Goal: Task Accomplishment & Management: Complete application form

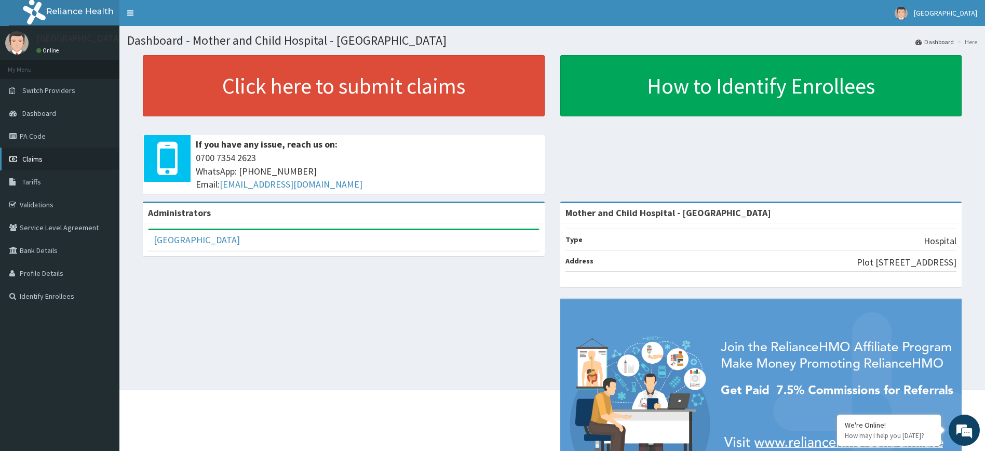
click at [36, 161] on span "Claims" at bounding box center [32, 158] width 20 height 9
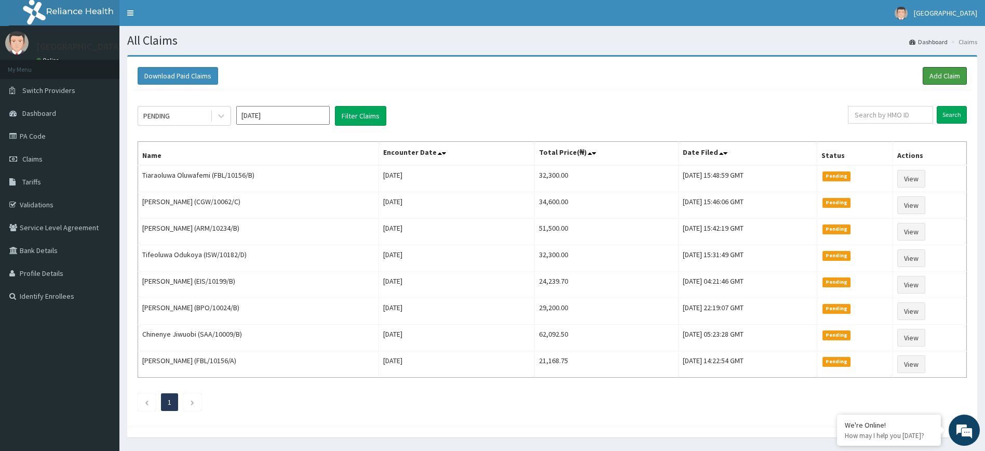
drag, startPoint x: 938, startPoint y: 74, endPoint x: 707, endPoint y: 51, distance: 232.3
click at [936, 74] on link "Add Claim" at bounding box center [945, 76] width 44 height 18
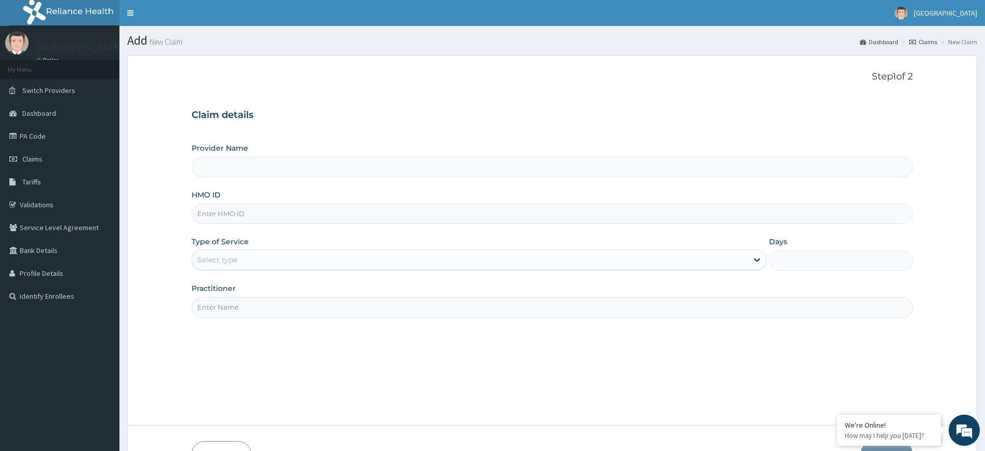
type input "Mother and Child Hospital - [GEOGRAPHIC_DATA]"
click at [293, 216] on input "HMO ID" at bounding box center [553, 214] width 722 height 20
paste input "PRS/10015/C"
type input "PRS/10015/C"
drag, startPoint x: 287, startPoint y: 257, endPoint x: 269, endPoint y: 269, distance: 21.3
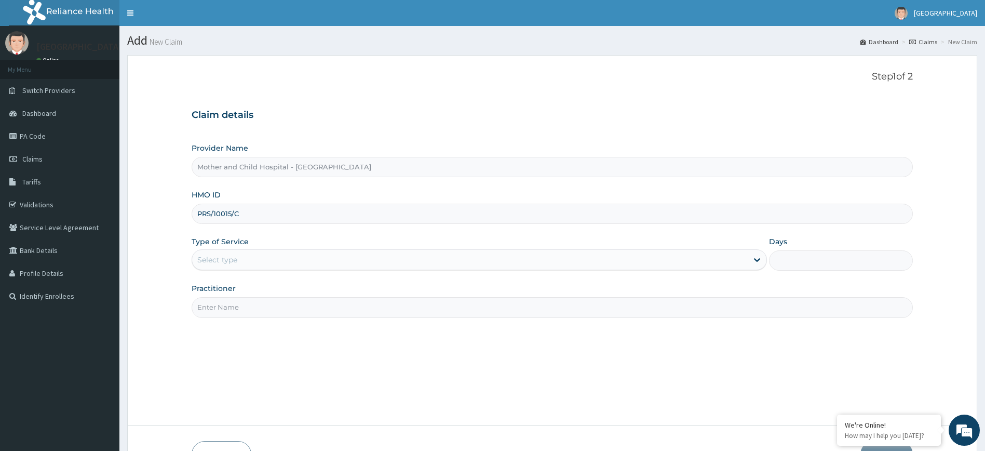
click at [284, 260] on div "Select type" at bounding box center [470, 259] width 556 height 17
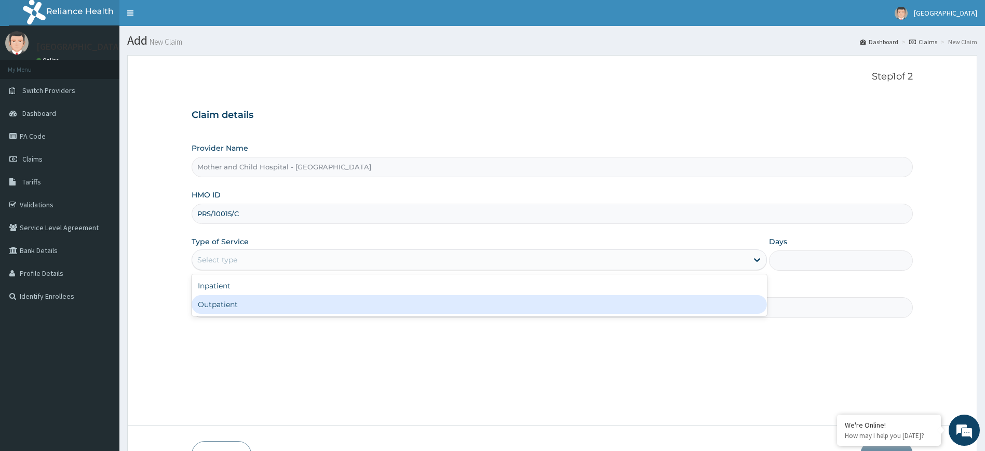
click at [243, 302] on div "Outpatient" at bounding box center [480, 304] width 576 height 19
type input "1"
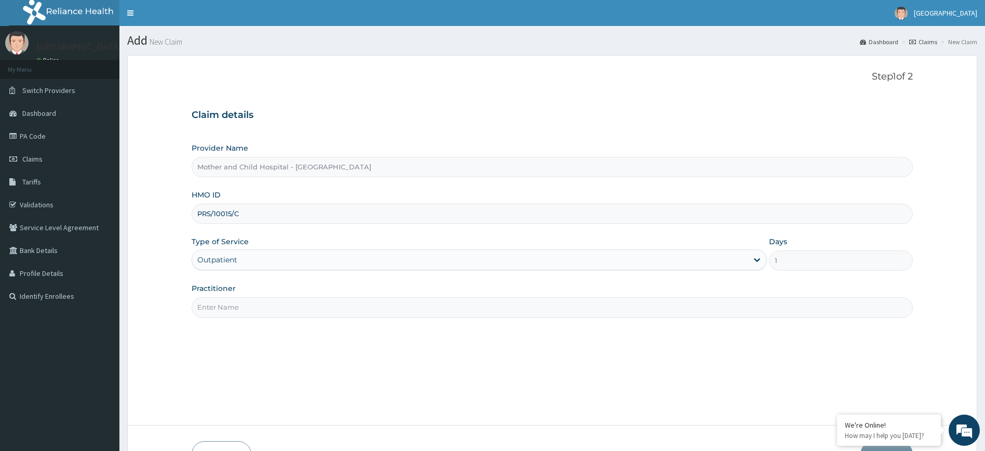
click at [226, 313] on input "Practitioner" at bounding box center [553, 307] width 722 height 20
click at [342, 308] on input "Practitioner" at bounding box center [553, 307] width 722 height 20
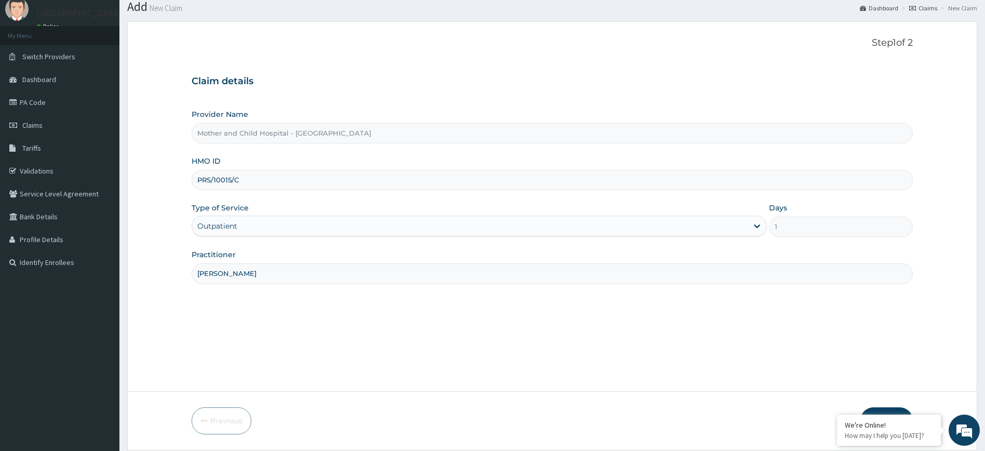
scroll to position [68, 0]
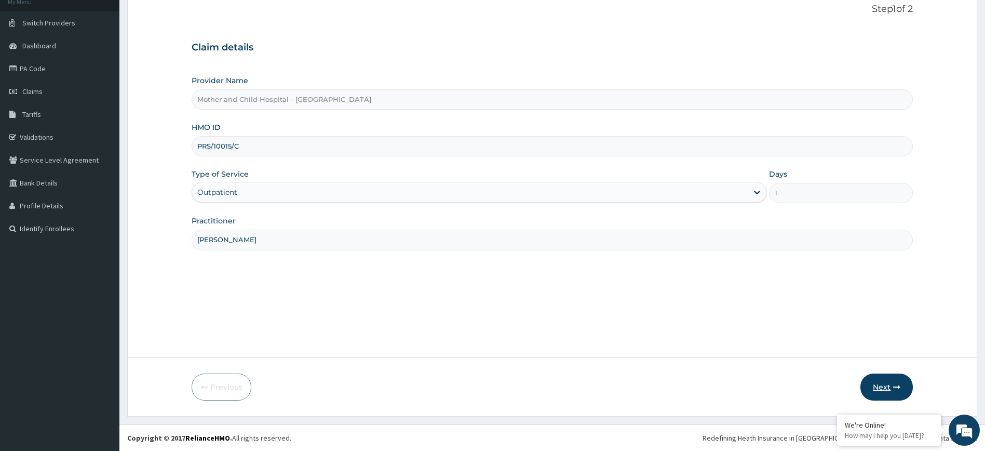
type input "DR ADEWOYE"
click at [884, 387] on button "Next" at bounding box center [887, 386] width 52 height 27
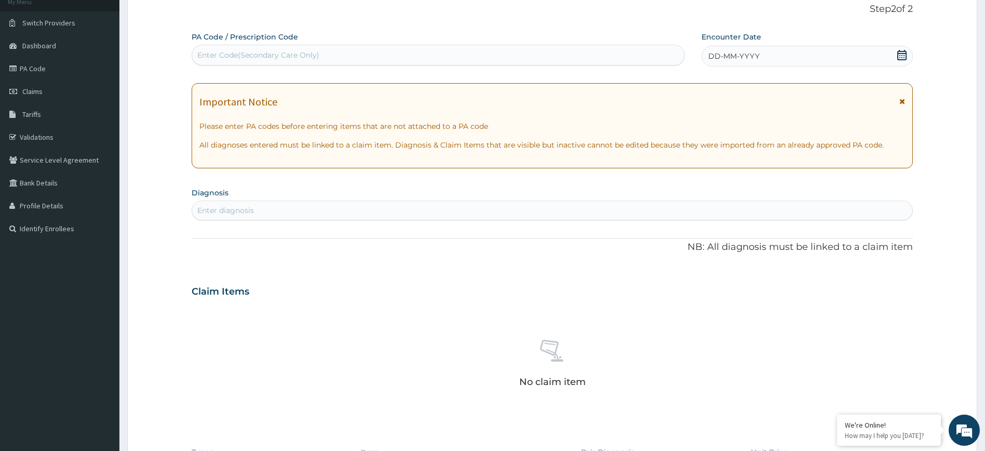
click at [324, 59] on div "Enter Code(Secondary Care Only)" at bounding box center [438, 55] width 492 height 17
paste input "PA/F7E4B7"
type input "PA/F7E4B7"
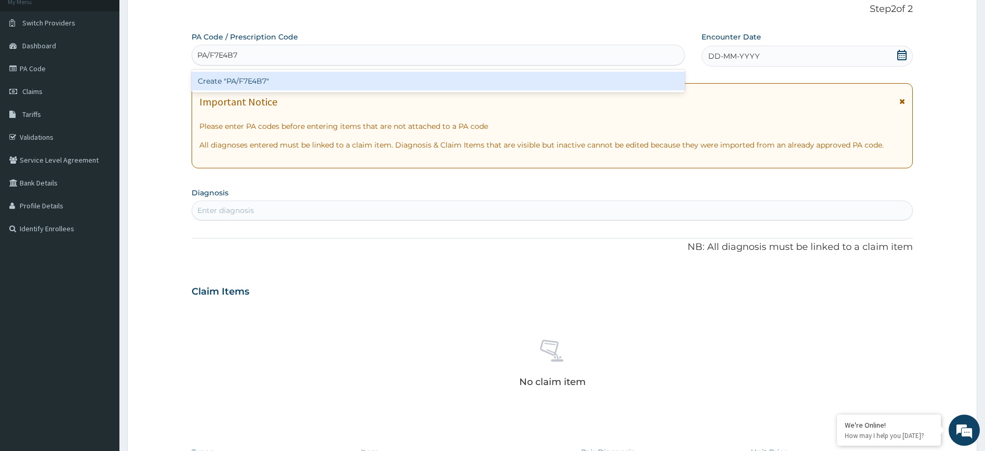
click at [625, 82] on div "Create "PA/F7E4B7"" at bounding box center [438, 81] width 493 height 19
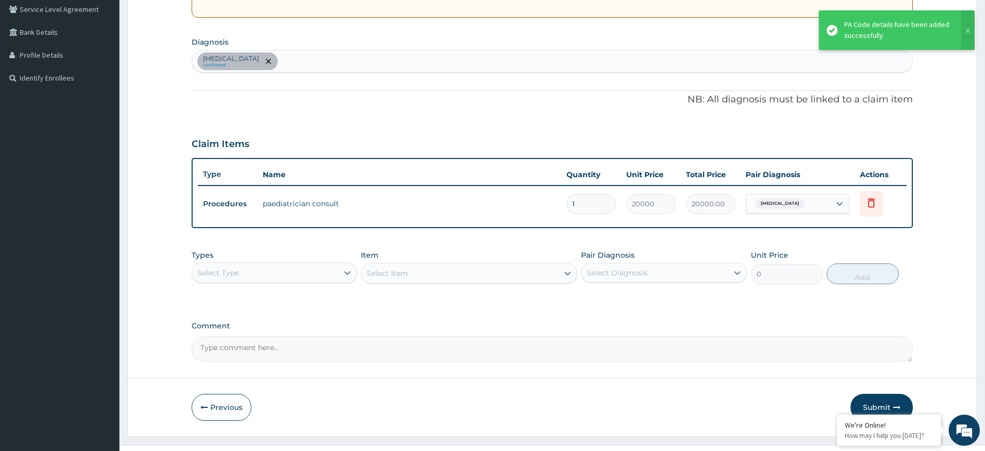
scroll to position [223, 0]
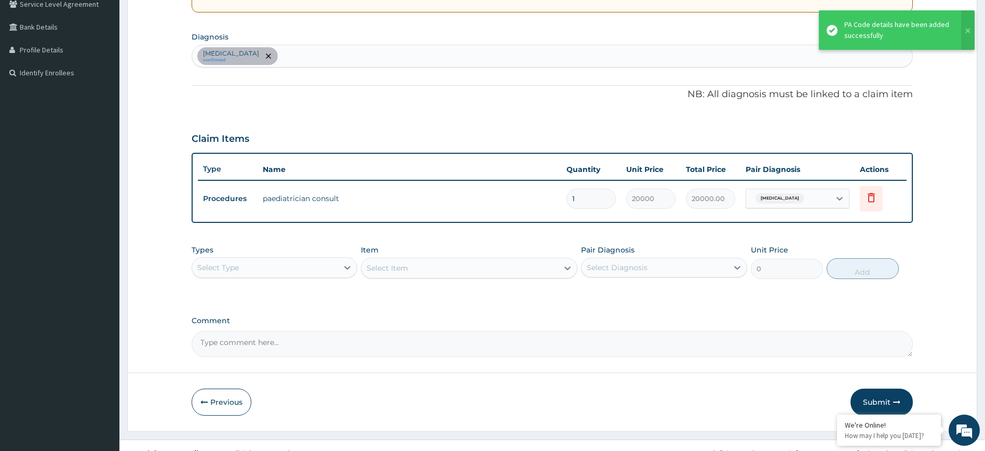
click at [333, 268] on div "Select Type" at bounding box center [265, 267] width 146 height 17
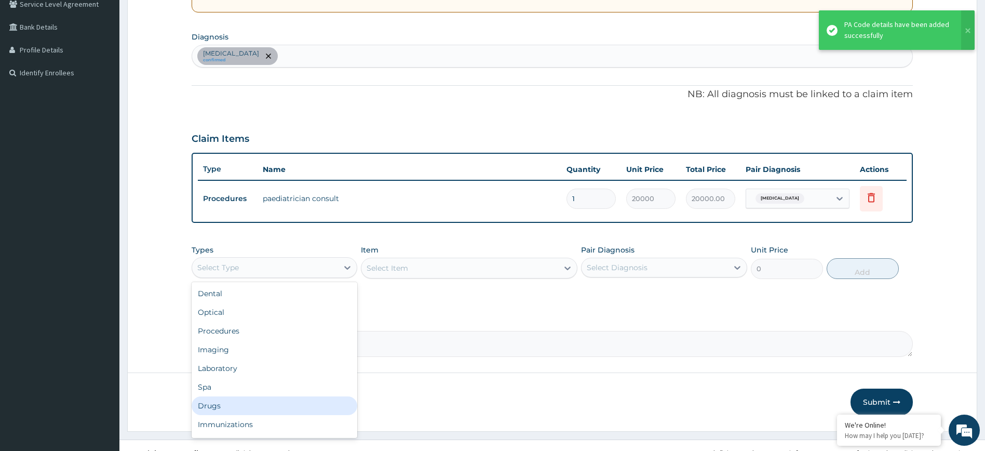
click at [241, 402] on div "Drugs" at bounding box center [275, 405] width 166 height 19
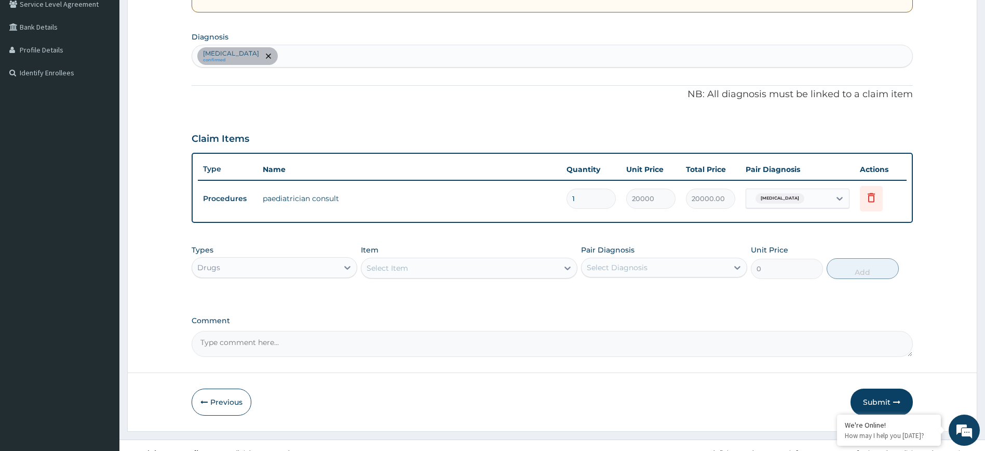
click at [409, 272] on div "Select Item" at bounding box center [459, 268] width 197 height 17
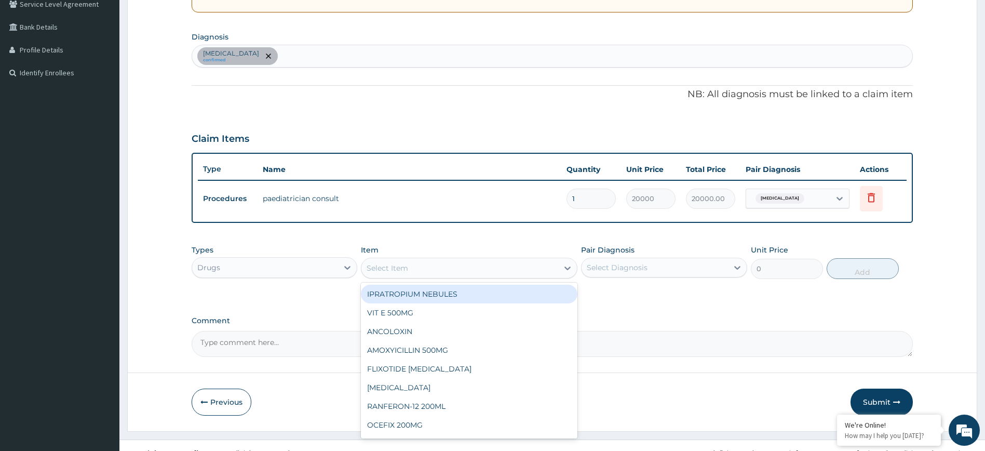
paste input "AZITHROMYCIN SUSPENSION (OTHER BRAND)"
type input "AZITHROMYCIN SUSPENSION (OTHER BRAND)"
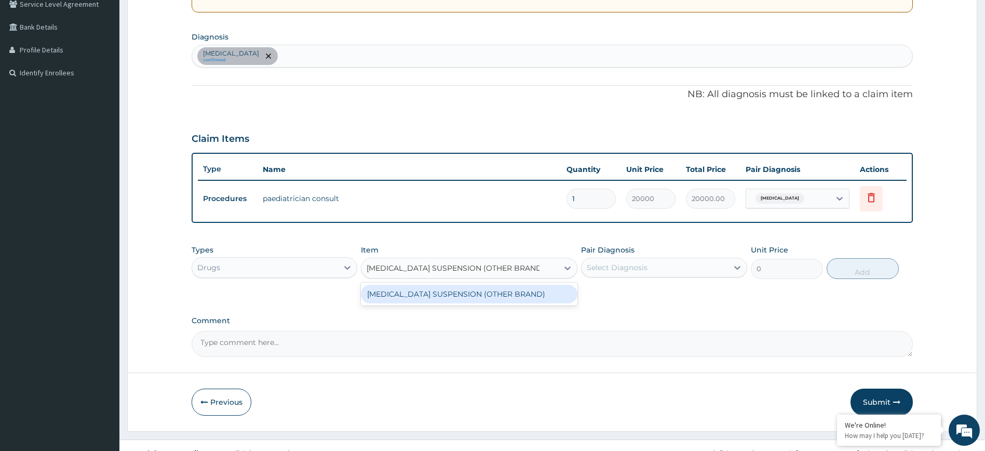
click at [442, 295] on div "AZITHROMYCIN SUSPENSION (OTHER BRAND)" at bounding box center [469, 294] width 217 height 19
type input "2337.5"
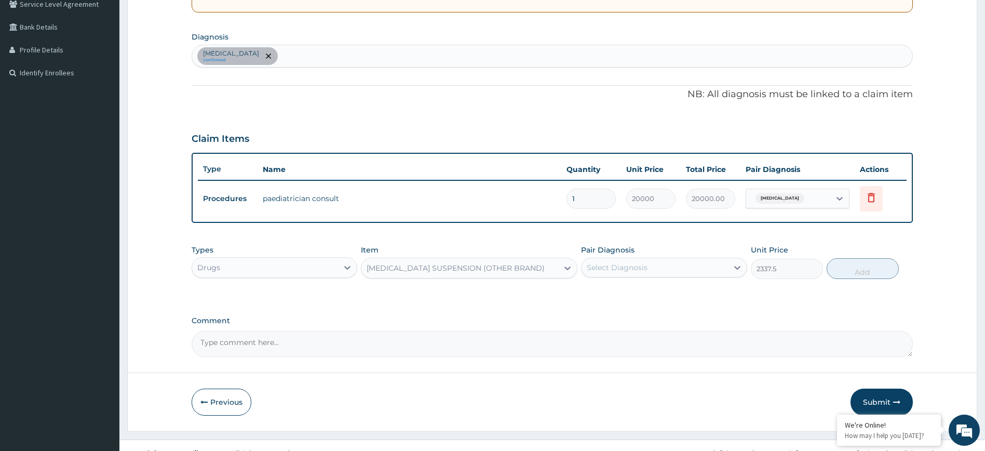
click at [599, 269] on div "Select Diagnosis" at bounding box center [617, 267] width 61 height 10
click at [290, 58] on div "Conjunctivitis confirmed" at bounding box center [552, 56] width 721 height 22
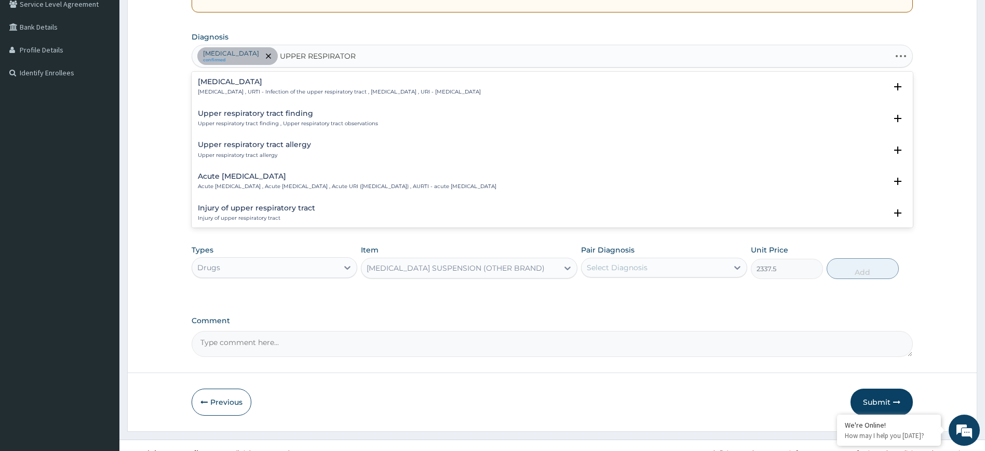
type input "UPPER RESPIRATORY"
click at [256, 179] on h4 "Acute upper respiratory infection" at bounding box center [347, 176] width 299 height 8
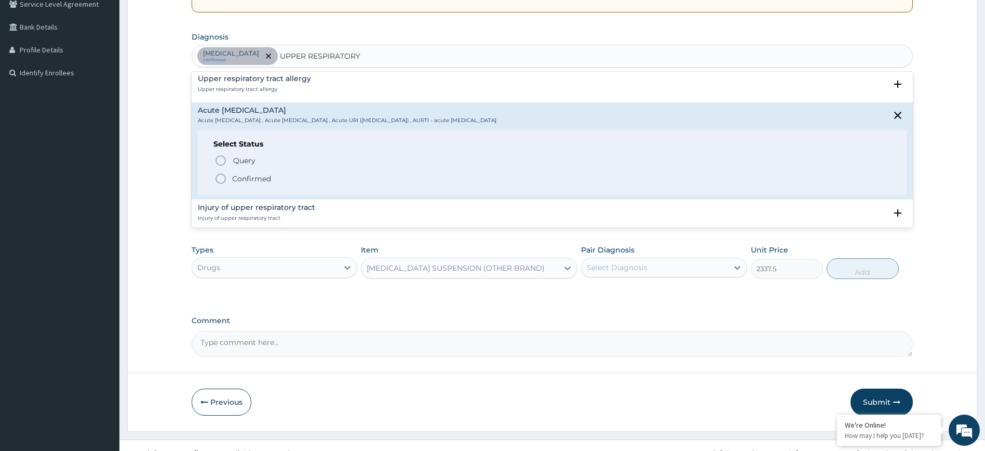
scroll to position [104, 0]
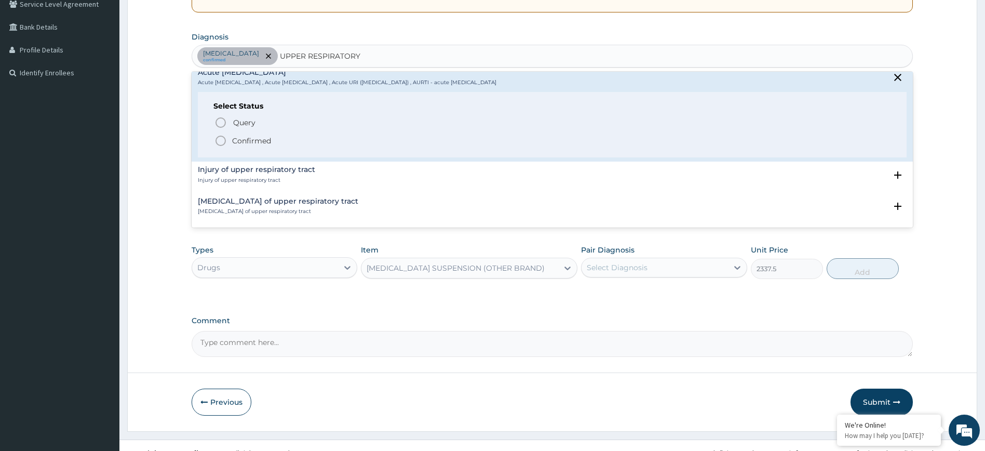
click at [221, 144] on icon "status option filled" at bounding box center [220, 141] width 12 height 12
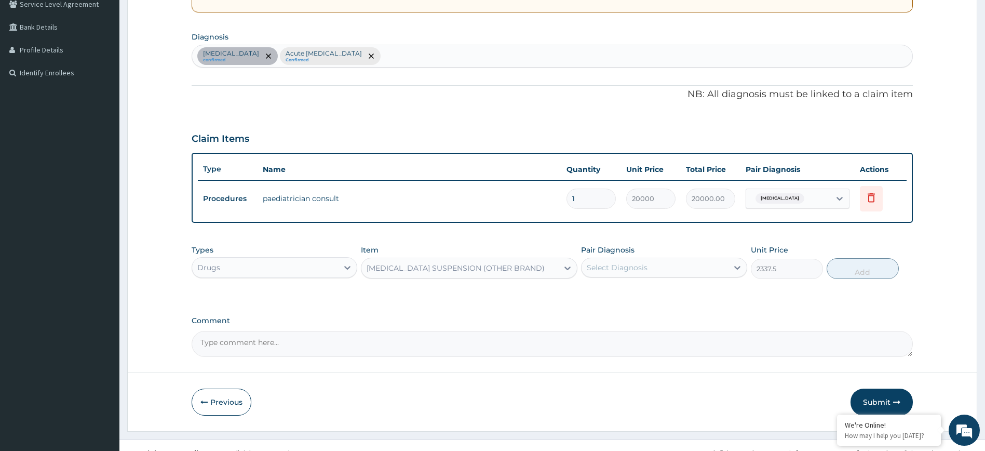
click at [682, 271] on div "Select Diagnosis" at bounding box center [655, 267] width 146 height 17
drag, startPoint x: 636, startPoint y: 315, endPoint x: 647, endPoint y: 306, distance: 14.0
click at [637, 316] on label "Acute upper respiratory infection" at bounding box center [642, 314] width 88 height 10
checkbox input "true"
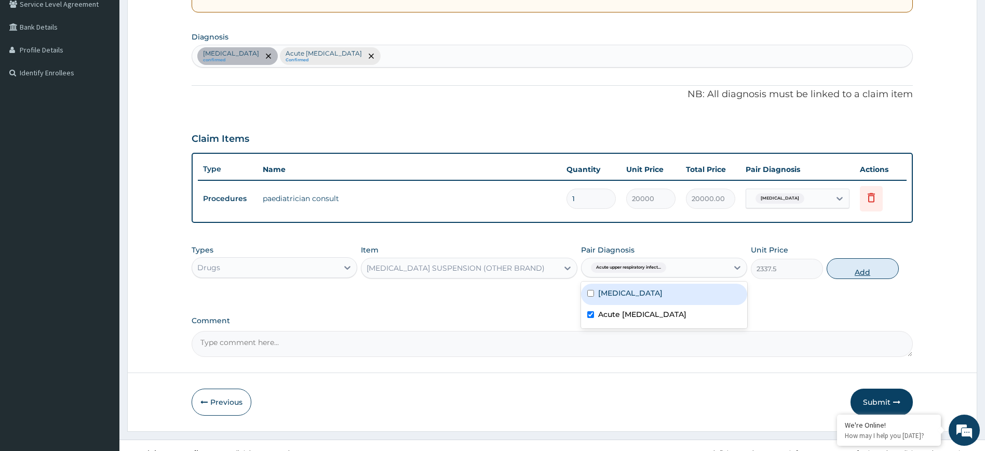
click at [862, 272] on button "Add" at bounding box center [863, 268] width 72 height 21
type input "0"
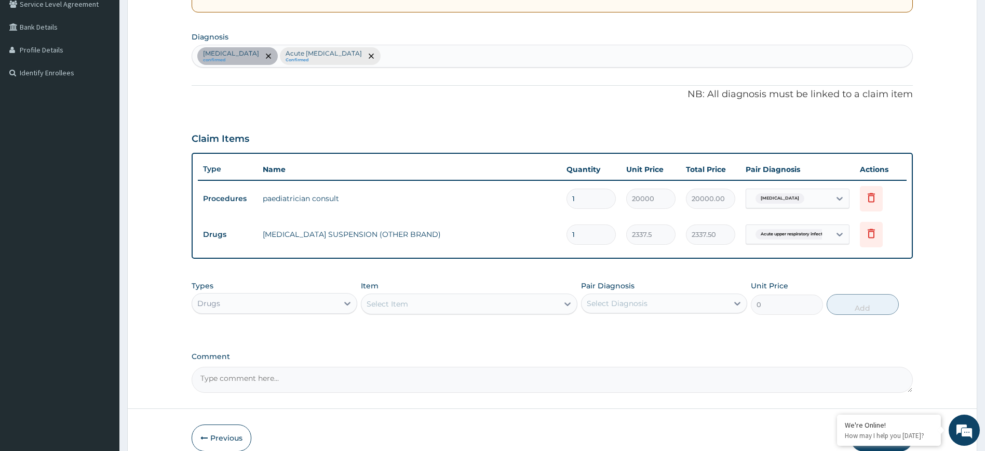
click at [429, 301] on div "Select Item" at bounding box center [459, 304] width 197 height 17
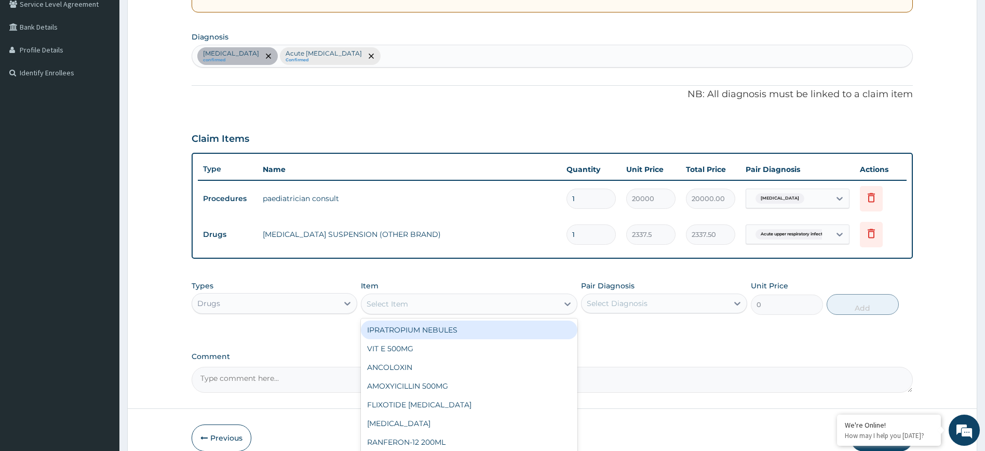
paste input "CHLORAMPHENICOL EYE DROP"
type input "CHLORAMPHENICOL EYE DROP"
drag, startPoint x: 465, startPoint y: 336, endPoint x: 632, endPoint y: 296, distance: 171.6
click at [467, 334] on div "CHLORAMPHENICOL EYE DROP" at bounding box center [469, 329] width 217 height 19
type input "1168.75"
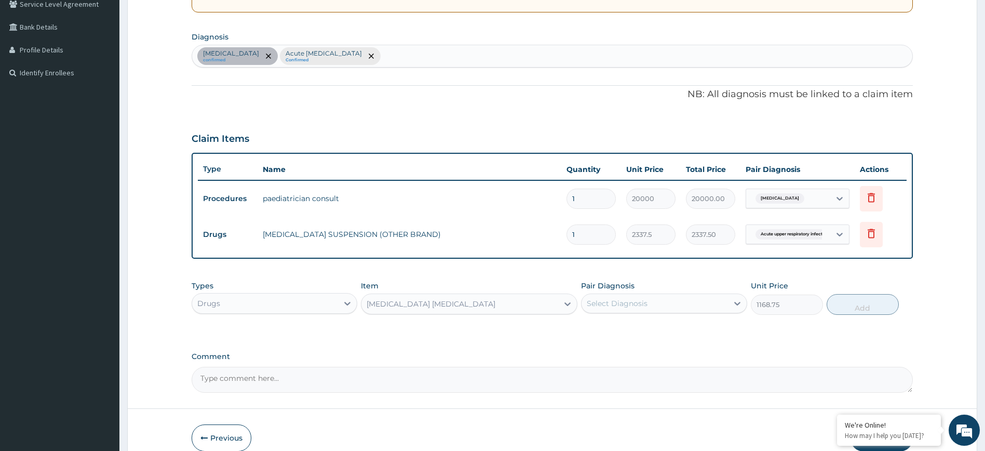
click at [636, 292] on div "Pair Diagnosis Select Diagnosis" at bounding box center [664, 297] width 166 height 34
click at [420, 56] on div "Conjunctivitis confirmed Acute upper respiratory infection Confirmed" at bounding box center [552, 56] width 721 height 22
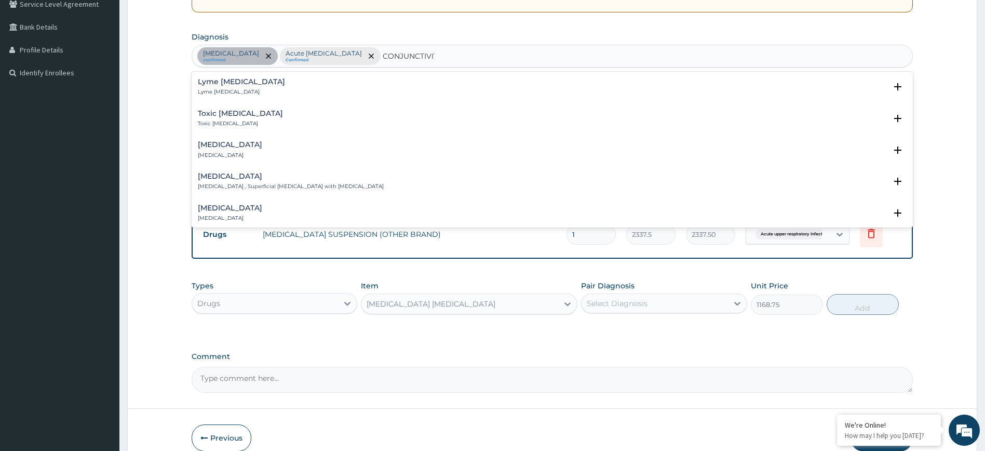
type input "CONJUNCTIVITI"
click at [226, 212] on h4 "Viral conjunctivitis" at bounding box center [230, 208] width 64 height 8
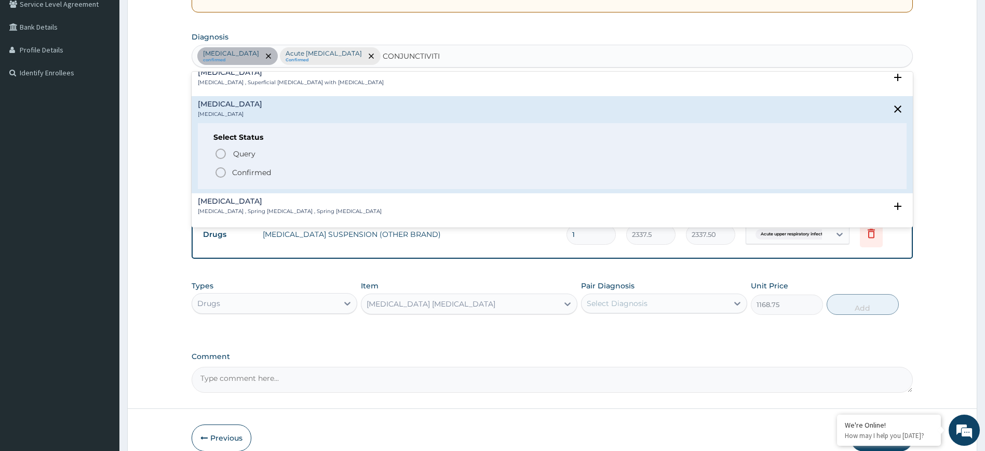
click at [221, 170] on icon "status option filled" at bounding box center [220, 172] width 12 height 12
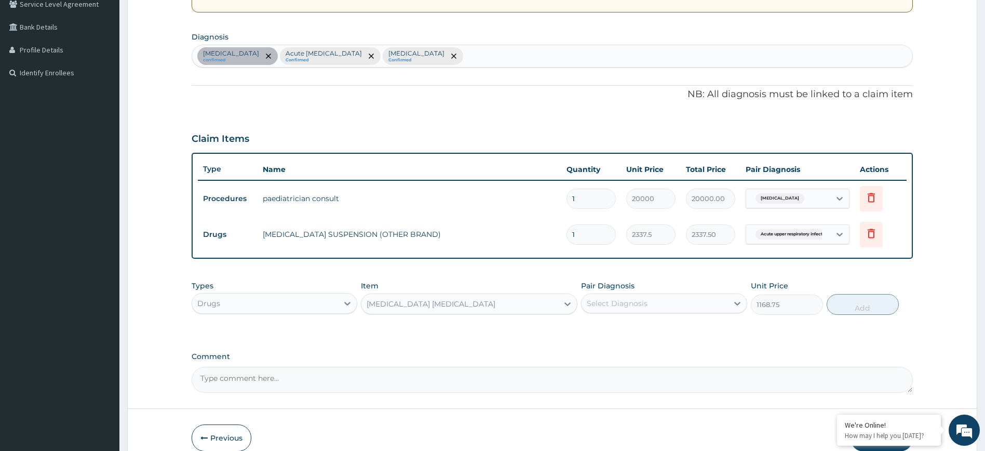
click at [692, 301] on div "Select Diagnosis" at bounding box center [655, 303] width 146 height 17
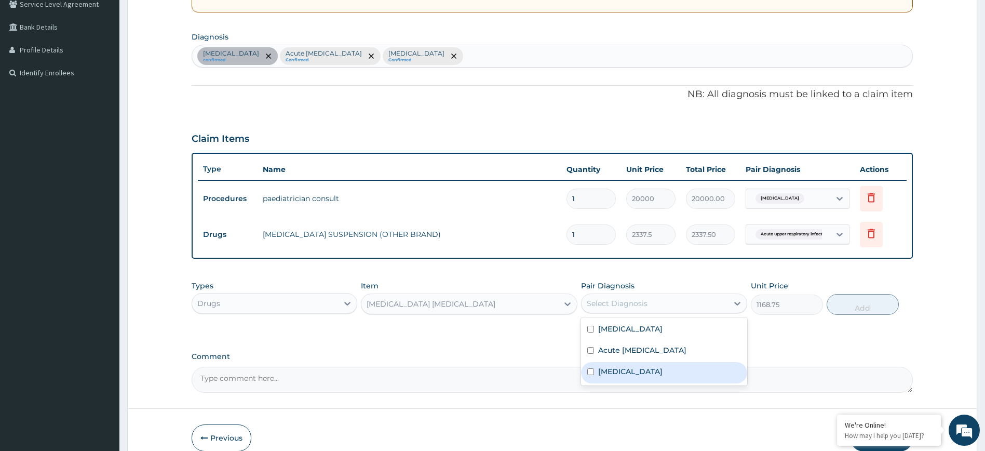
drag, startPoint x: 667, startPoint y: 370, endPoint x: 848, endPoint y: 282, distance: 200.5
click at [669, 369] on div "Viral conjunctivitis" at bounding box center [664, 372] width 166 height 21
checkbox input "true"
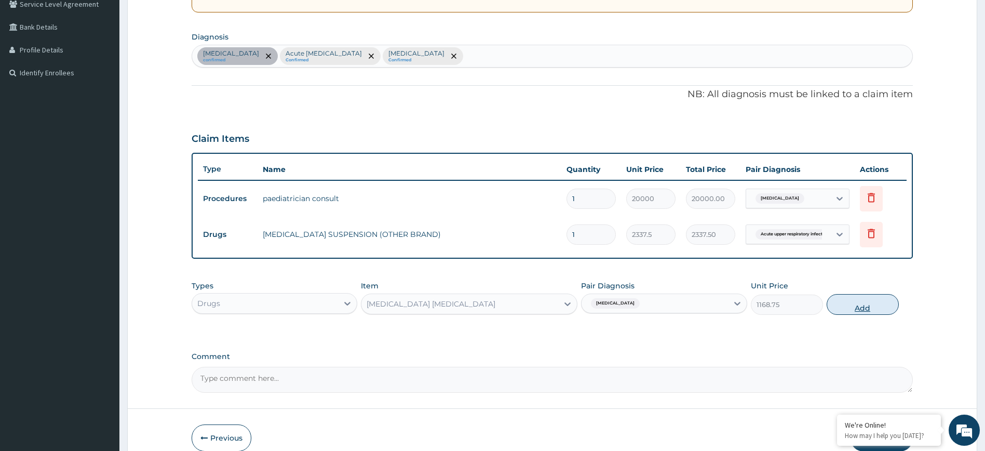
click at [865, 307] on button "Add" at bounding box center [863, 304] width 72 height 21
type input "0"
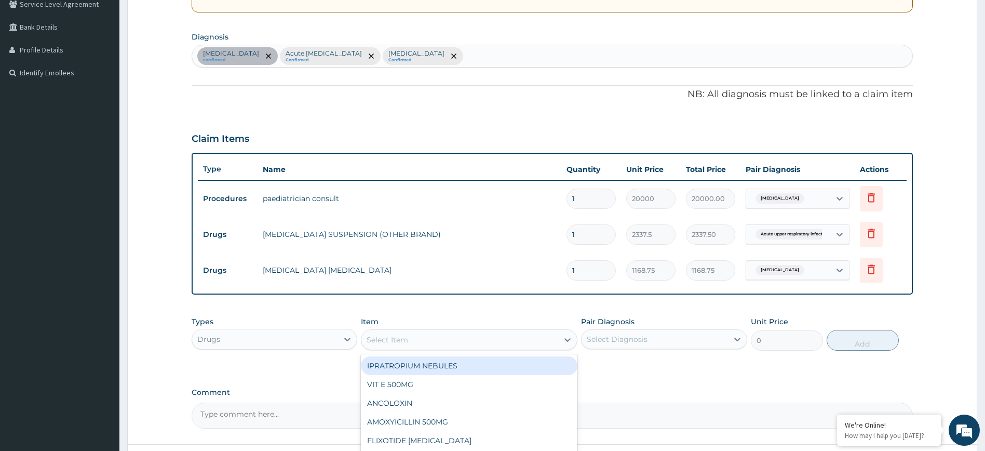
click at [463, 330] on div "Select Item" at bounding box center [469, 339] width 217 height 21
type input "CETIRI"
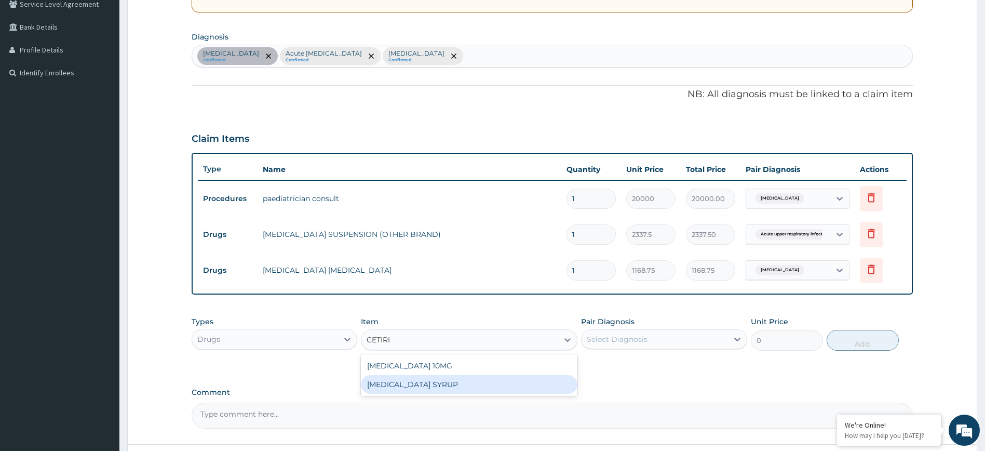
click at [398, 385] on div "[MEDICAL_DATA] SYRUP" at bounding box center [469, 384] width 217 height 19
type input "1776.5"
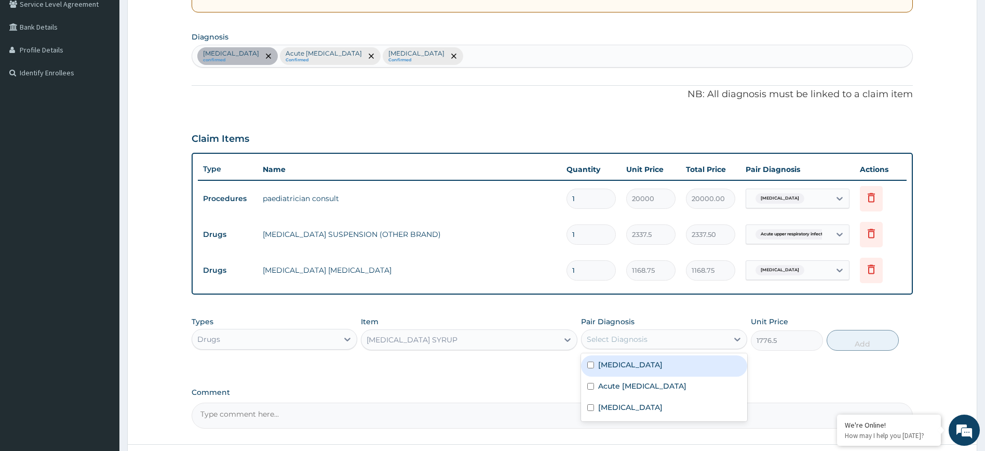
click at [645, 339] on div "Select Diagnosis" at bounding box center [617, 339] width 61 height 10
click at [401, 340] on div "[MEDICAL_DATA] SYRUP" at bounding box center [412, 339] width 91 height 10
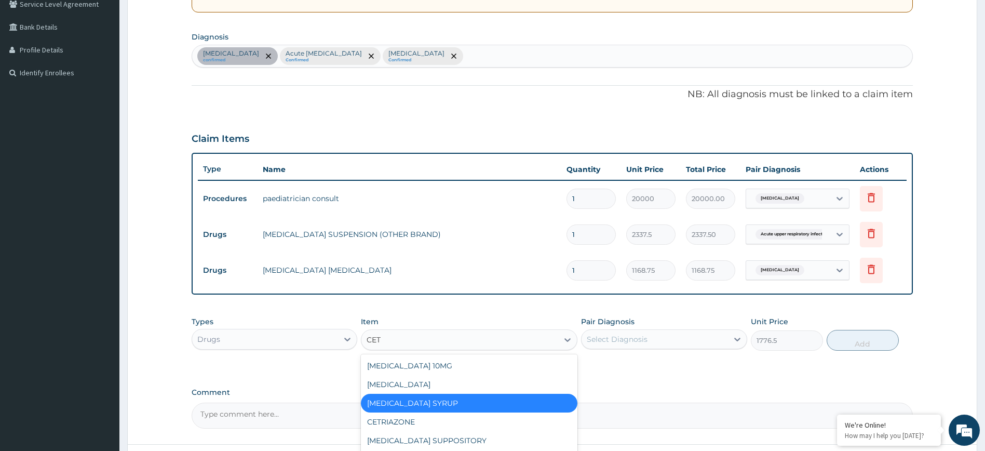
scroll to position [0, 0]
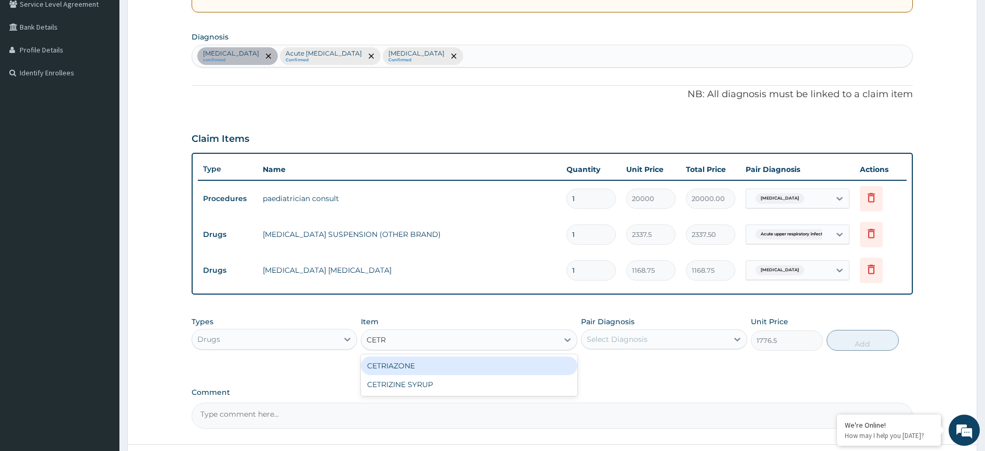
type input "CETRI"
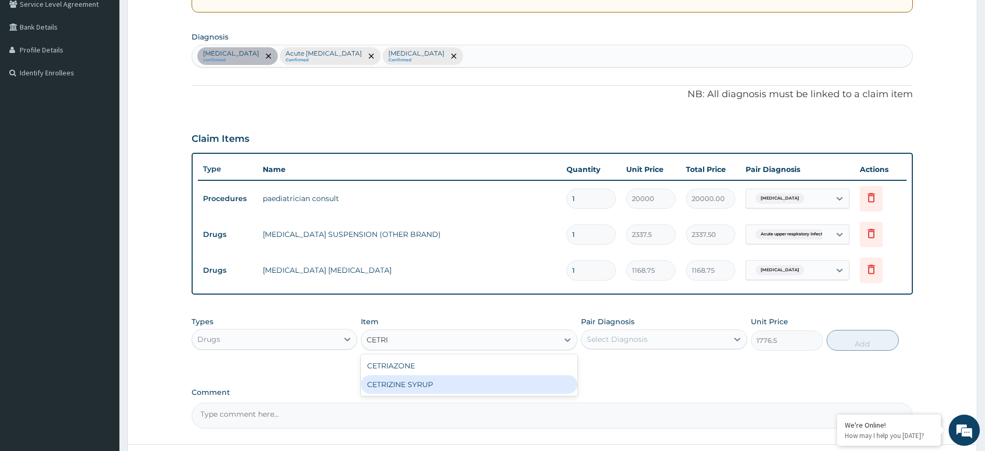
click at [437, 384] on div "CETRIZINE SYRUP" at bounding box center [469, 384] width 217 height 19
type input "1870"
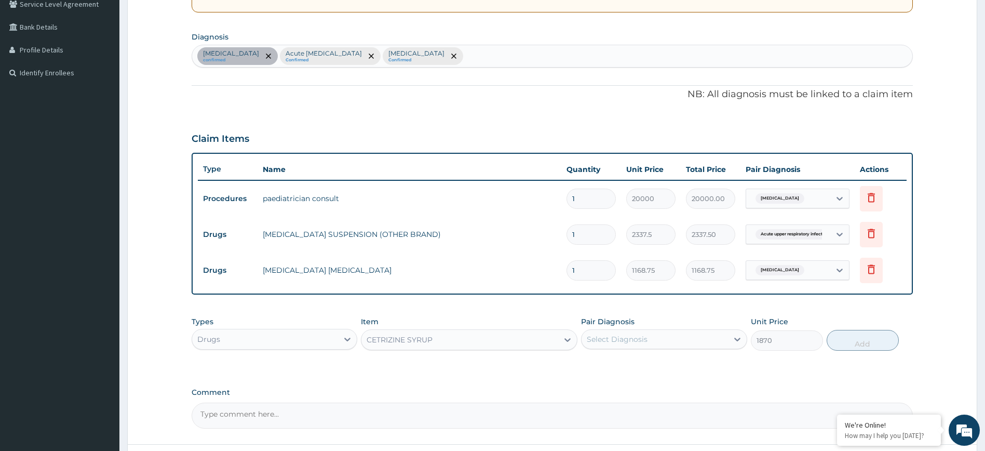
click at [582, 353] on div "Types Drugs Item option CETRIZINE SYRUP, selected. Select is focused ,type to r…" at bounding box center [553, 333] width 722 height 45
click at [589, 339] on div "Select Diagnosis" at bounding box center [617, 339] width 61 height 10
click at [642, 387] on label "Acute [MEDICAL_DATA]" at bounding box center [642, 386] width 88 height 10
checkbox input "true"
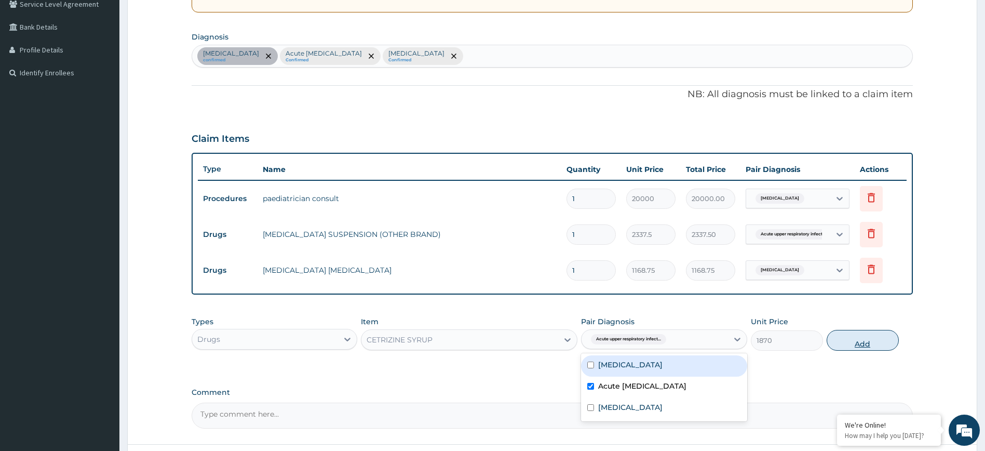
click at [864, 343] on button "Add" at bounding box center [863, 340] width 72 height 21
type input "0"
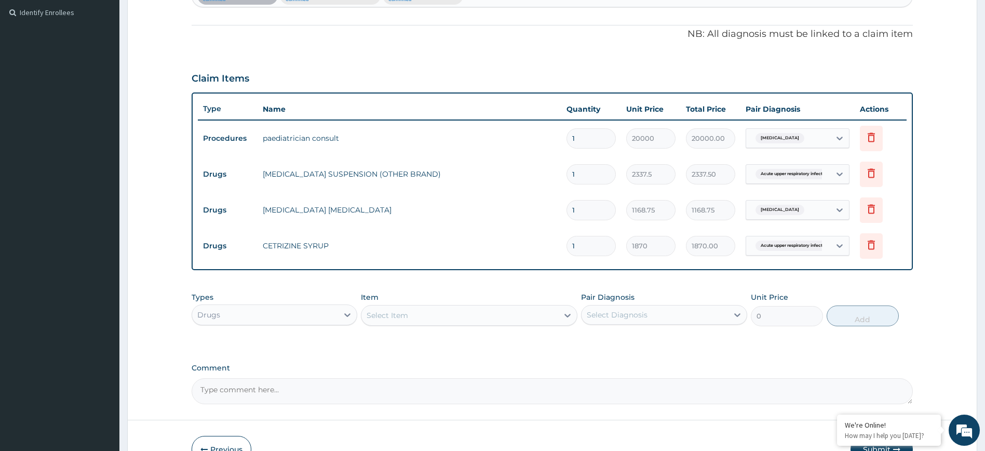
scroll to position [346, 0]
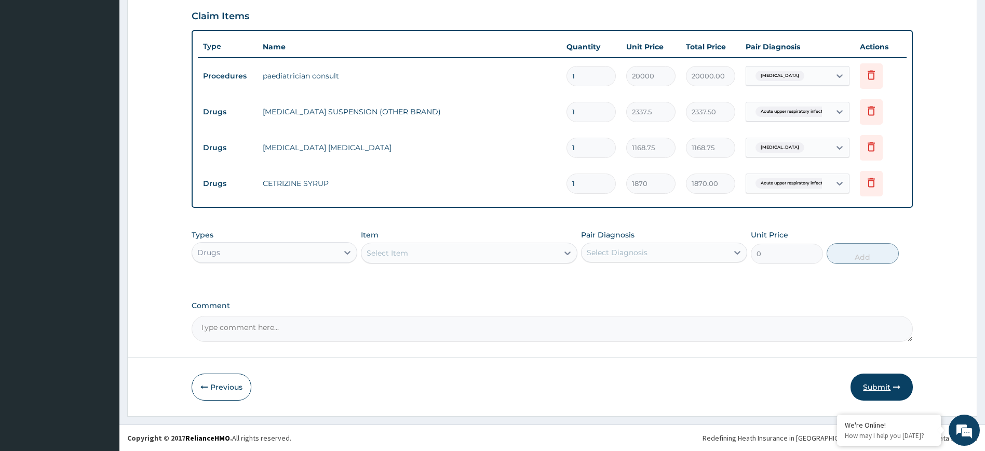
click at [879, 386] on button "Submit" at bounding box center [882, 386] width 62 height 27
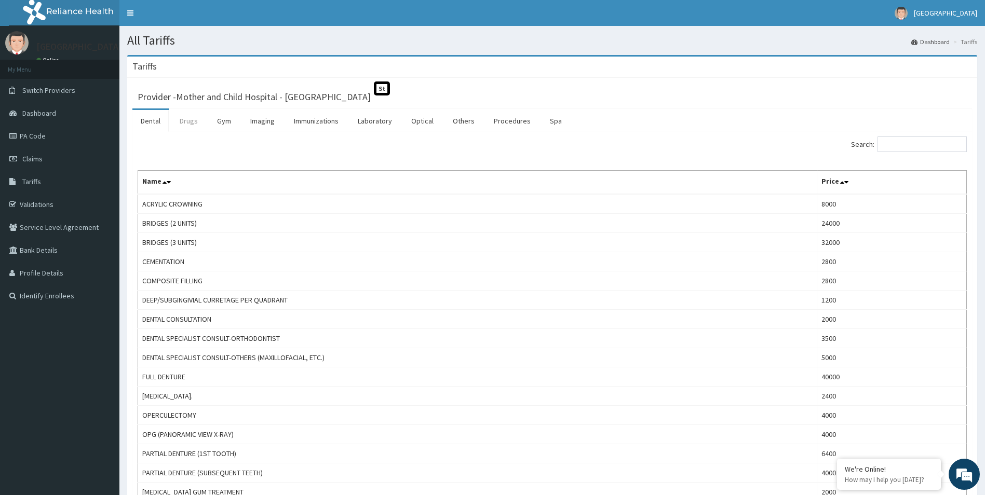
click at [190, 126] on link "Drugs" at bounding box center [188, 121] width 35 height 22
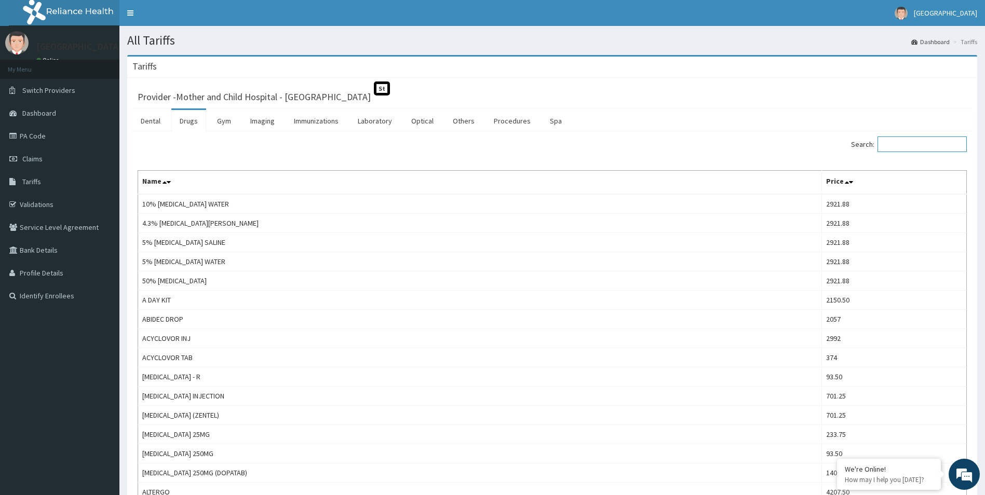
click at [938, 143] on input "Search:" at bounding box center [922, 145] width 89 height 16
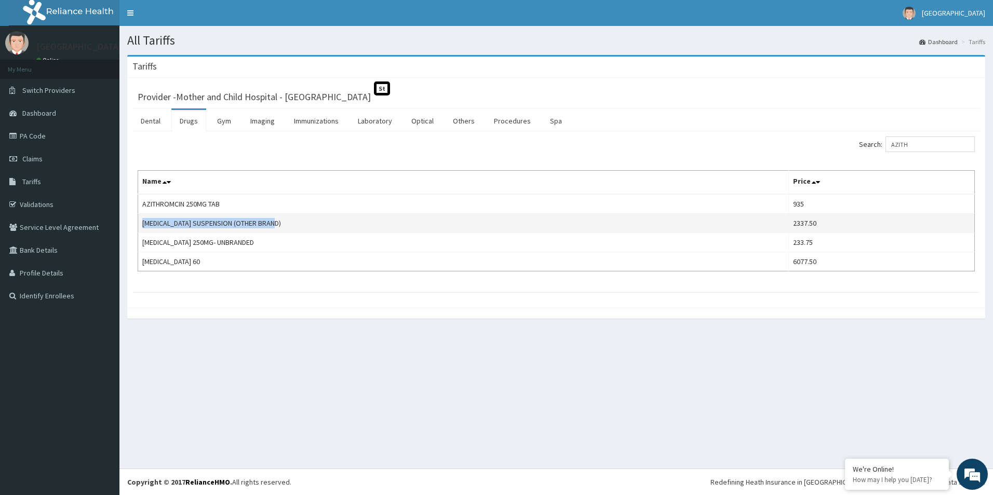
drag, startPoint x: 143, startPoint y: 224, endPoint x: 314, endPoint y: 220, distance: 171.4
click at [314, 220] on td "AZITHROMYCIN SUSPENSION (OTHER BRAND)" at bounding box center [463, 223] width 651 height 19
copy td "AZITHROMYCIN SUSPENSION (OTHER BRAND)"
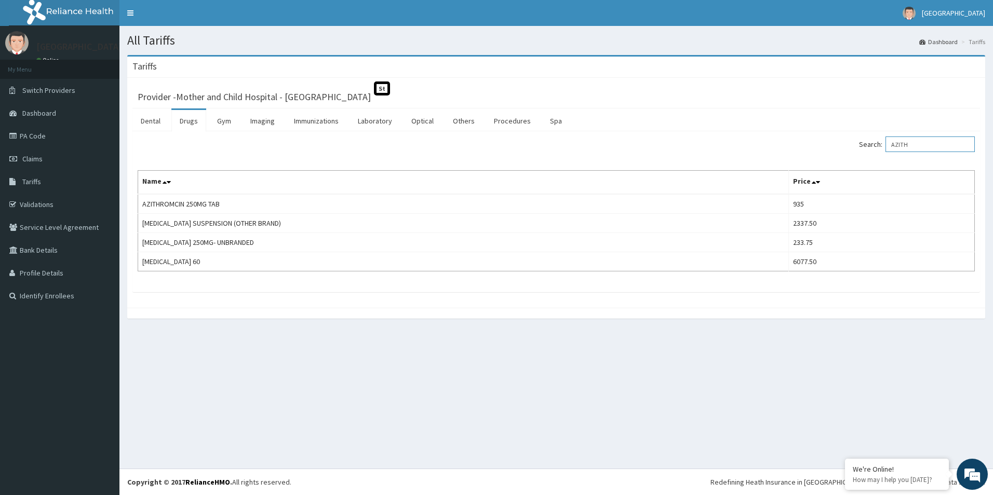
drag, startPoint x: 949, startPoint y: 141, endPoint x: 790, endPoint y: 164, distance: 161.1
click at [790, 164] on div "Search: AZITH Name Price AZITHROMCIN 250MG TAB 935 AZITHROMYCIN SUSPENSION (OTH…" at bounding box center [556, 204] width 837 height 135
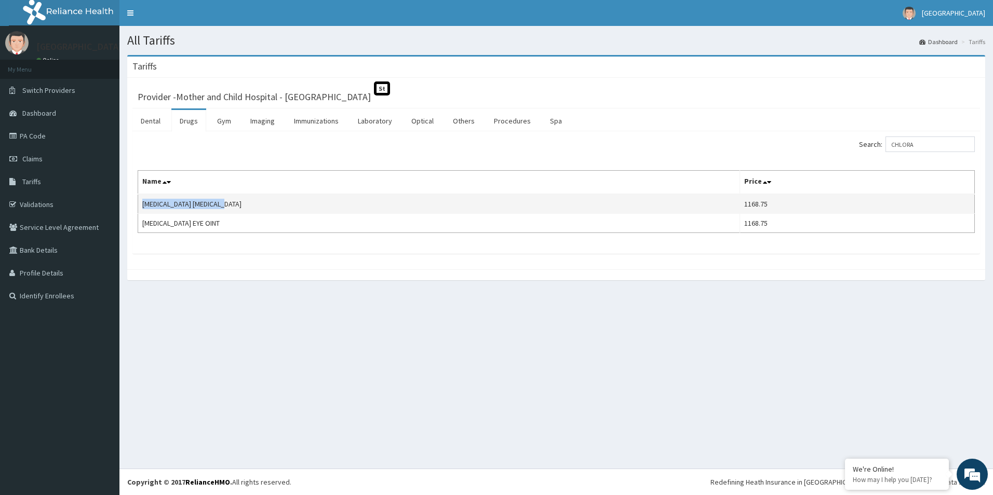
drag, startPoint x: 140, startPoint y: 204, endPoint x: 236, endPoint y: 213, distance: 97.0
click at [236, 213] on td "CHLORAMPHENICOL EYE DROP" at bounding box center [439, 204] width 602 height 20
copy td "CHLORAMPHENICOL EYE DROP"
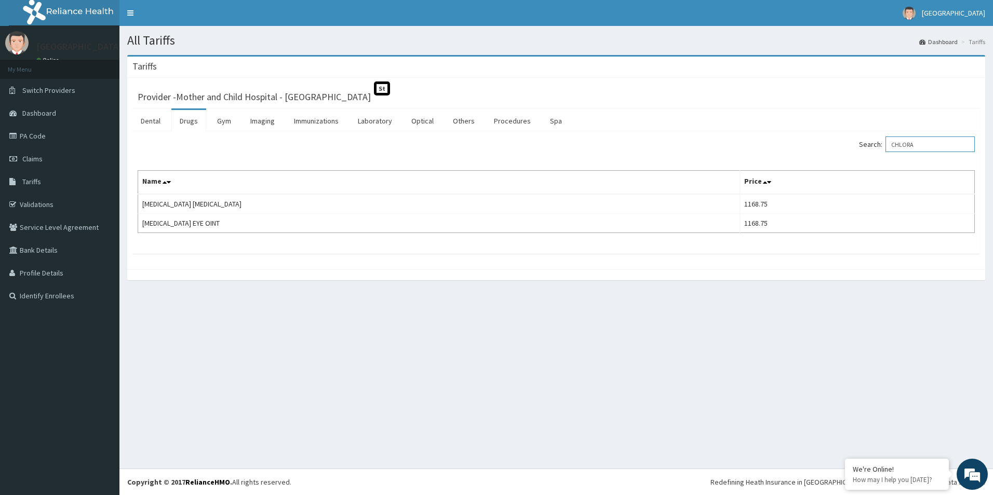
drag, startPoint x: 935, startPoint y: 142, endPoint x: 848, endPoint y: 145, distance: 87.8
click at [846, 144] on div "Search: CHLORA" at bounding box center [769, 146] width 411 height 18
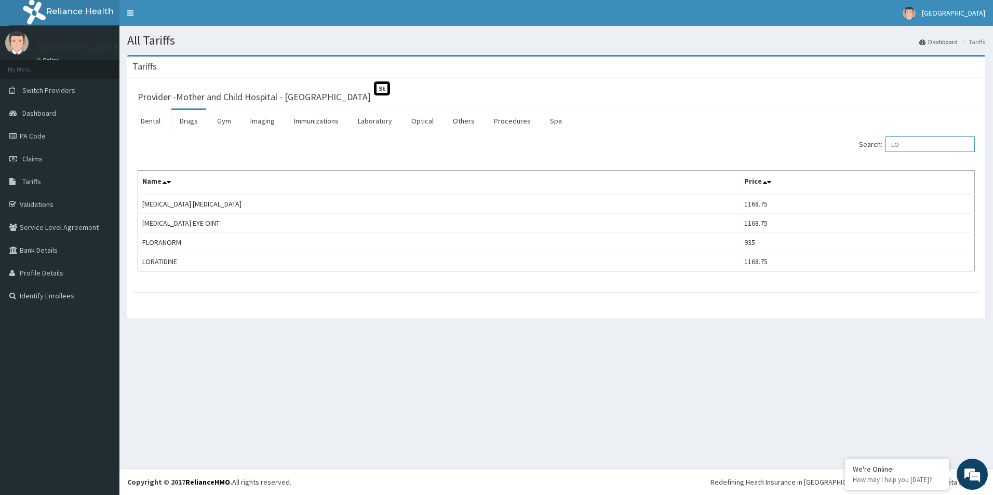
type input "L"
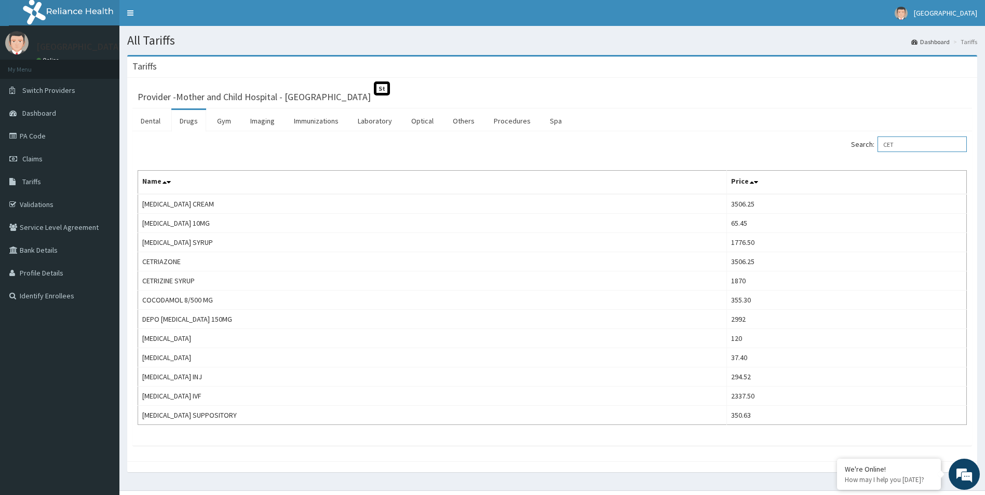
drag, startPoint x: 910, startPoint y: 142, endPoint x: 879, endPoint y: 143, distance: 31.2
click at [873, 141] on label "Search: CET" at bounding box center [909, 145] width 116 height 16
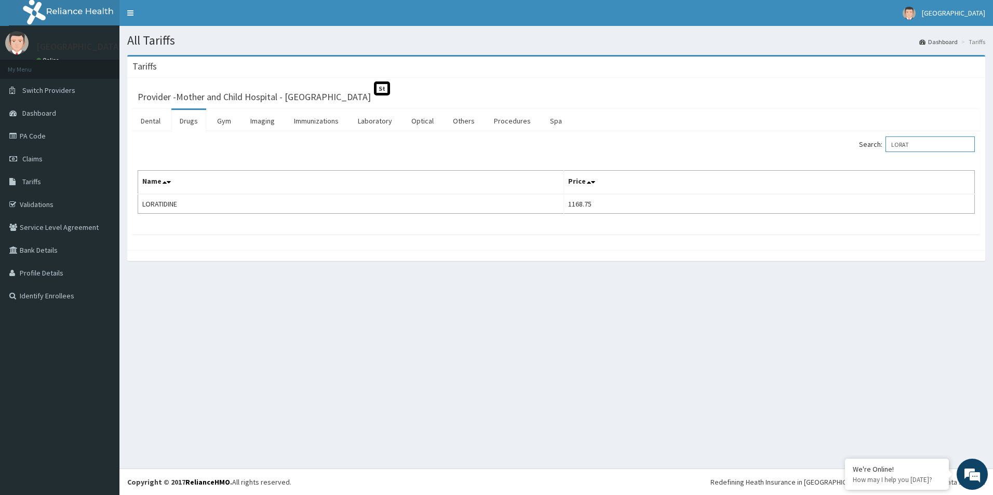
drag, startPoint x: 944, startPoint y: 146, endPoint x: 837, endPoint y: 157, distance: 107.1
click at [837, 157] on div "Search: LORAT Name Price LORATIDINE 1168.75" at bounding box center [556, 175] width 837 height 77
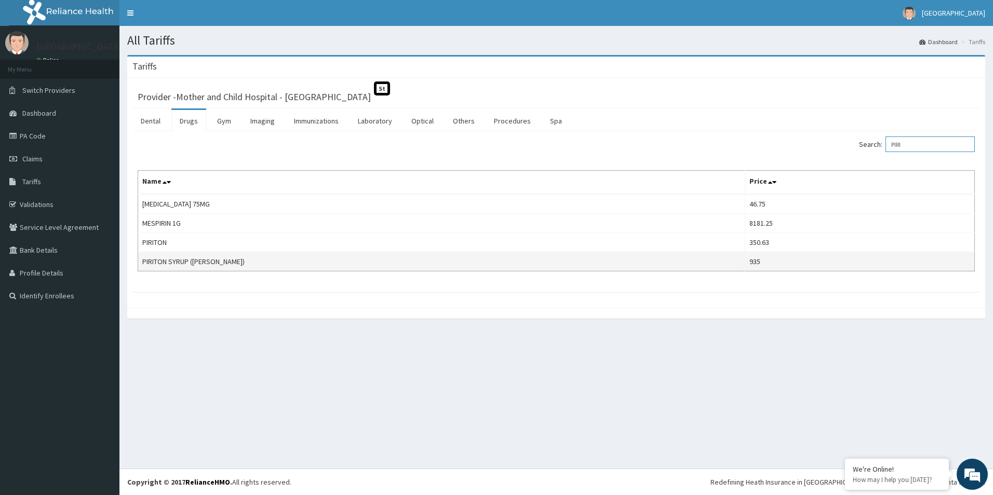
type input "PIRI"
drag, startPoint x: 142, startPoint y: 261, endPoint x: 234, endPoint y: 269, distance: 92.8
click at [234, 269] on td "PIRITON SYRUP (EVANS)" at bounding box center [441, 261] width 607 height 19
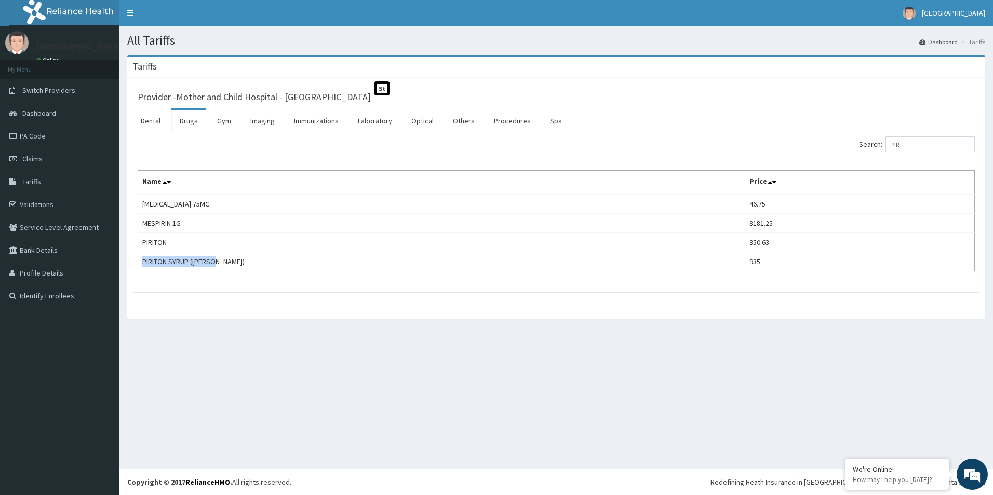
copy td "PIRITON SYRUP (EVANS)"
click at [33, 160] on span "Claims" at bounding box center [32, 158] width 20 height 9
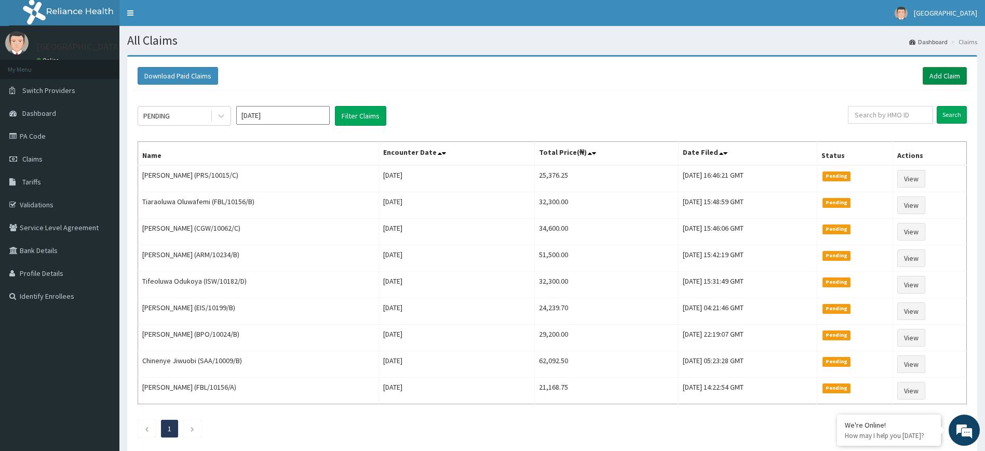
click at [940, 78] on link "Add Claim" at bounding box center [945, 76] width 44 height 18
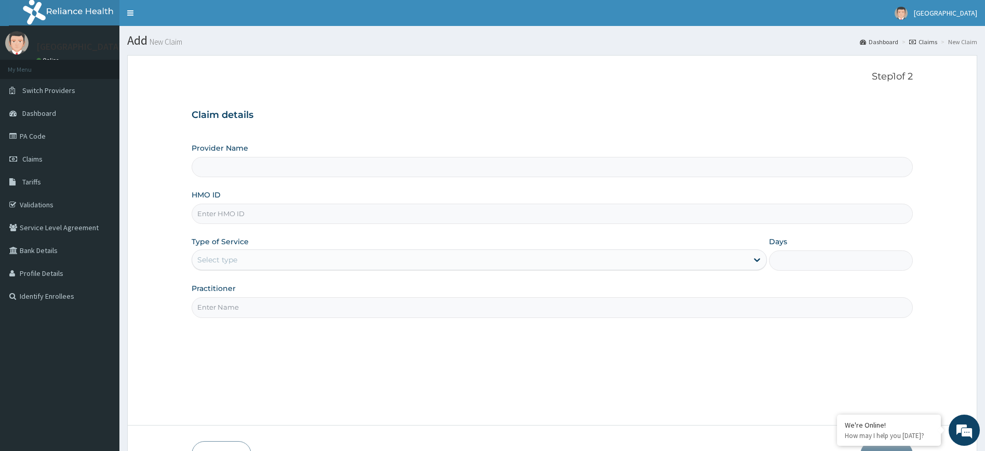
type input "Mother and Child Hospital - Omole"
click at [267, 217] on input "HMO ID" at bounding box center [553, 214] width 722 height 20
paste input "CGW/10062/"
type input "CGW/10062/"
click at [269, 256] on div "Select type" at bounding box center [470, 259] width 556 height 17
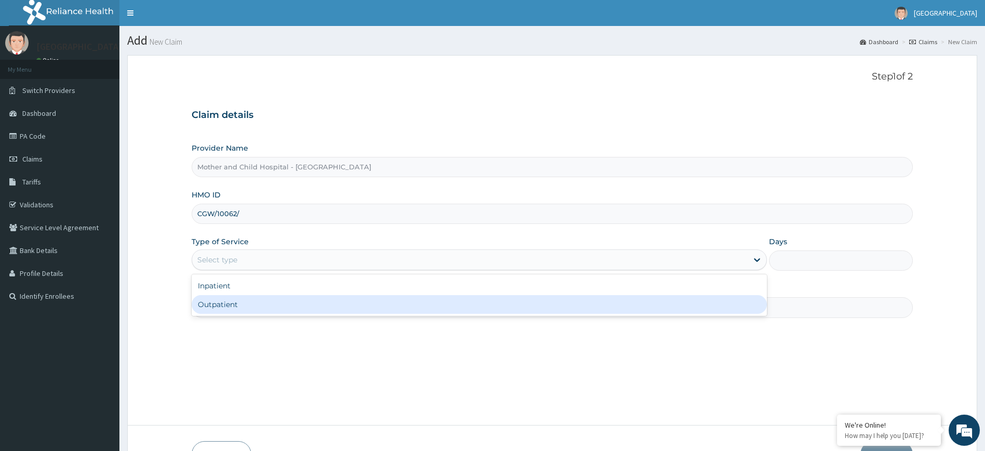
click at [255, 300] on div "Outpatient" at bounding box center [480, 304] width 576 height 19
type input "1"
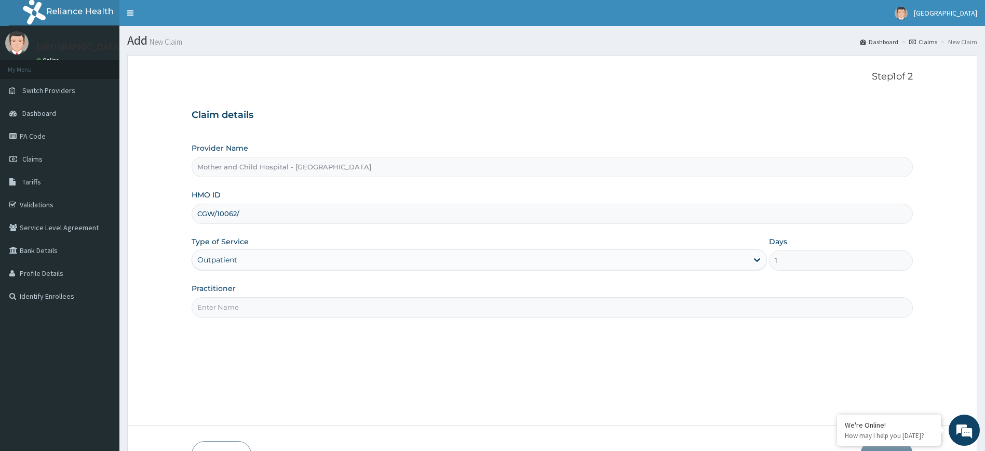
click at [255, 305] on input "Practitioner" at bounding box center [553, 307] width 722 height 20
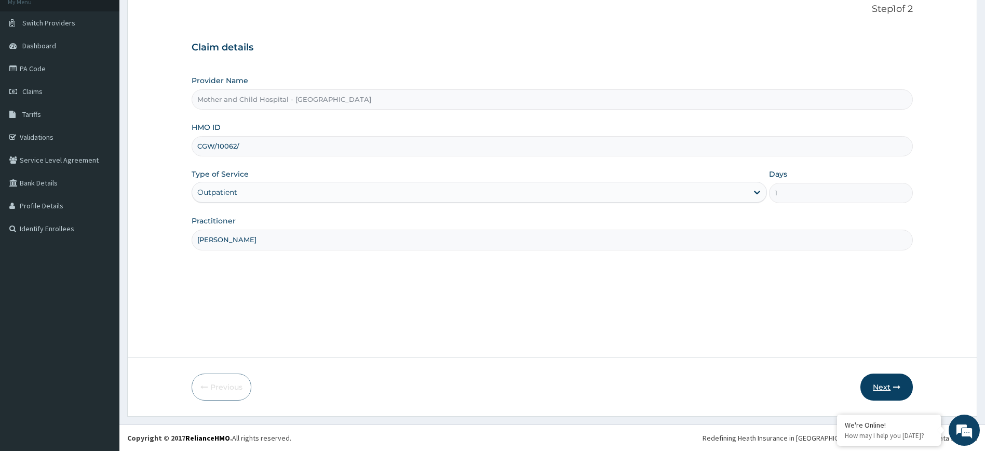
type input "[PERSON_NAME]"
click at [883, 389] on button "Next" at bounding box center [887, 386] width 52 height 27
click at [421, 149] on input "CGW/10062/" at bounding box center [553, 146] width 722 height 20
type input "CGW/10062/A"
click at [884, 385] on button "Next" at bounding box center [887, 386] width 52 height 27
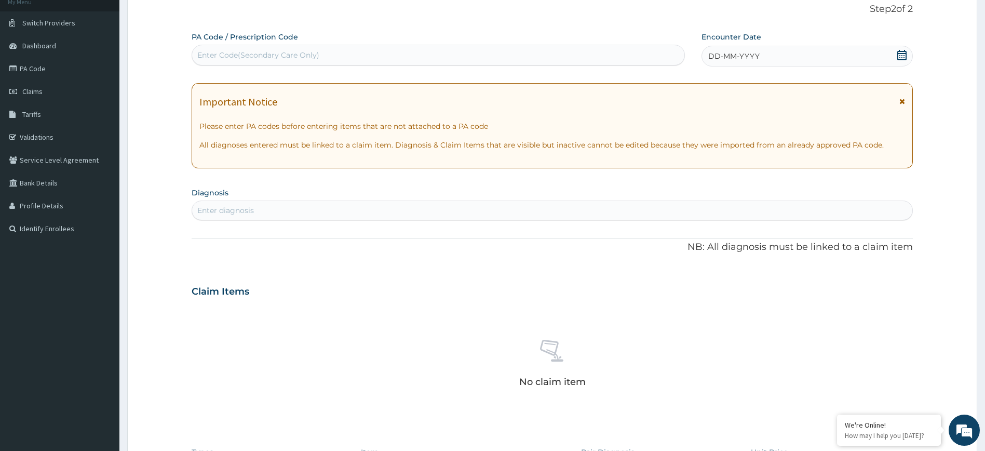
drag, startPoint x: 395, startPoint y: 55, endPoint x: 396, endPoint y: 65, distance: 10.4
click at [396, 62] on div "Enter Code(Secondary Care Only)" at bounding box center [438, 55] width 492 height 17
click at [905, 52] on icon at bounding box center [902, 55] width 10 height 10
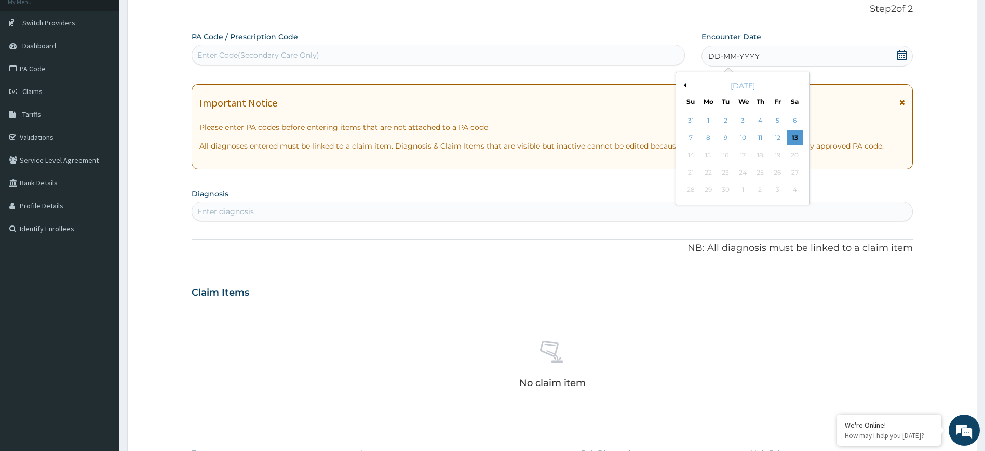
drag, startPoint x: 797, startPoint y: 135, endPoint x: 676, endPoint y: 175, distance: 127.4
click at [797, 135] on div "13" at bounding box center [795, 138] width 16 height 16
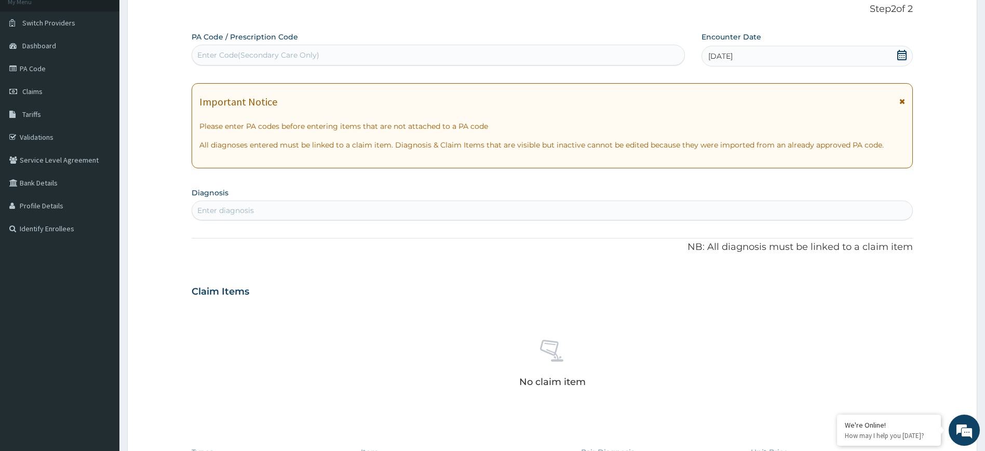
click at [582, 214] on div "Enter diagnosis" at bounding box center [552, 210] width 721 height 17
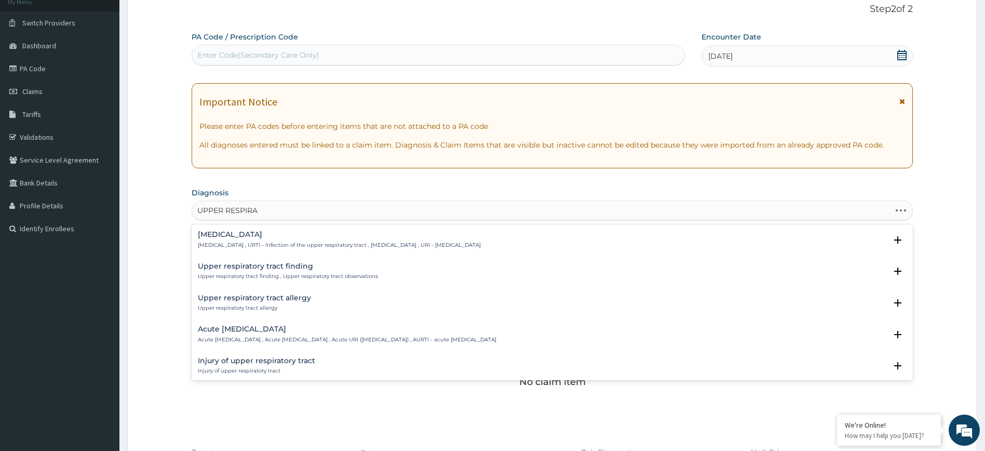
type input "UPPER RESPIRAT"
click at [253, 330] on h4 "Acute upper respiratory infection" at bounding box center [347, 329] width 299 height 8
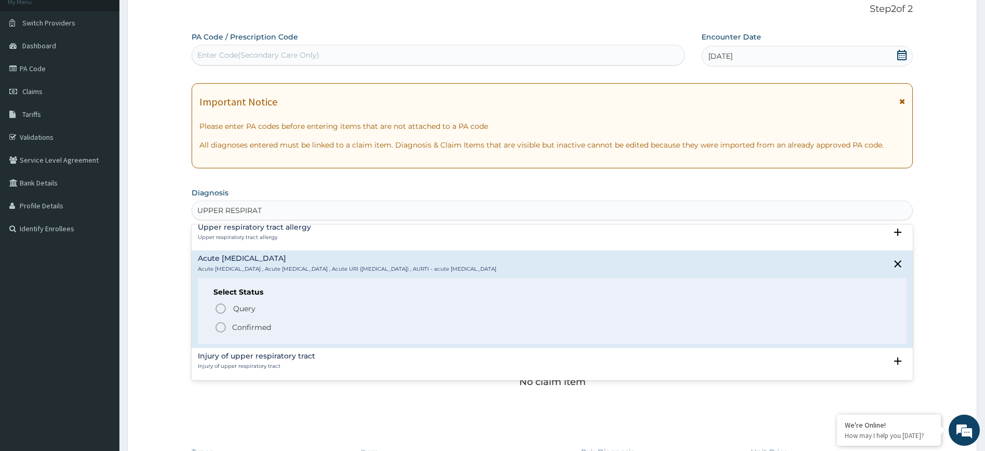
scroll to position [104, 0]
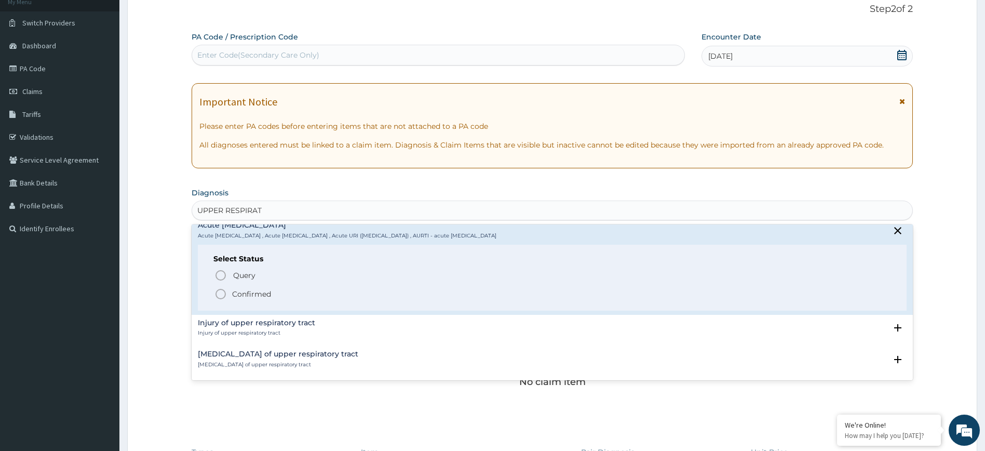
click at [218, 294] on icon "status option filled" at bounding box center [220, 294] width 12 height 12
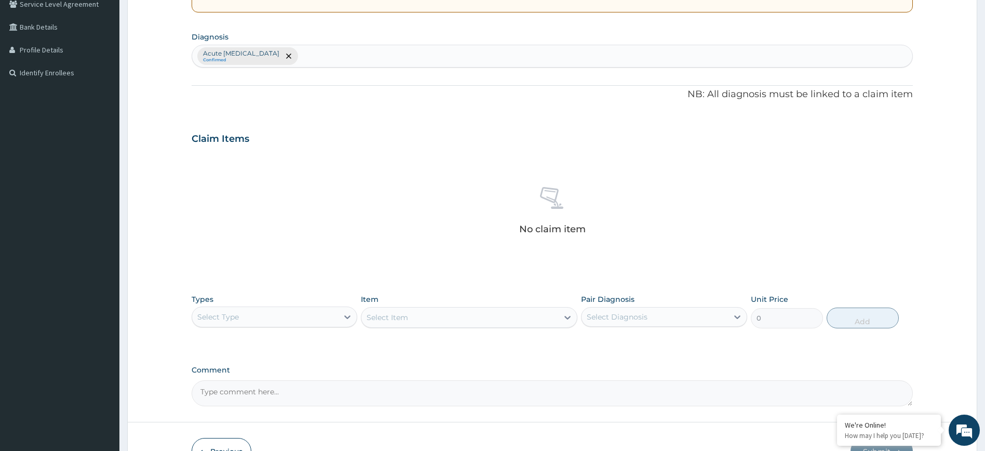
drag, startPoint x: 262, startPoint y: 315, endPoint x: 274, endPoint y: 318, distance: 12.3
click at [263, 316] on div "Select Type" at bounding box center [265, 316] width 146 height 17
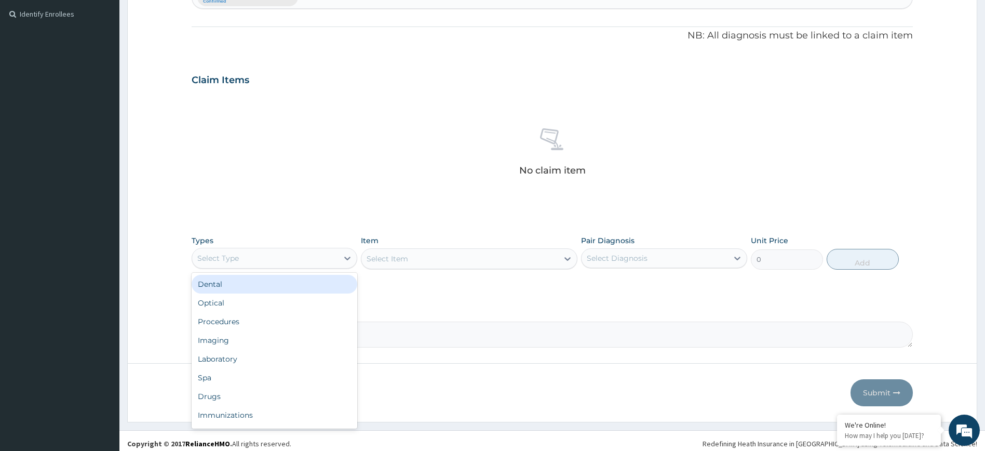
scroll to position [288, 0]
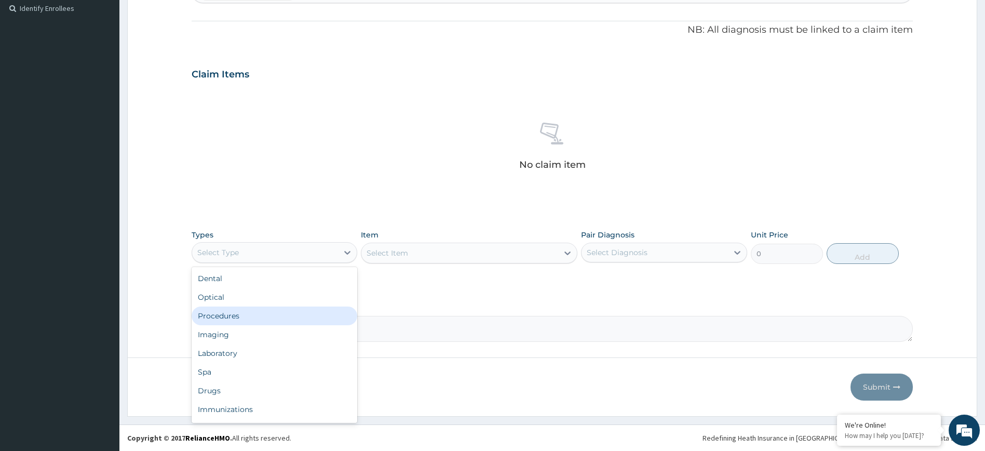
click at [257, 310] on div "Procedures" at bounding box center [275, 315] width 166 height 19
click at [553, 256] on div "Select Item" at bounding box center [469, 253] width 217 height 21
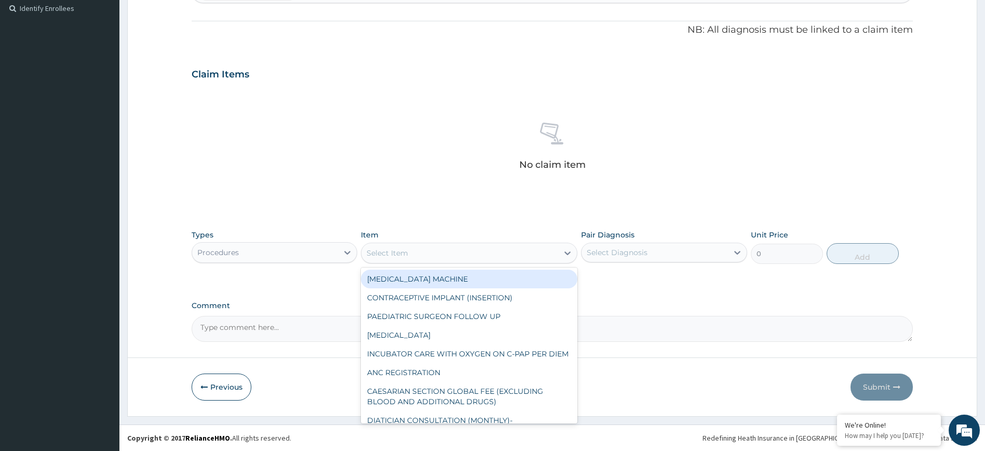
click at [556, 255] on div "Select Item" at bounding box center [459, 253] width 197 height 17
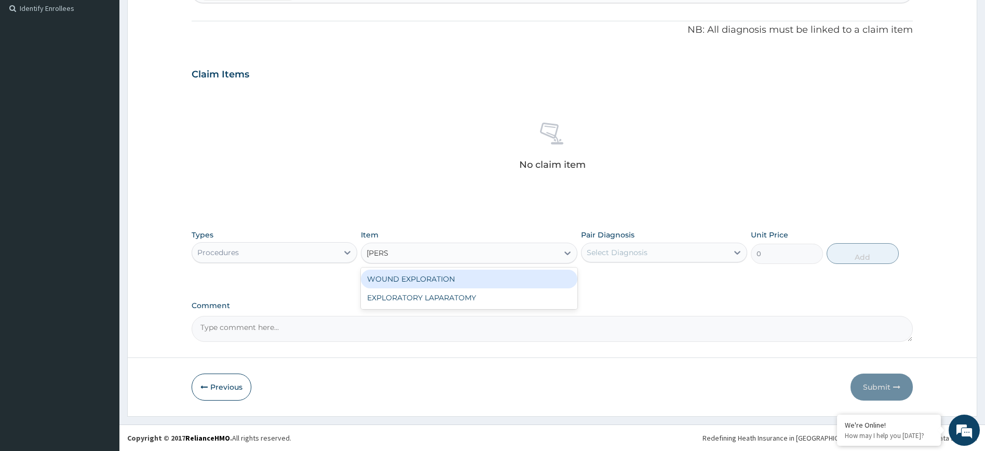
type input "LORAT"
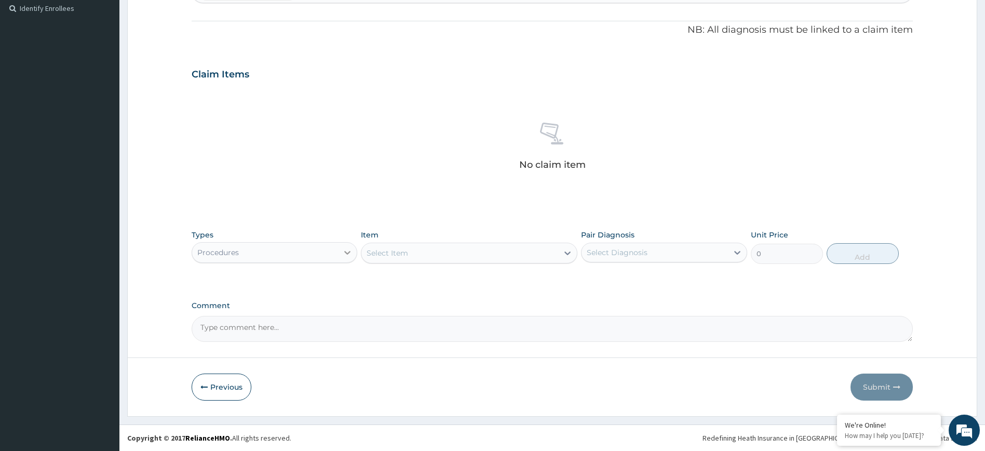
drag, startPoint x: 397, startPoint y: 250, endPoint x: 351, endPoint y: 253, distance: 46.3
click at [351, 253] on div "Types Procedures Item Select is focused ,type to refine list, press Down to ope…" at bounding box center [553, 246] width 722 height 45
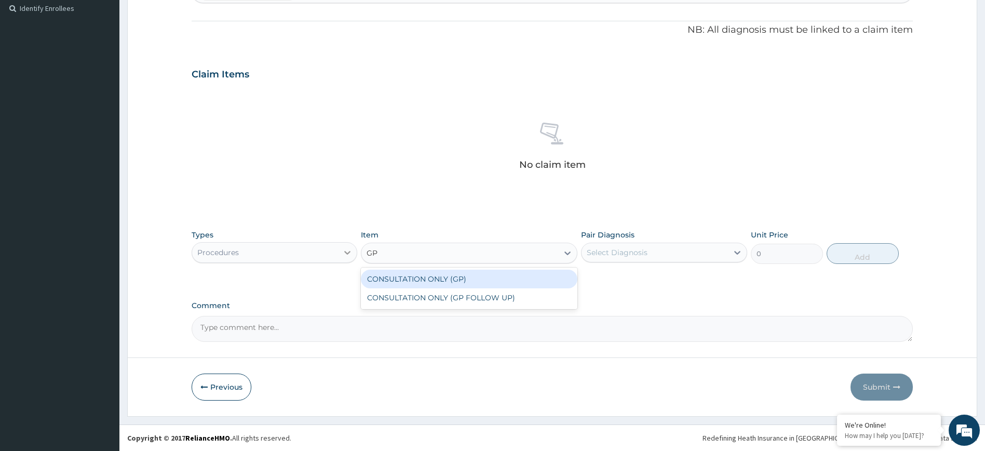
type input "GP"
click at [417, 283] on div "CONSULTATION ONLY (GP)" at bounding box center [469, 279] width 217 height 19
type input "6250"
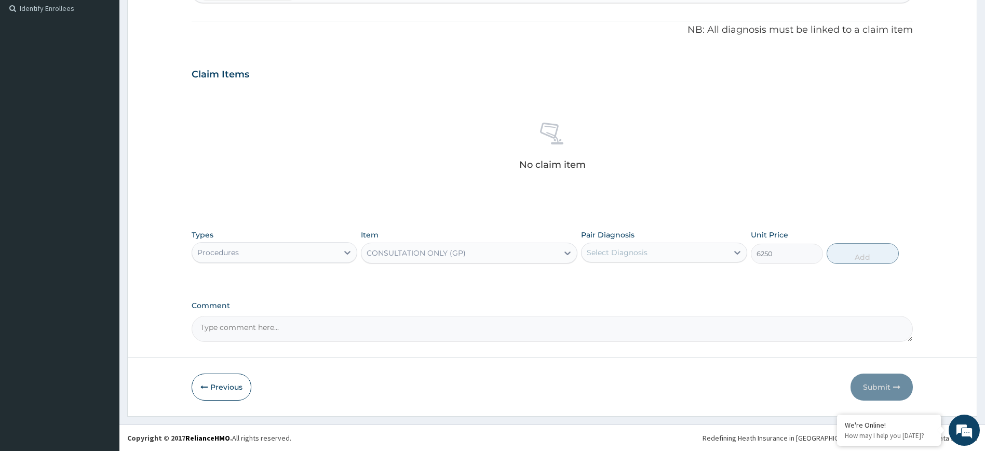
click at [665, 246] on div "Select Diagnosis" at bounding box center [655, 252] width 146 height 17
drag, startPoint x: 658, startPoint y: 275, endPoint x: 838, endPoint y: 241, distance: 182.8
click at [662, 273] on label "Acute [MEDICAL_DATA]" at bounding box center [642, 278] width 88 height 10
checkbox input "true"
drag, startPoint x: 858, startPoint y: 256, endPoint x: 440, endPoint y: 252, distance: 418.1
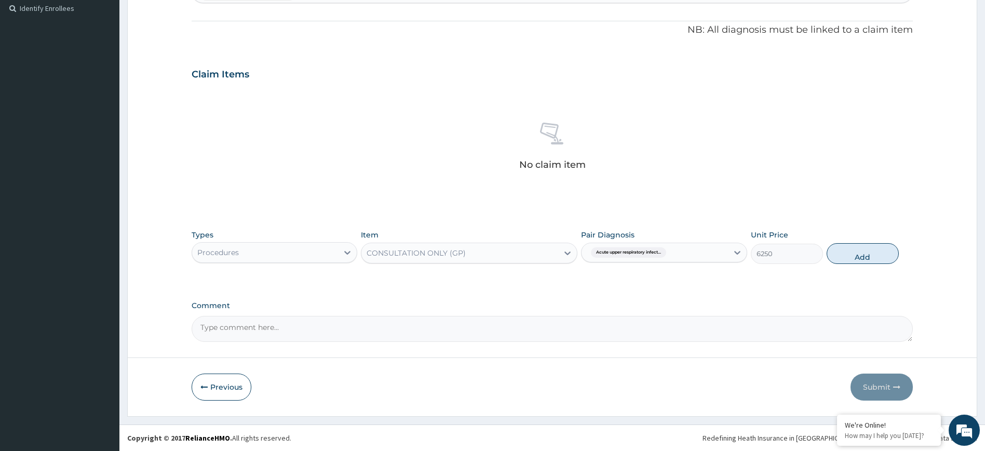
click at [858, 256] on button "Add" at bounding box center [863, 253] width 72 height 21
type input "0"
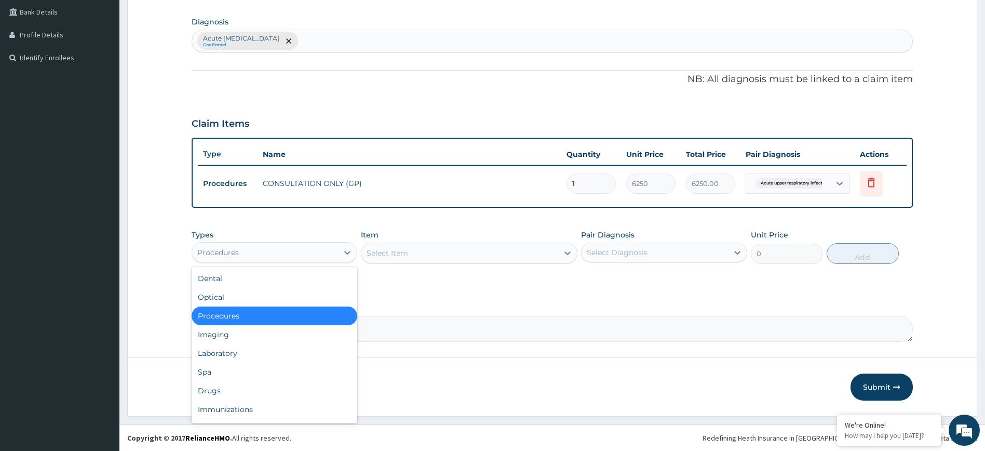
click at [272, 256] on div "Procedures" at bounding box center [265, 252] width 146 height 17
drag, startPoint x: 231, startPoint y: 387, endPoint x: 234, endPoint y: 383, distance: 5.5
click at [233, 384] on div "Drugs" at bounding box center [275, 390] width 166 height 19
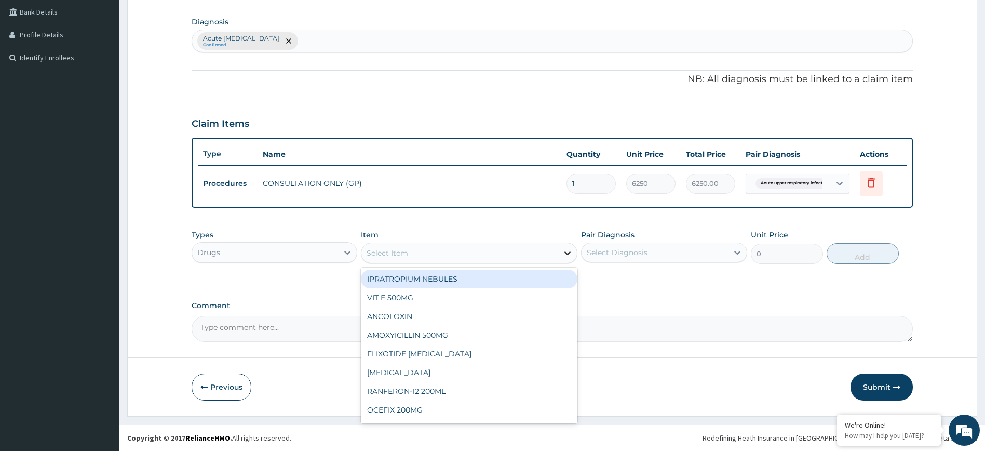
click at [559, 258] on div "Select Item" at bounding box center [469, 253] width 217 height 21
type input "LORA"
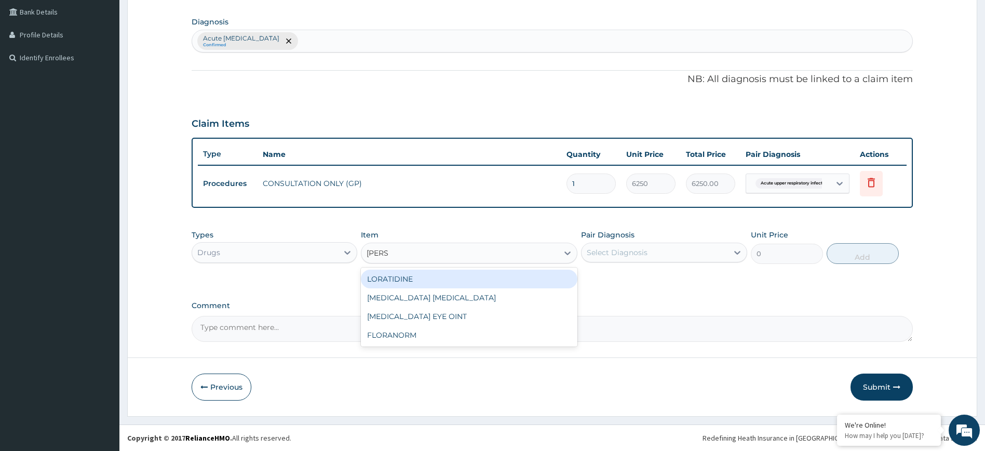
click at [440, 277] on div "LORATIDINE" at bounding box center [469, 279] width 217 height 19
type input "1168.75"
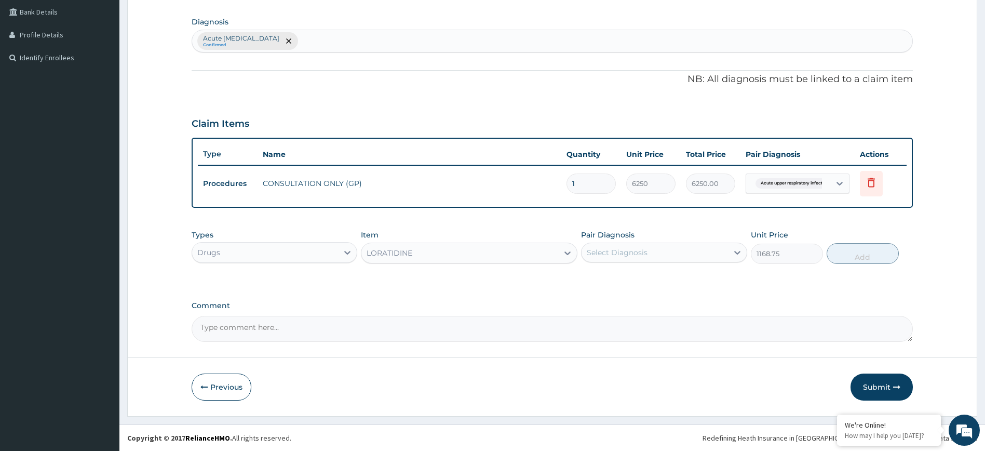
click at [453, 257] on div "LORATIDINE" at bounding box center [459, 253] width 197 height 17
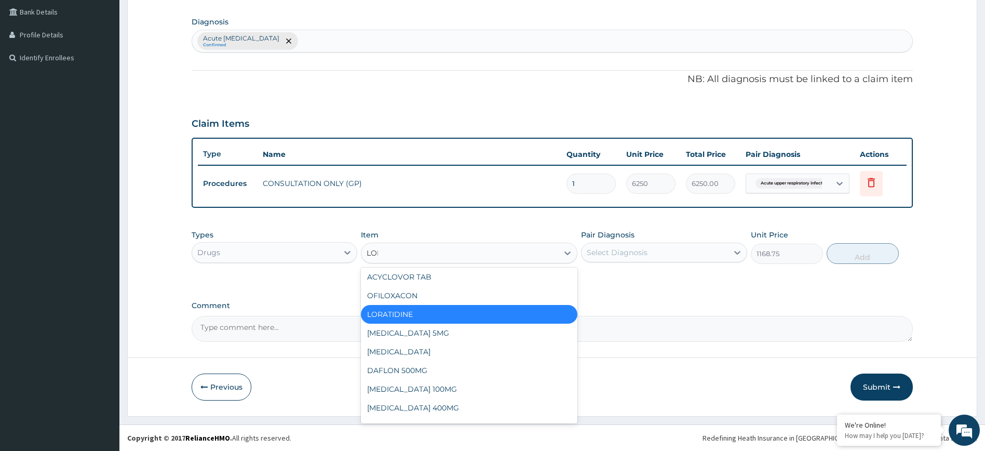
scroll to position [0, 0]
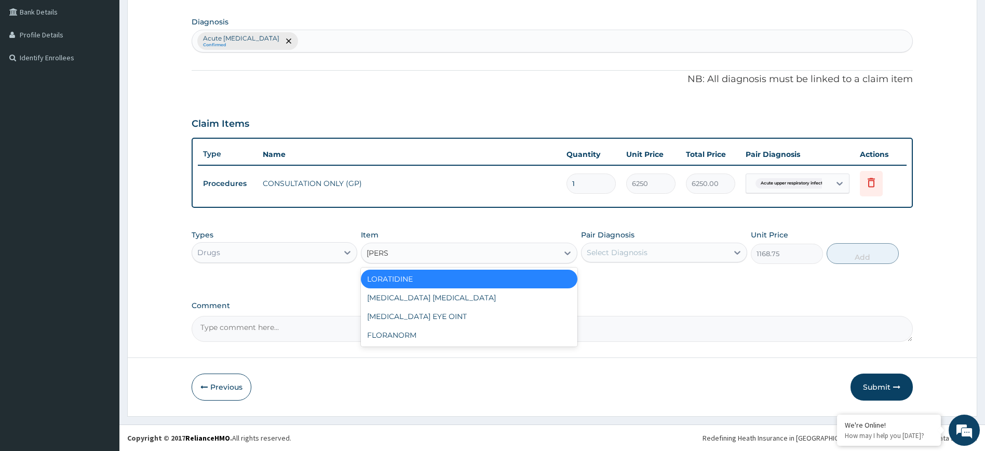
type input "LORA"
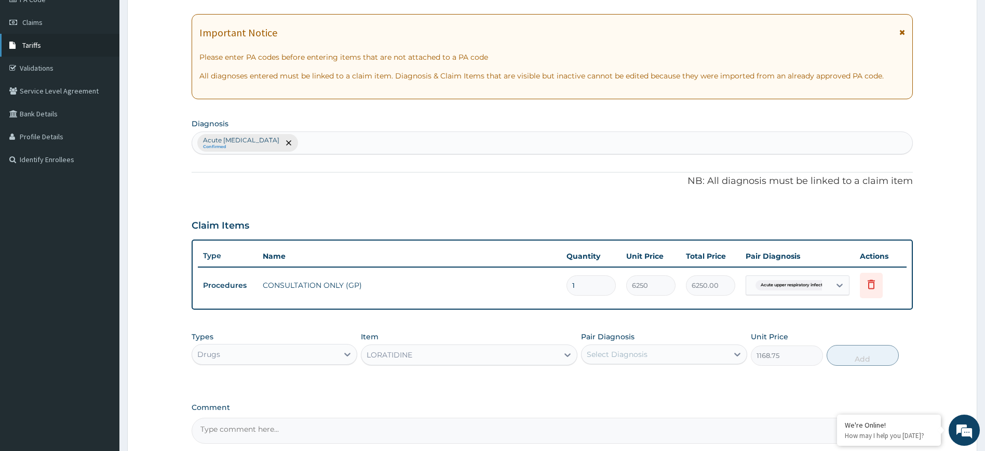
scroll to position [83, 0]
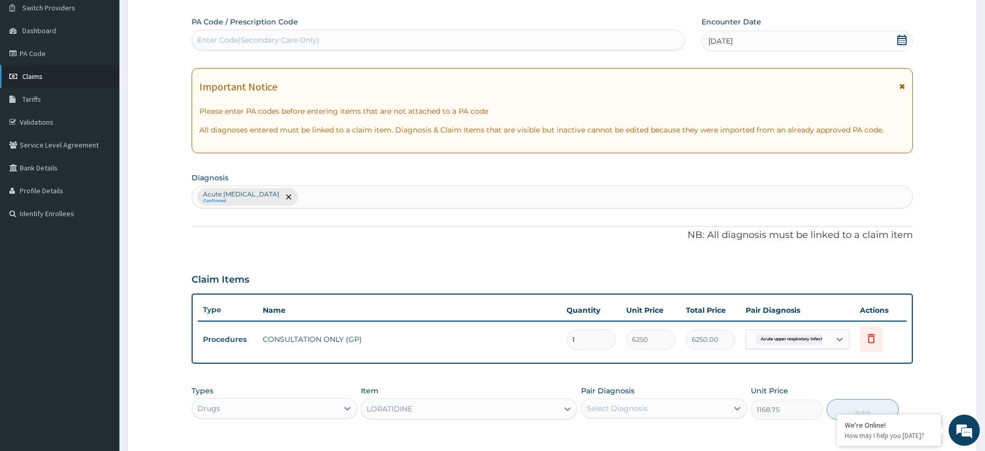
click at [41, 76] on span "Claims" at bounding box center [32, 76] width 20 height 9
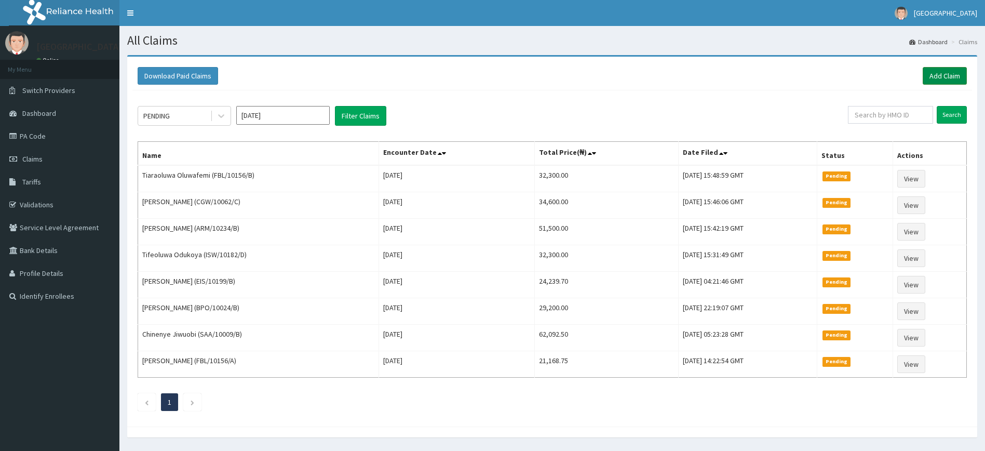
click at [954, 74] on link "Add Claim" at bounding box center [945, 76] width 44 height 18
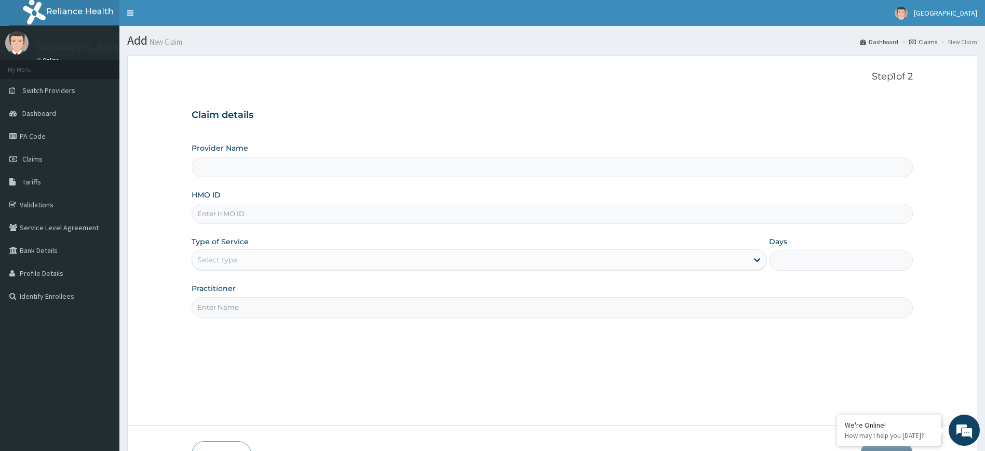
type input "Mother and Child Hospital - [GEOGRAPHIC_DATA]"
click at [260, 215] on input "HMO ID" at bounding box center [553, 214] width 722 height 20
paste input "CGW/10062/C"
type input "CGW/10062/C"
click at [248, 256] on div "Select type" at bounding box center [470, 259] width 556 height 17
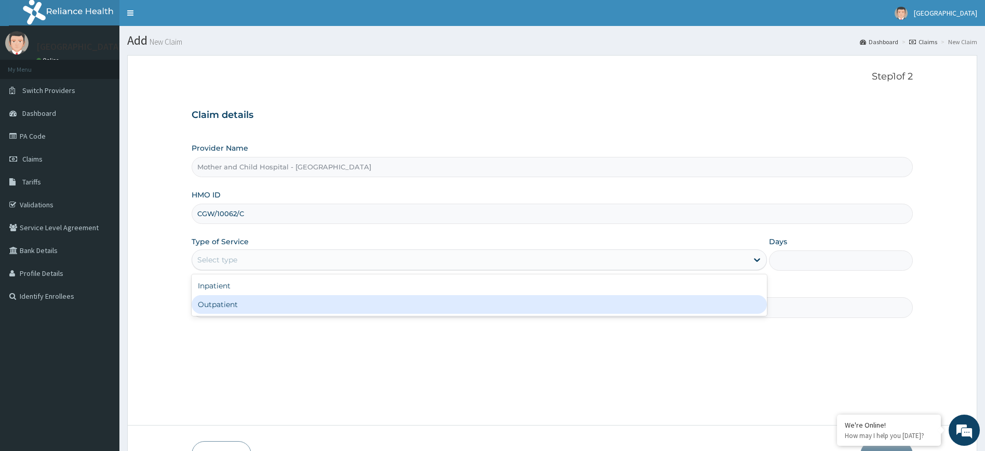
drag, startPoint x: 231, startPoint y: 308, endPoint x: 233, endPoint y: 302, distance: 6.1
click at [231, 307] on div "Outpatient" at bounding box center [480, 304] width 576 height 19
type input "1"
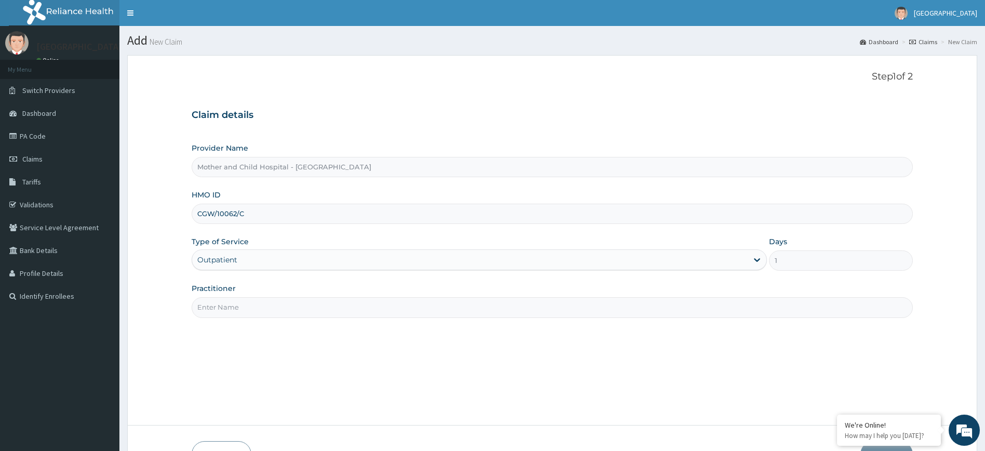
click at [237, 303] on input "Practitioner" at bounding box center [553, 307] width 722 height 20
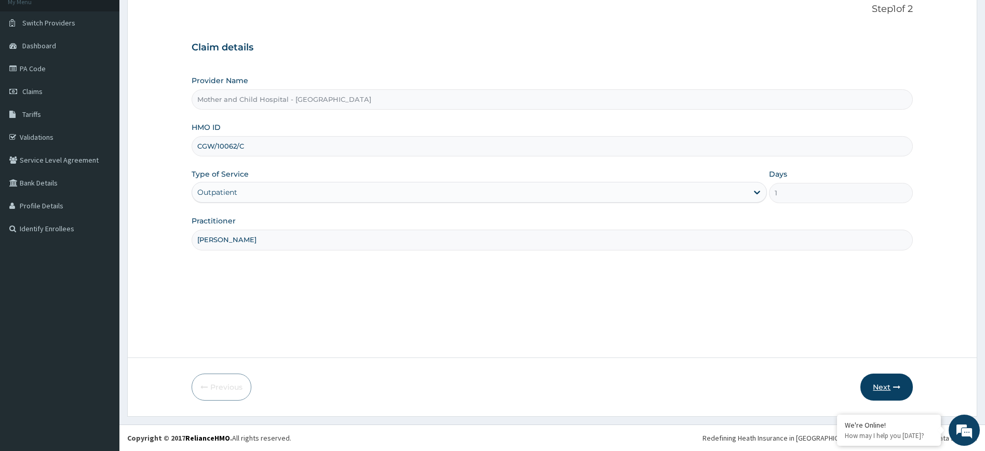
type input "DR FALANA"
click at [881, 385] on button "Next" at bounding box center [887, 386] width 52 height 27
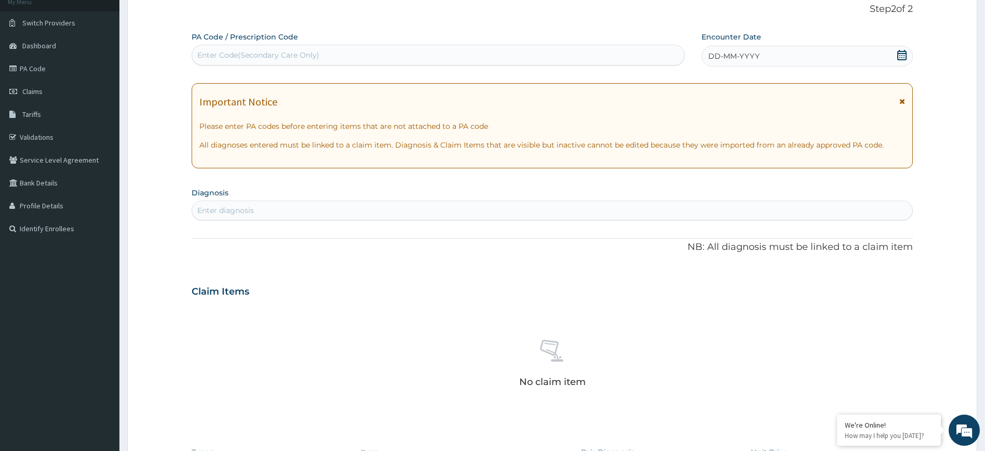
click at [901, 56] on icon at bounding box center [901, 55] width 9 height 10
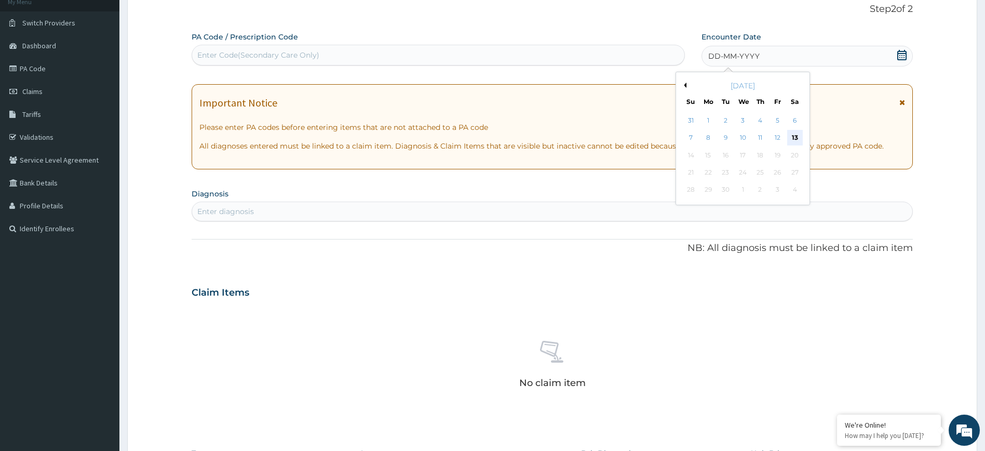
click at [798, 139] on div "13" at bounding box center [795, 138] width 16 height 16
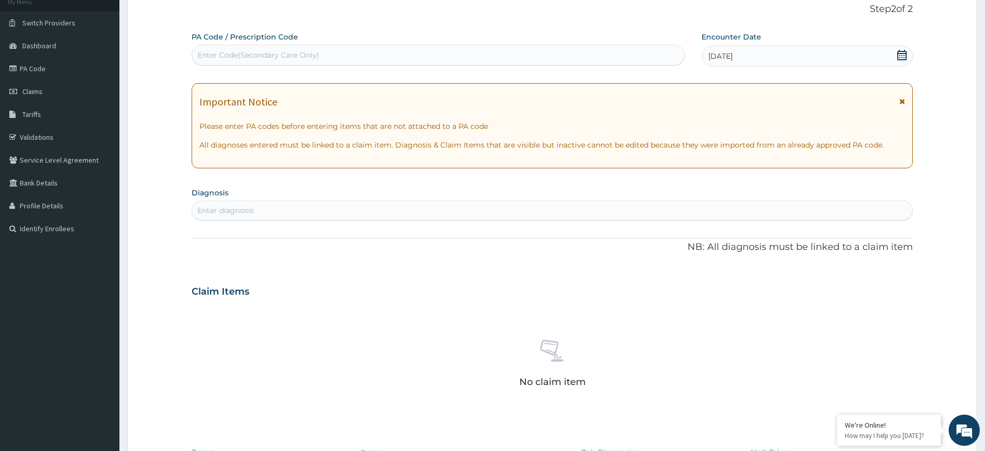
click at [358, 213] on div "Enter diagnosis" at bounding box center [552, 210] width 721 height 17
click at [226, 212] on input "UPPER ESPIRAT" at bounding box center [227, 210] width 60 height 10
type input "UPPER RESPIRAT"
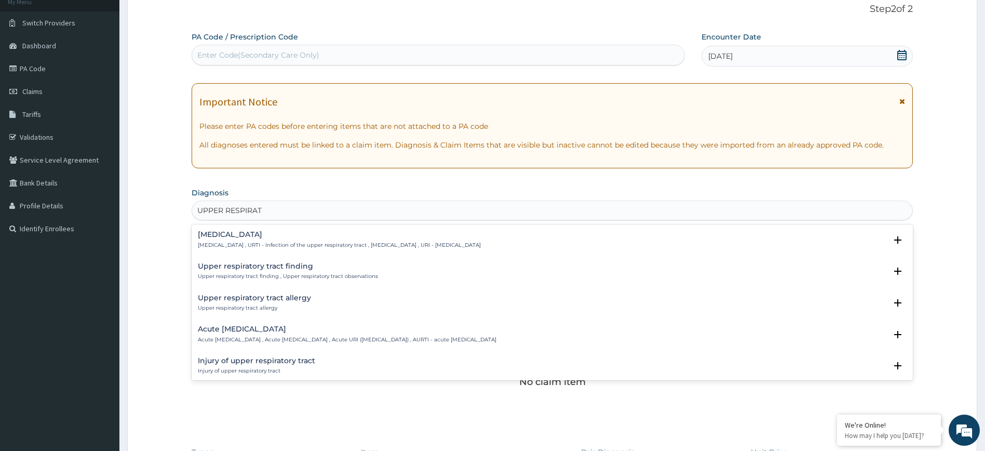
click at [261, 333] on h4 "Acute upper respiratory infection" at bounding box center [347, 329] width 299 height 8
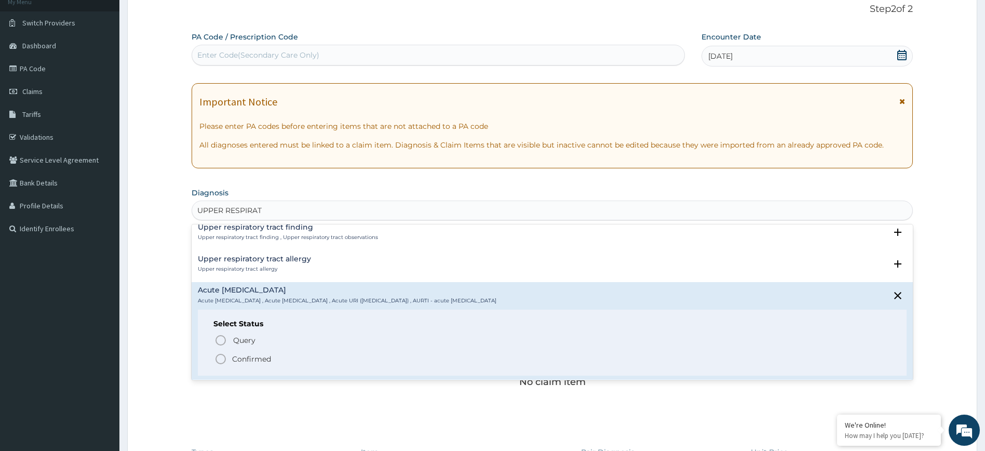
scroll to position [104, 0]
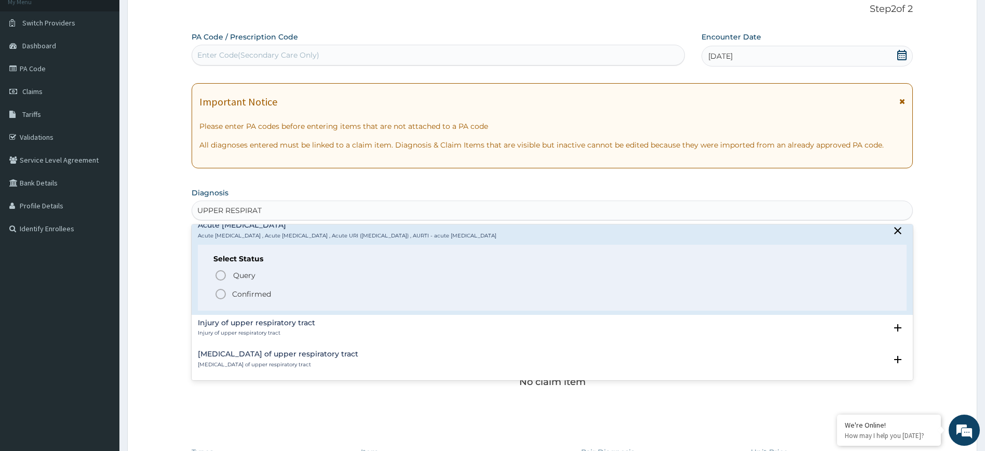
click at [223, 292] on icon "status option filled" at bounding box center [220, 294] width 12 height 12
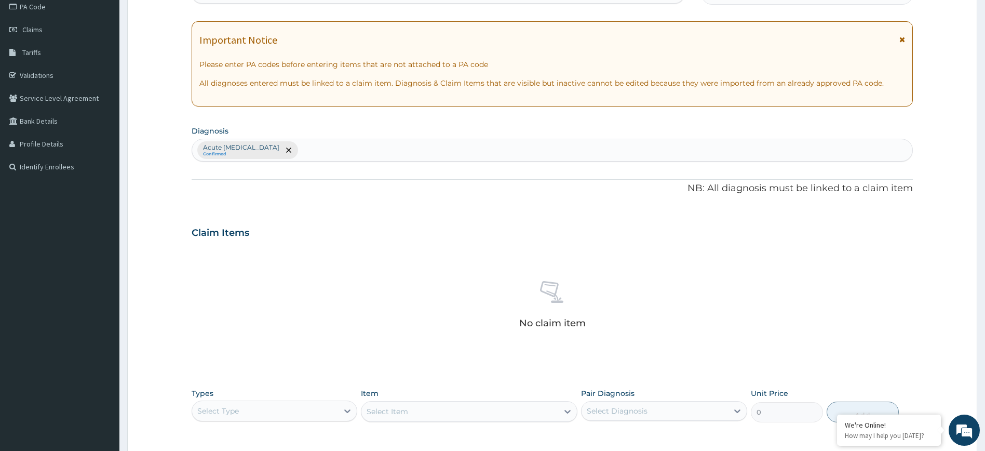
scroll to position [223, 0]
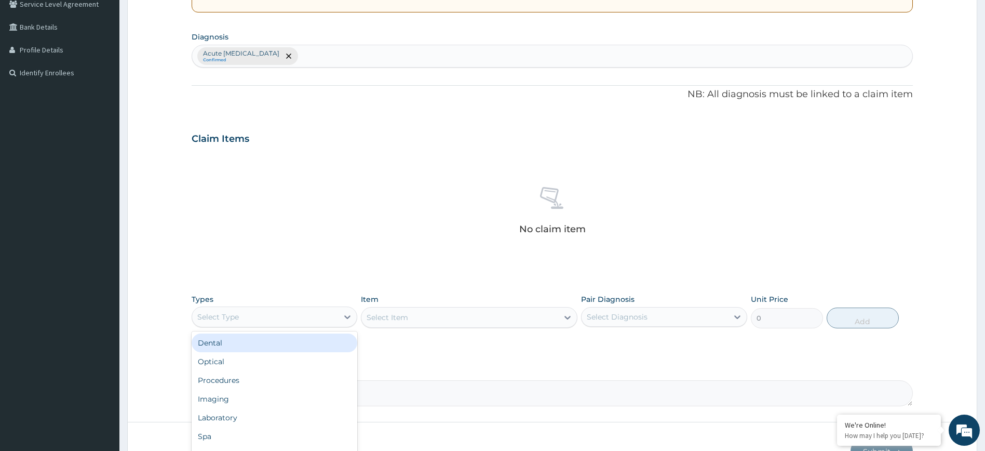
click at [233, 318] on div "Select Type" at bounding box center [218, 317] width 42 height 10
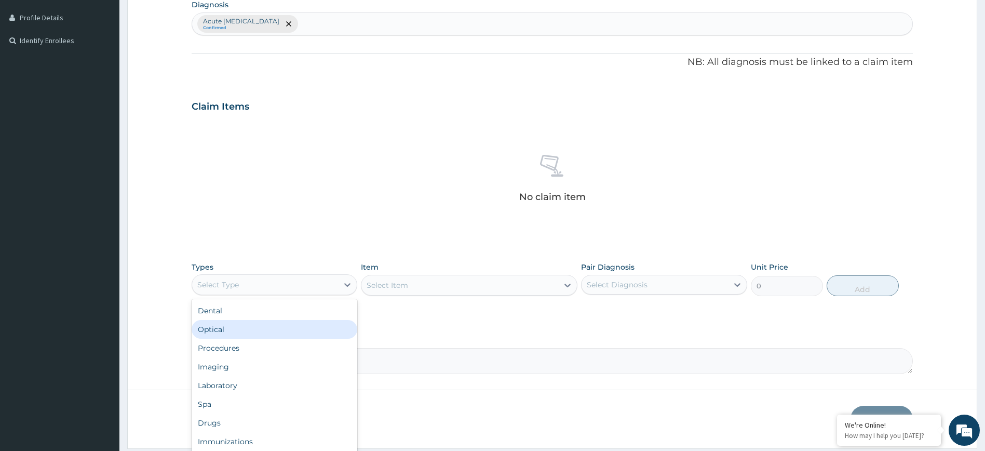
scroll to position [288, 0]
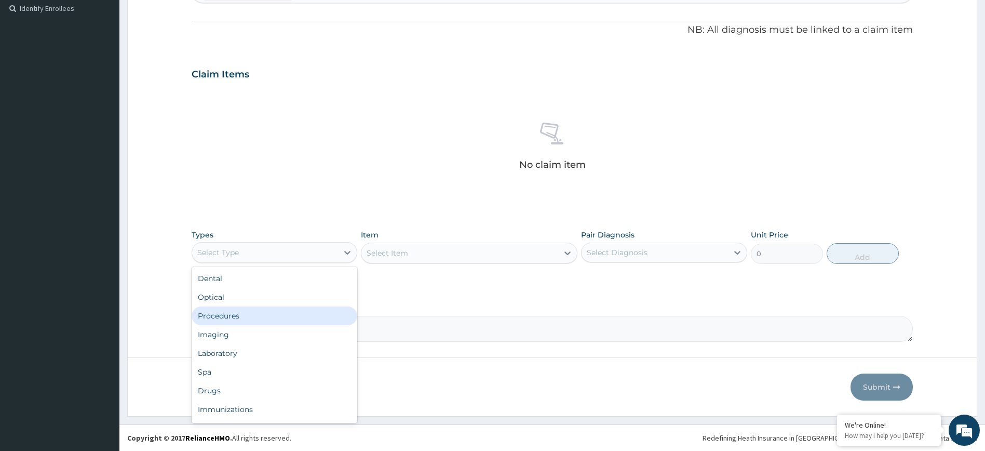
click at [244, 316] on div "Procedures" at bounding box center [275, 315] width 166 height 19
click at [561, 253] on div at bounding box center [567, 253] width 19 height 19
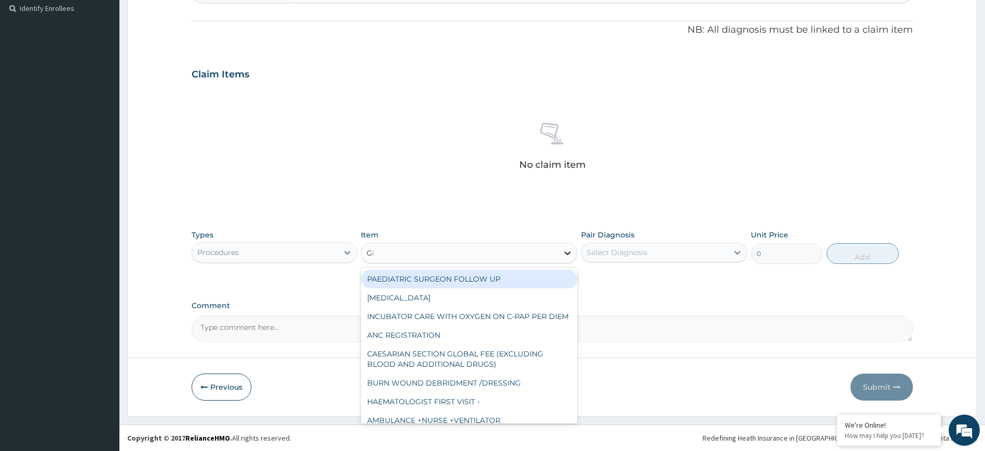
type input "GP"
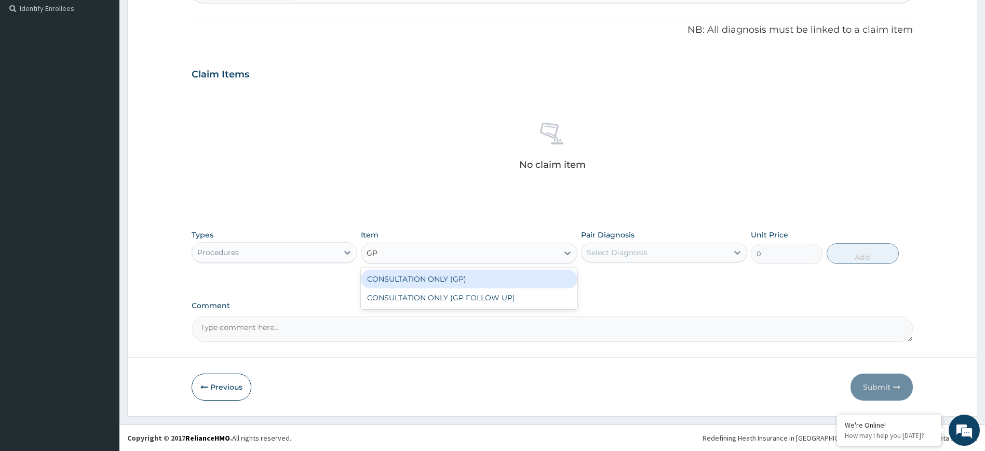
drag, startPoint x: 511, startPoint y: 274, endPoint x: 625, endPoint y: 264, distance: 114.6
click at [512, 273] on div "CONSULTATION ONLY (GP)" at bounding box center [469, 279] width 217 height 19
type input "6250"
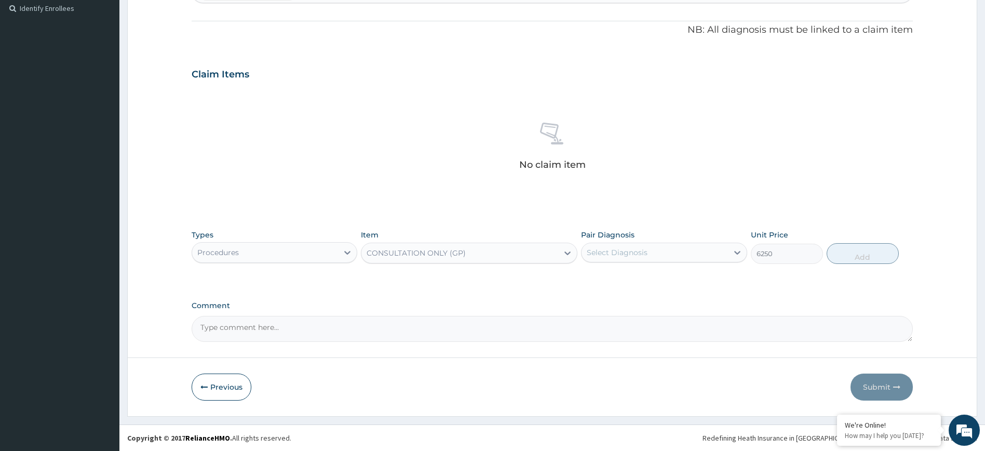
click at [652, 253] on div "Select Diagnosis" at bounding box center [655, 252] width 146 height 17
drag, startPoint x: 643, startPoint y: 283, endPoint x: 677, endPoint y: 279, distance: 34.0
click at [647, 280] on div "Acute [MEDICAL_DATA]" at bounding box center [664, 279] width 166 height 21
checkbox input "true"
click at [866, 253] on button "Add" at bounding box center [863, 253] width 72 height 21
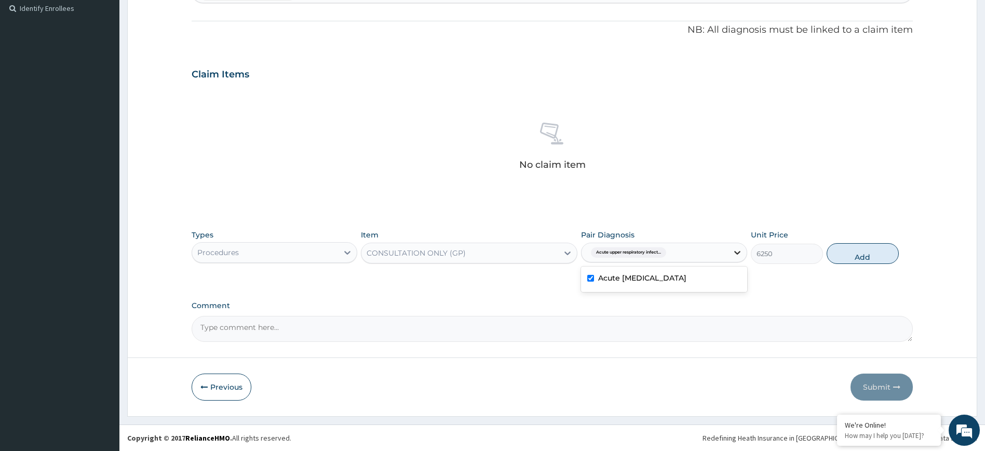
type input "0"
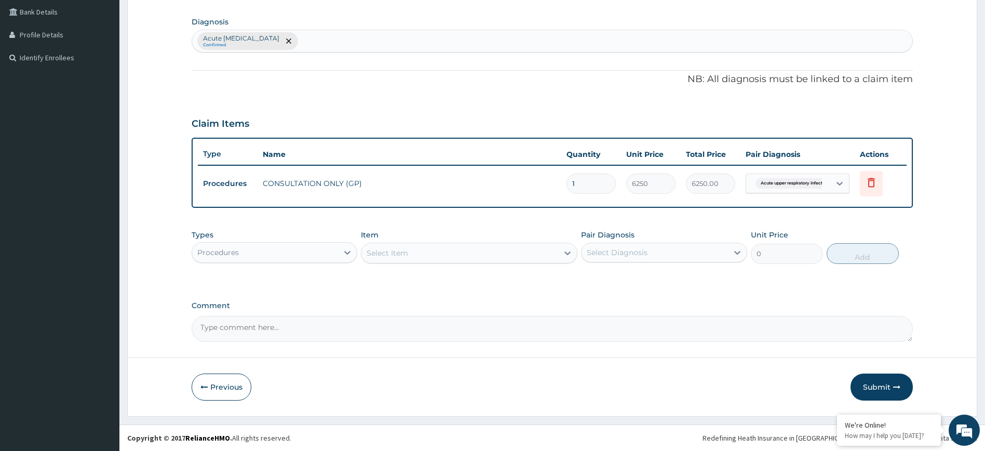
scroll to position [238, 0]
drag, startPoint x: 306, startPoint y: 255, endPoint x: 300, endPoint y: 266, distance: 12.3
click at [304, 258] on div "Procedures" at bounding box center [265, 252] width 146 height 17
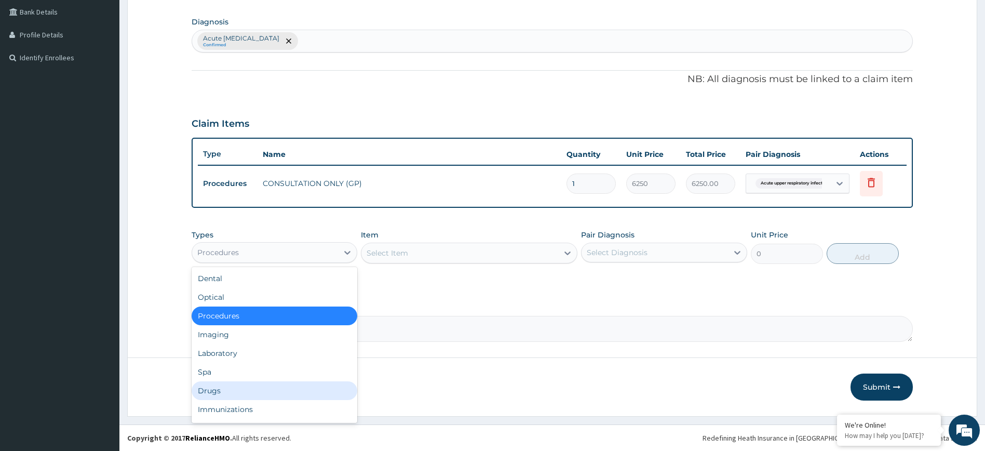
click at [221, 393] on div "Drugs" at bounding box center [275, 390] width 166 height 19
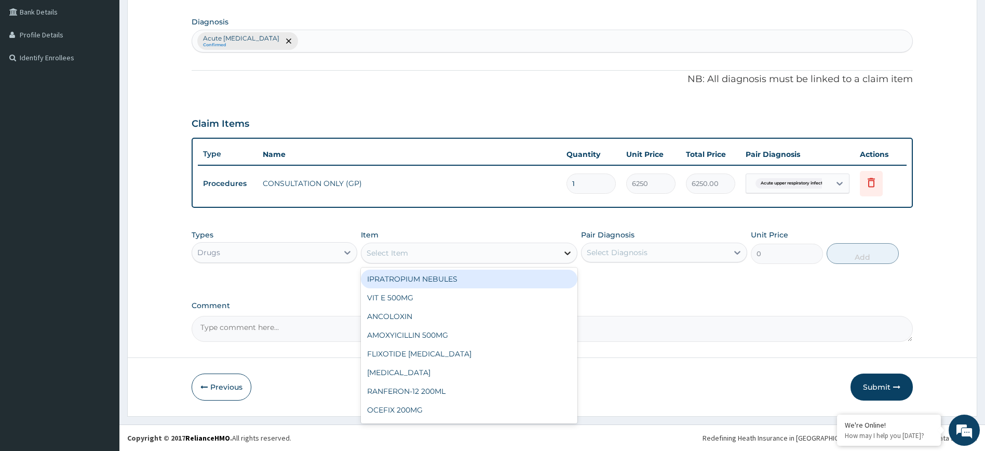
click at [565, 253] on icon at bounding box center [567, 253] width 10 height 10
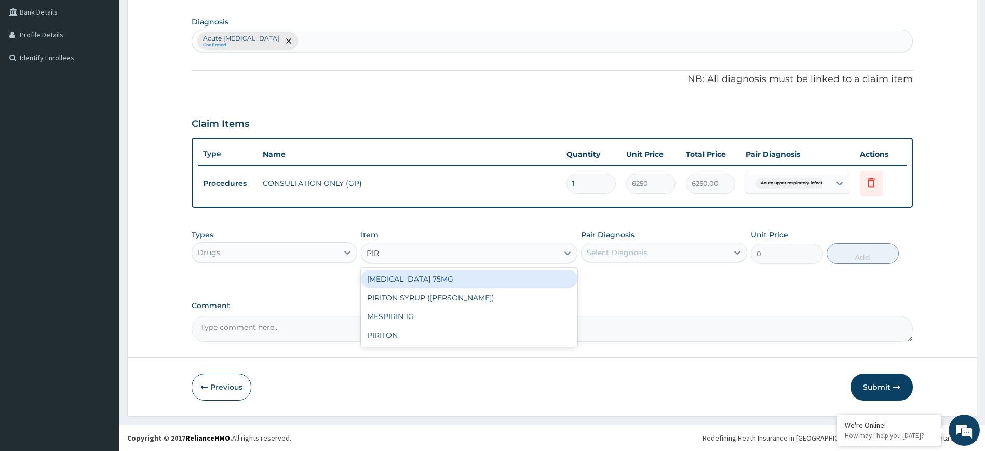
type input "PIRI"
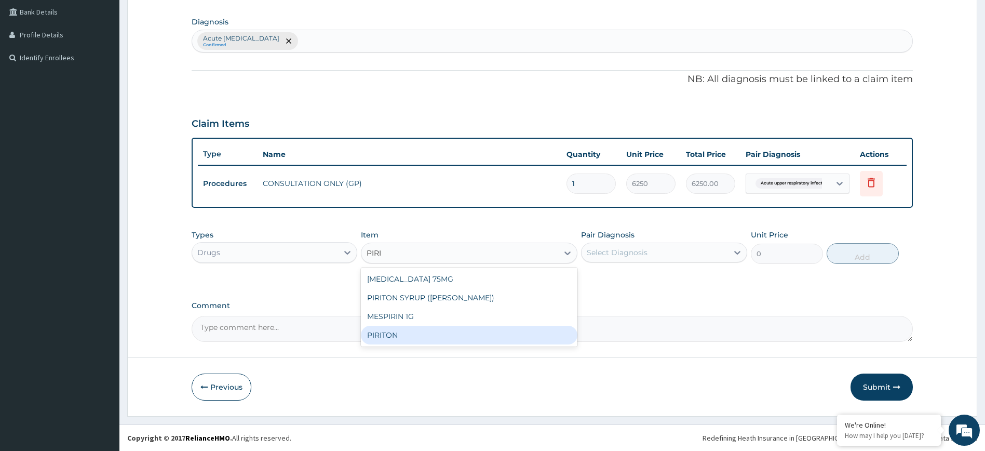
click at [437, 333] on div "PIRITON" at bounding box center [469, 335] width 217 height 19
type input "350.625"
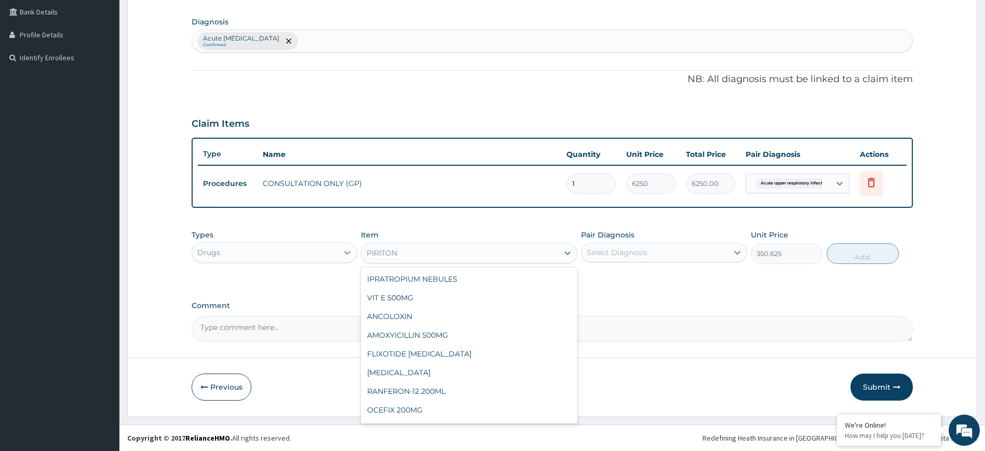
scroll to position [7177, 0]
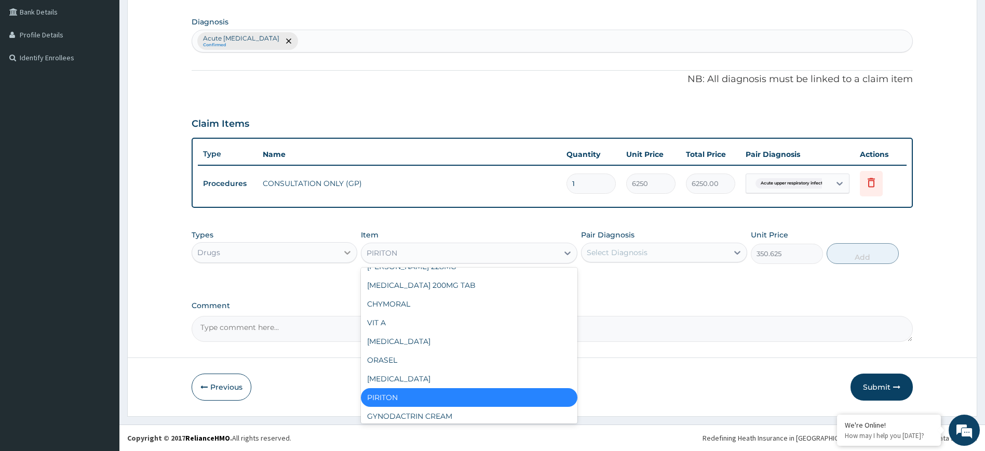
drag, startPoint x: 410, startPoint y: 252, endPoint x: 352, endPoint y: 255, distance: 57.7
click at [352, 255] on div "Types Drugs Item option PIRITON, selected. option PIRITON selected, 389 of 404.…" at bounding box center [553, 246] width 722 height 45
paste input "PIRITON SYRUP ([PERSON_NAME])"
type input "PIRITON SYRUP ([PERSON_NAME])"
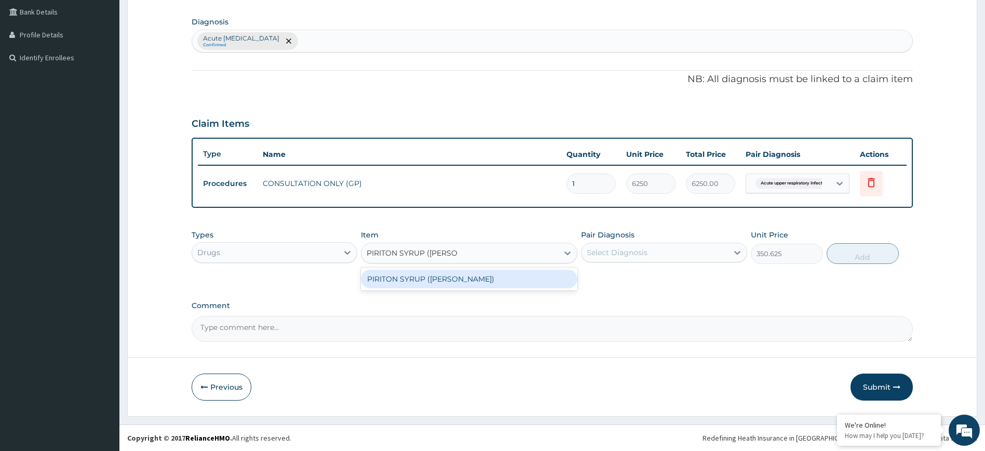
click at [464, 278] on div "PIRITON SYRUP ([PERSON_NAME])" at bounding box center [469, 279] width 217 height 19
type input "935"
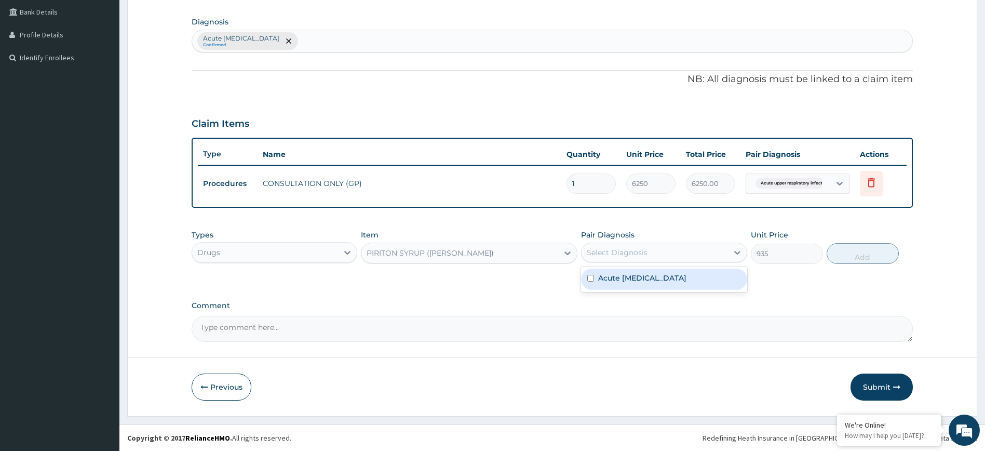
click at [639, 246] on div "Select Diagnosis" at bounding box center [655, 252] width 146 height 17
drag, startPoint x: 627, startPoint y: 278, endPoint x: 793, endPoint y: 253, distance: 167.5
click at [632, 278] on label "Acute [MEDICAL_DATA]" at bounding box center [642, 278] width 88 height 10
checkbox input "true"
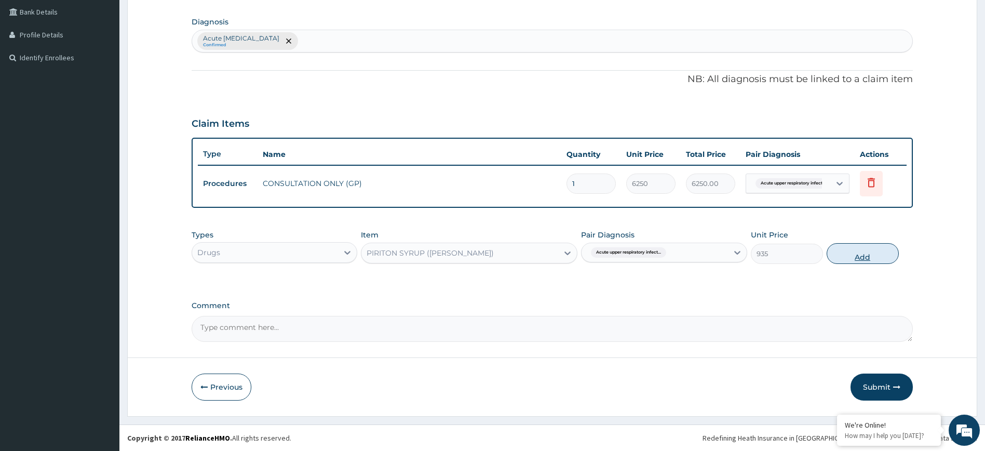
click at [864, 258] on button "Add" at bounding box center [863, 253] width 72 height 21
type input "0"
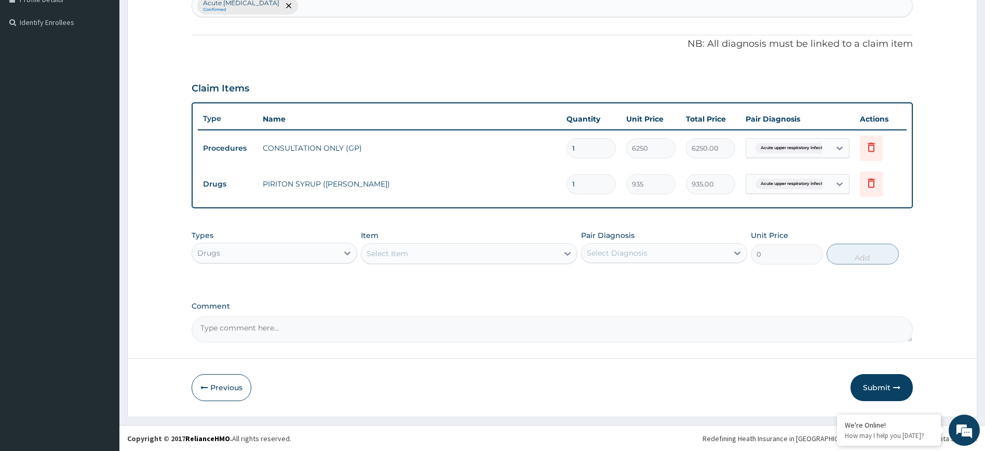
scroll to position [274, 0]
click at [884, 389] on button "Submit" at bounding box center [882, 386] width 62 height 27
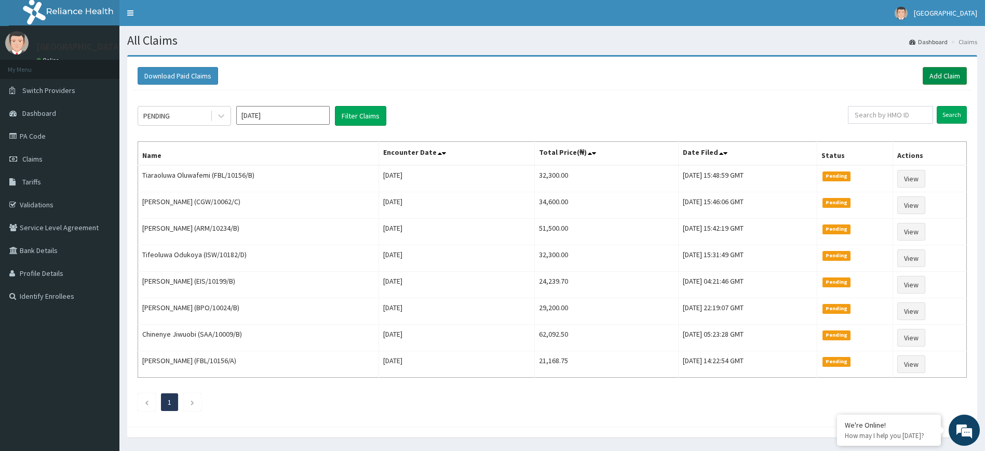
click at [943, 75] on link "Add Claim" at bounding box center [945, 76] width 44 height 18
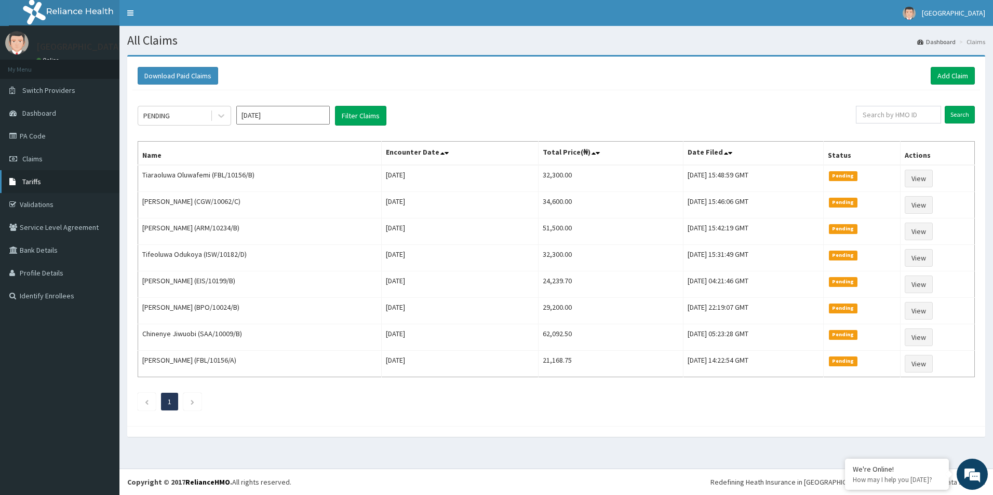
click at [30, 177] on span "Tariffs" at bounding box center [31, 181] width 19 height 9
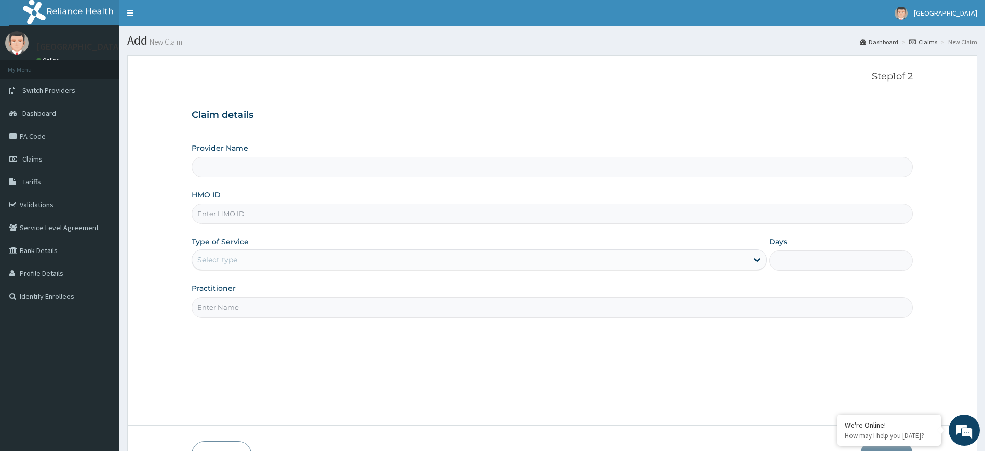
type input "Mother and Child Hospital - [GEOGRAPHIC_DATA]"
click at [259, 212] on input "HMO ID" at bounding box center [553, 214] width 722 height 20
paste input "CGW/10062/C"
type input "CGW/10062/C"
click at [245, 259] on div "Select type" at bounding box center [470, 259] width 556 height 17
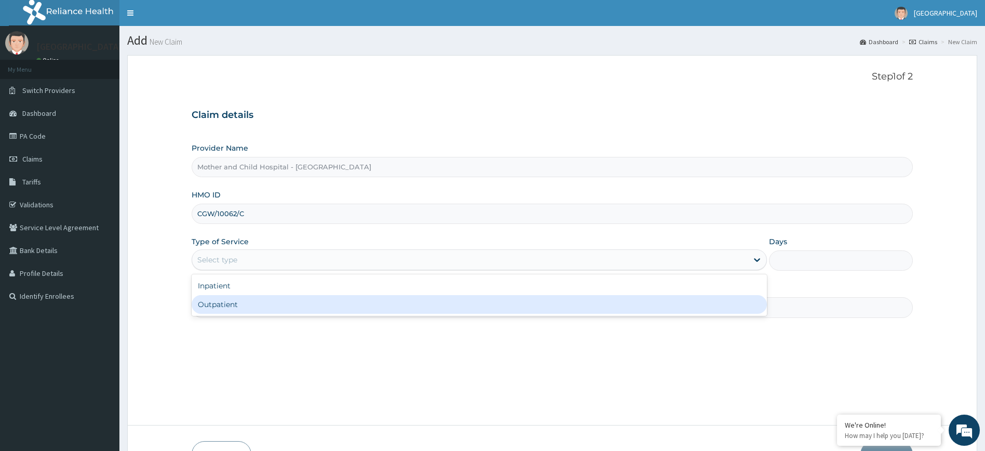
click at [246, 306] on div "Outpatient" at bounding box center [480, 304] width 576 height 19
type input "1"
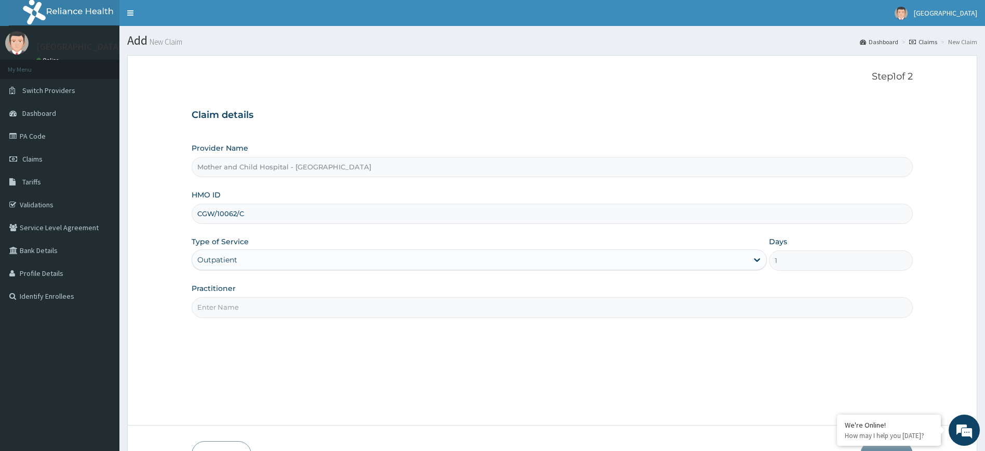
click at [346, 302] on input "Practitioner" at bounding box center [553, 307] width 722 height 20
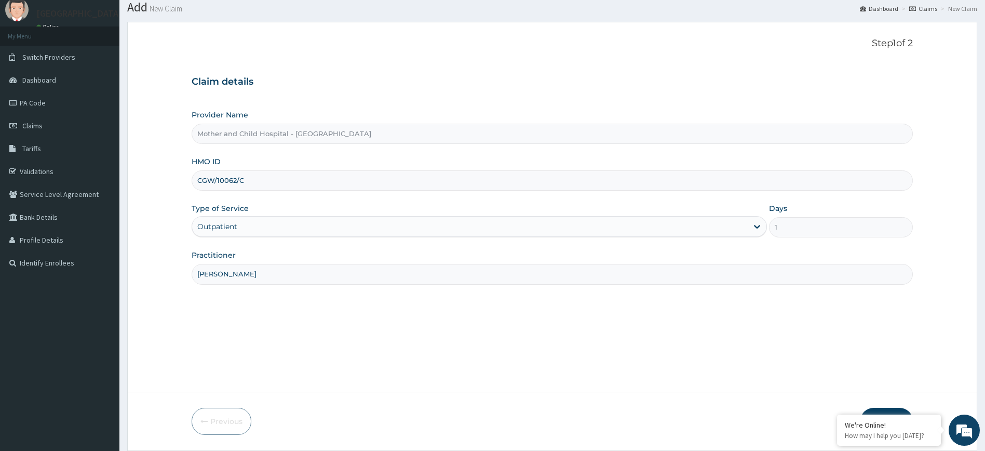
scroll to position [68, 0]
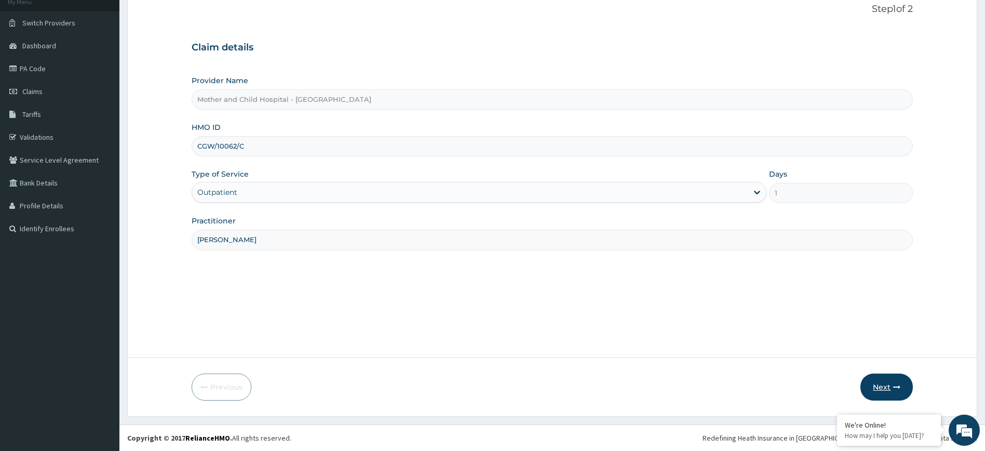
type input "DR FALANA"
click at [882, 386] on button "Next" at bounding box center [887, 386] width 52 height 27
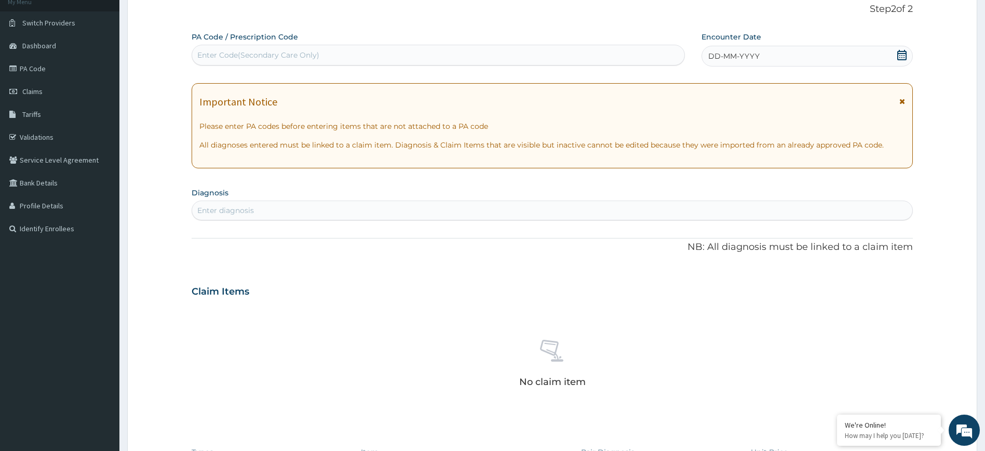
click at [250, 214] on div "Enter diagnosis" at bounding box center [225, 210] width 57 height 10
click at [238, 213] on div "Enter diagnosis" at bounding box center [225, 210] width 57 height 10
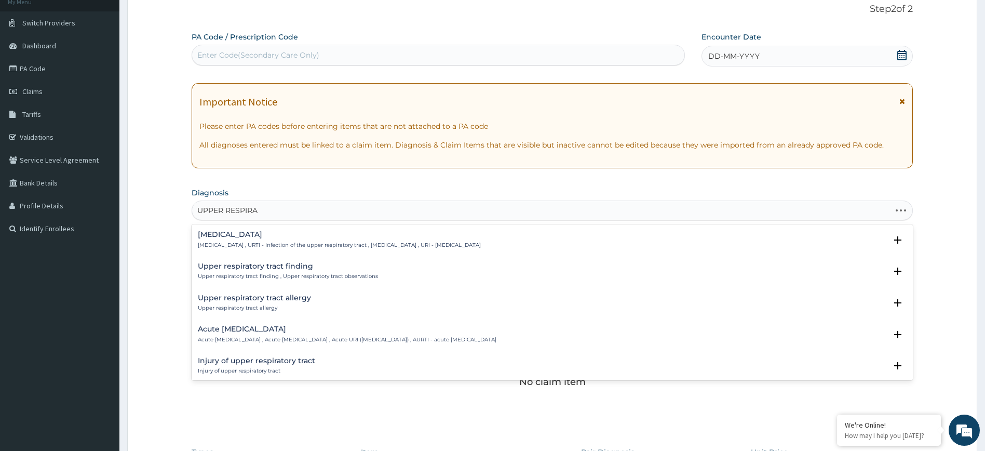
type input "UPPER RESPIRAT"
click at [260, 330] on h4 "Acute upper respiratory infection" at bounding box center [347, 329] width 299 height 8
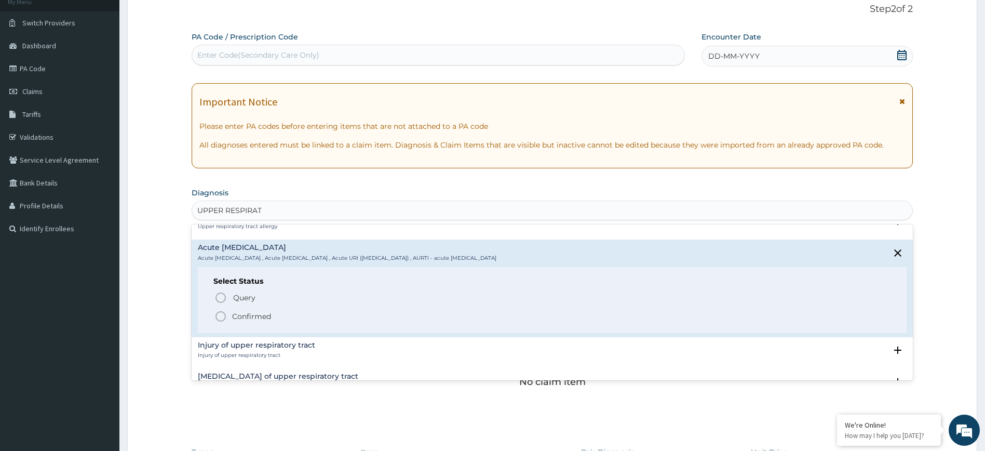
scroll to position [156, 0]
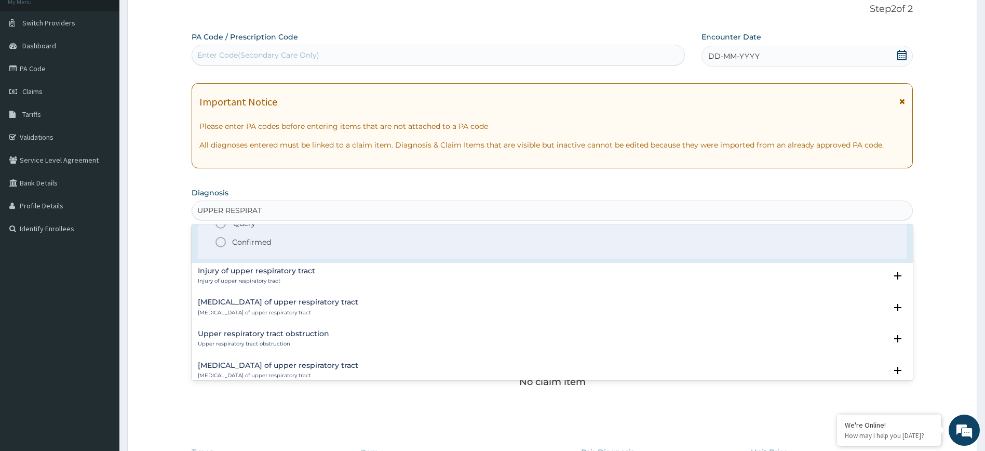
click at [220, 243] on icon "status option filled" at bounding box center [220, 242] width 12 height 12
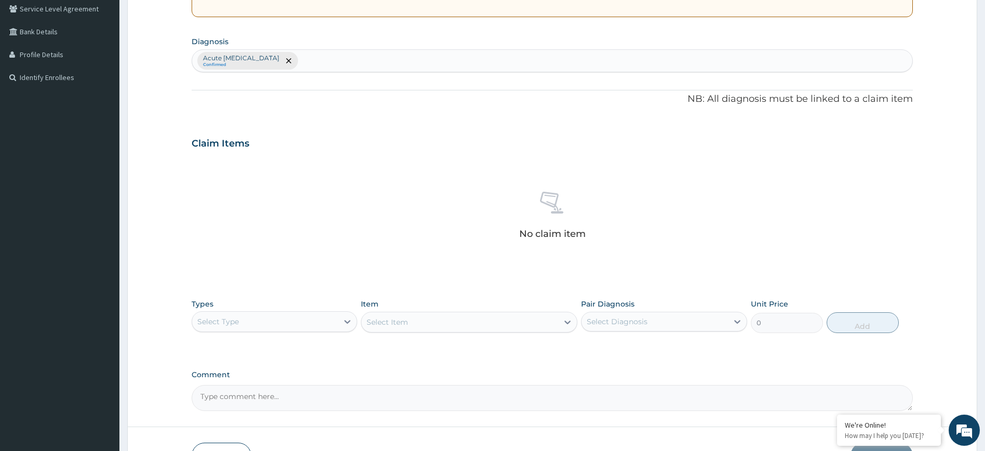
scroll to position [223, 0]
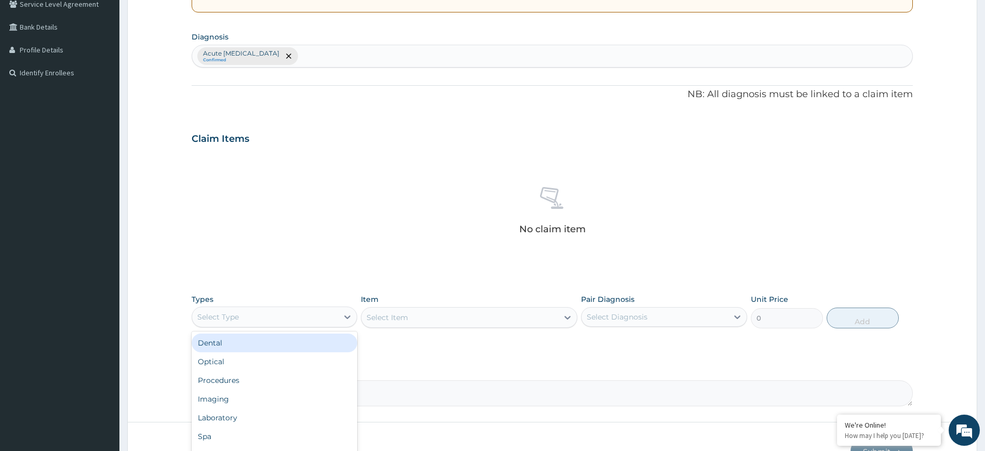
drag, startPoint x: 291, startPoint y: 312, endPoint x: 279, endPoint y: 350, distance: 40.2
click at [291, 312] on div "Select Type" at bounding box center [265, 316] width 146 height 17
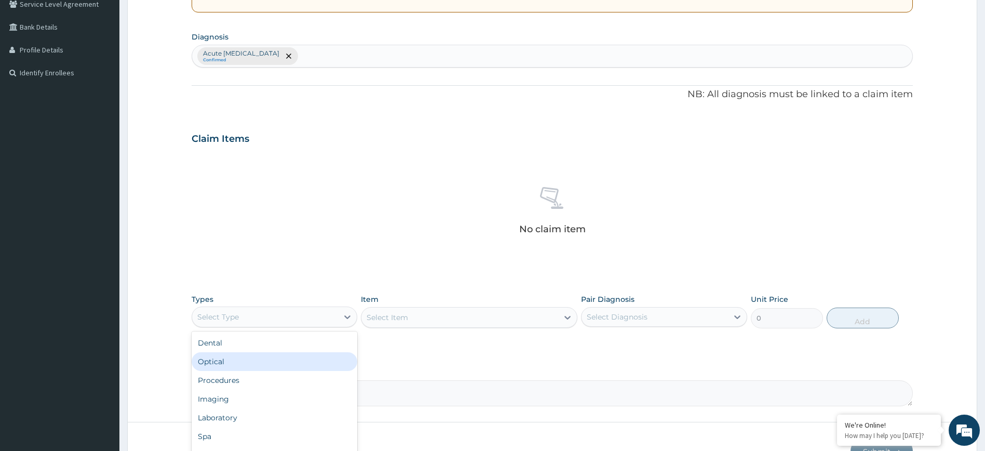
scroll to position [35, 0]
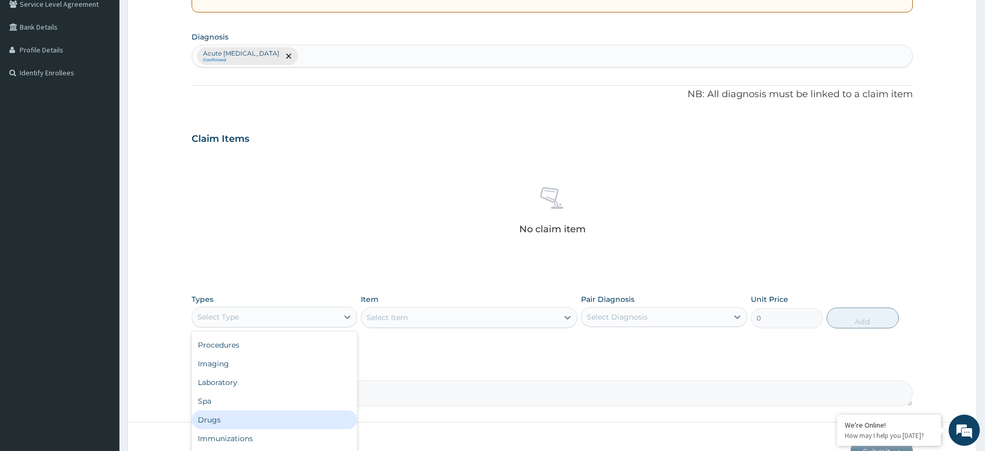
click at [237, 417] on div "Drugs" at bounding box center [275, 419] width 166 height 19
click at [413, 315] on div "Select Item" at bounding box center [459, 317] width 197 height 17
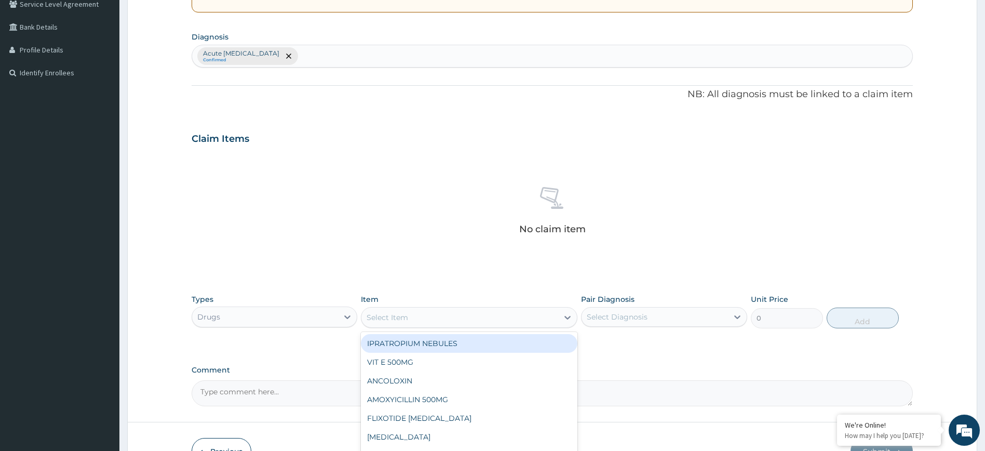
paste input "CGW/10062/C"
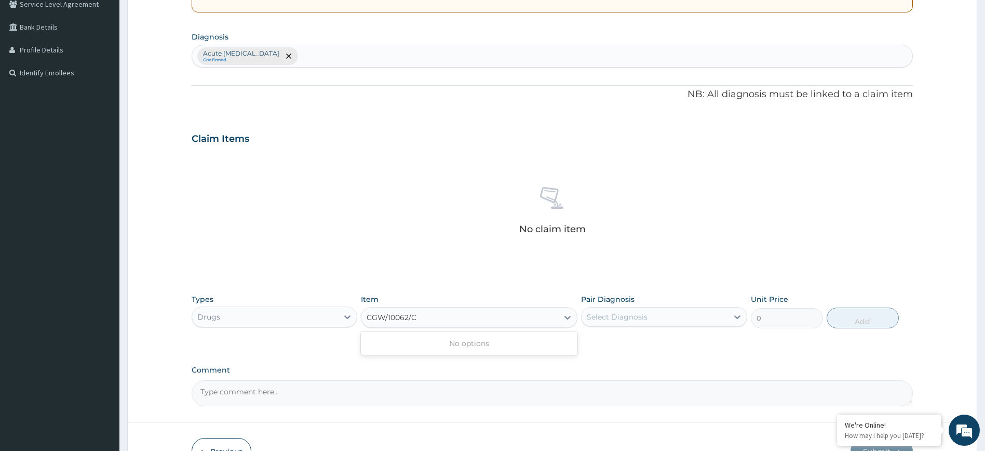
type input "CGW/10062/C"
drag, startPoint x: 425, startPoint y: 314, endPoint x: 328, endPoint y: 314, distance: 96.6
click at [328, 314] on div "Types Drugs Item Select is focused ,type to refine list, press Down to open the…" at bounding box center [553, 311] width 722 height 45
click at [444, 315] on div "Select Item" at bounding box center [459, 317] width 197 height 17
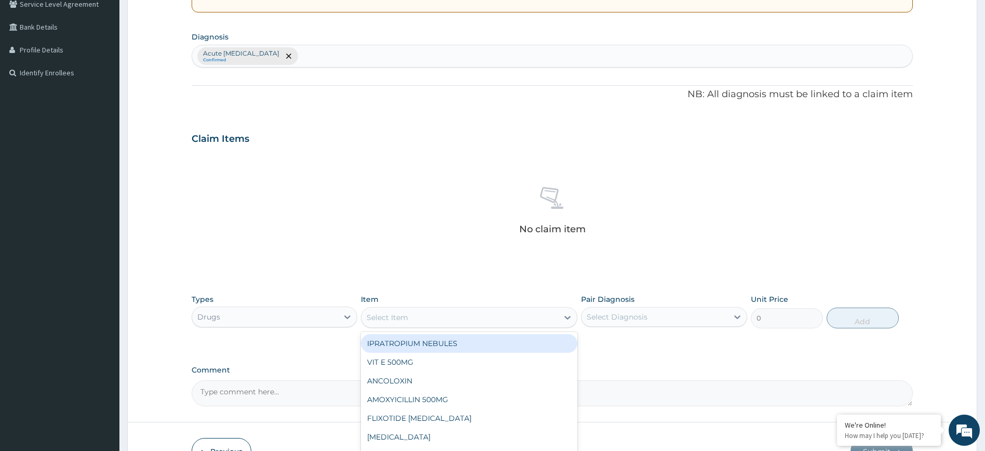
paste input "PIRITON SYRUP (EVANS)"
type input "PIRITON SYRUP (EVANS)"
click at [472, 344] on div "PIRITON SYRUP (EVANS)" at bounding box center [469, 343] width 217 height 19
type input "935"
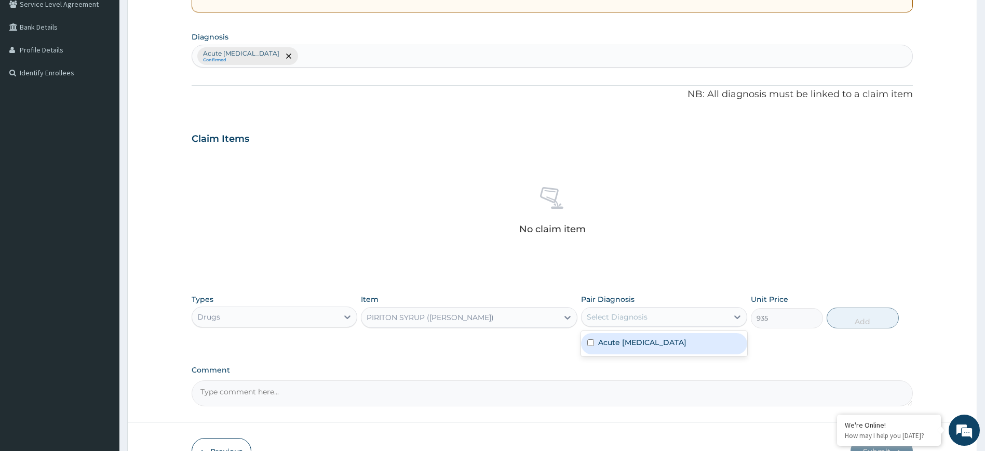
click at [648, 314] on div "Select Diagnosis" at bounding box center [655, 316] width 146 height 17
click at [646, 345] on label "Acute upper respiratory infection" at bounding box center [642, 342] width 88 height 10
checkbox input "true"
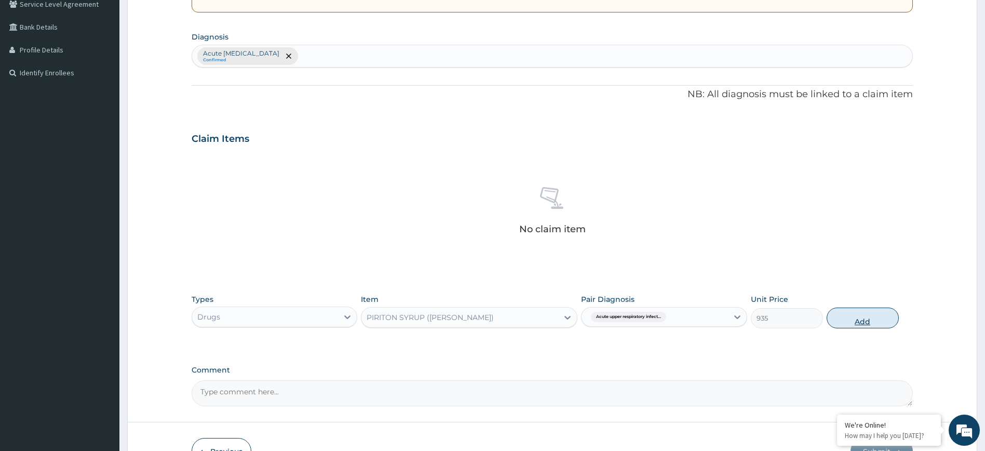
click at [861, 321] on button "Add" at bounding box center [863, 317] width 72 height 21
type input "0"
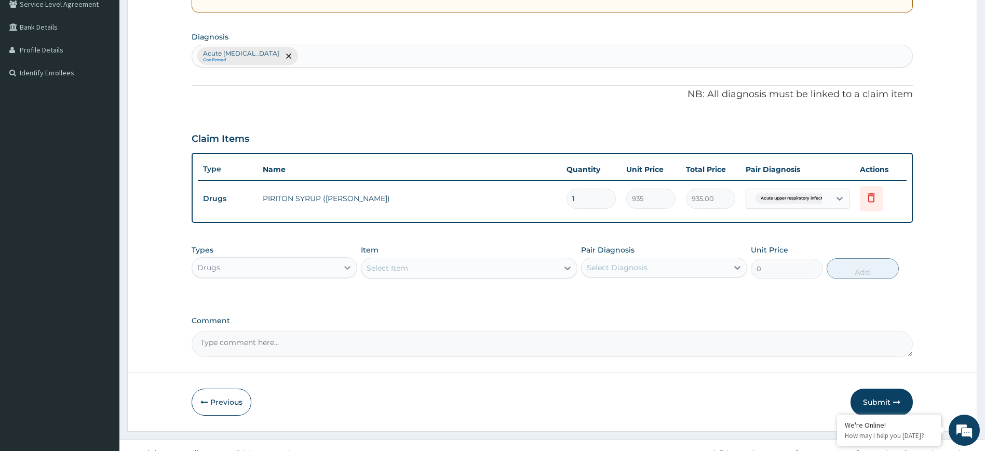
click at [340, 267] on div at bounding box center [347, 267] width 19 height 19
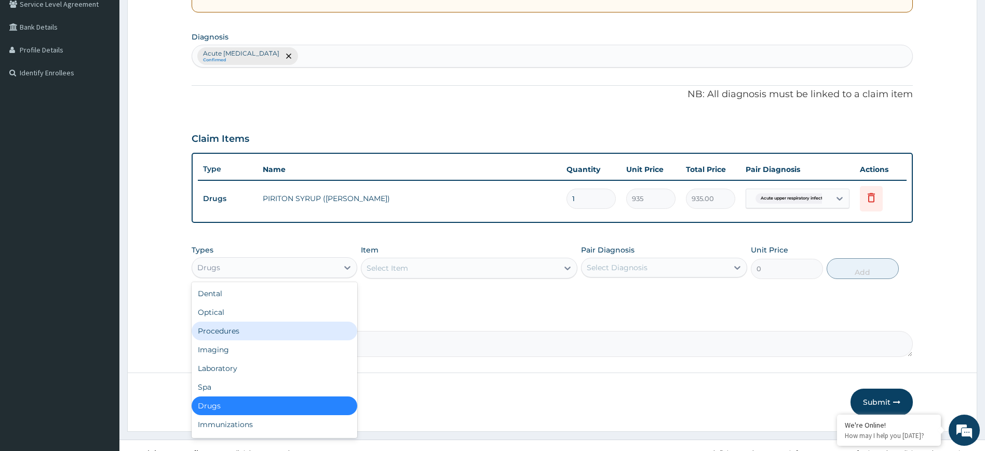
click at [300, 330] on div "Procedures" at bounding box center [275, 330] width 166 height 19
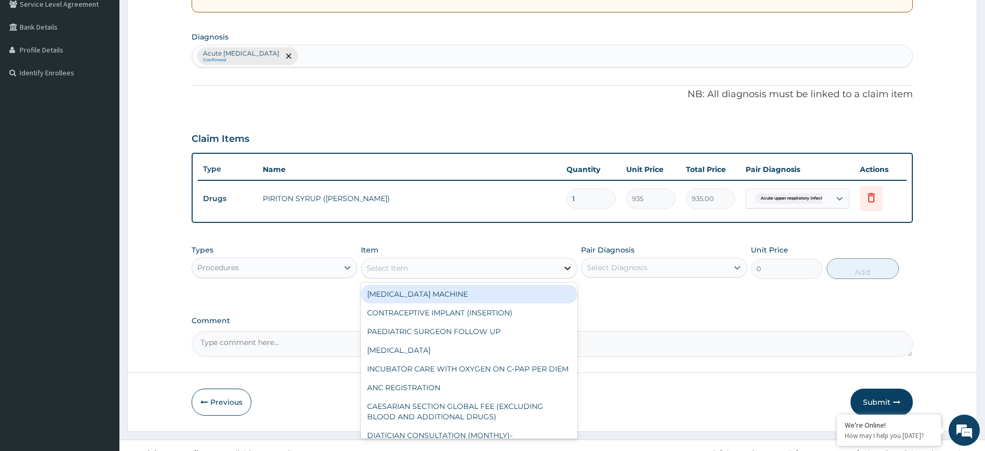
click at [561, 270] on div at bounding box center [567, 268] width 19 height 19
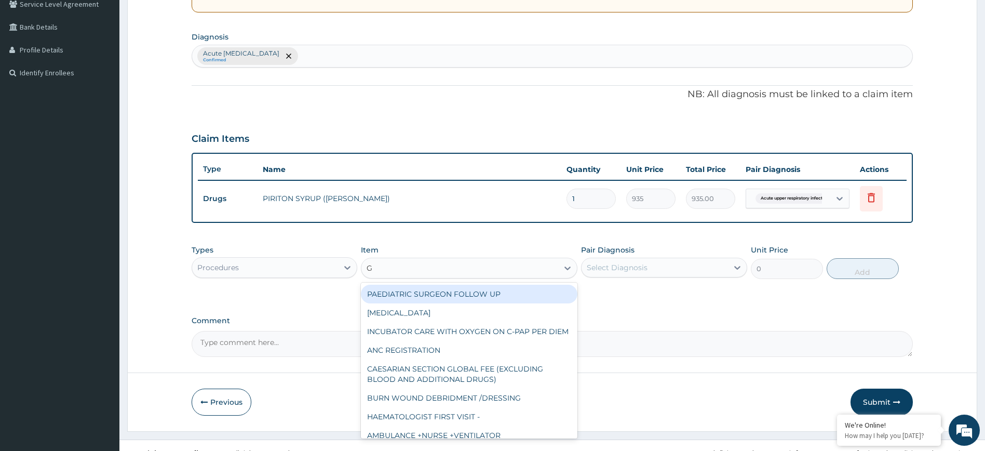
type input "GP"
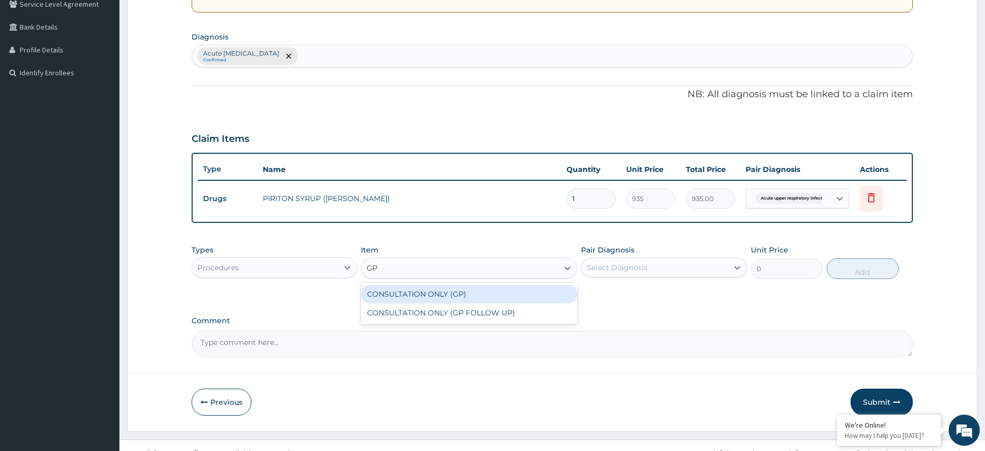
click at [553, 291] on div "CONSULTATION ONLY (GP)" at bounding box center [469, 294] width 217 height 19
type input "6250"
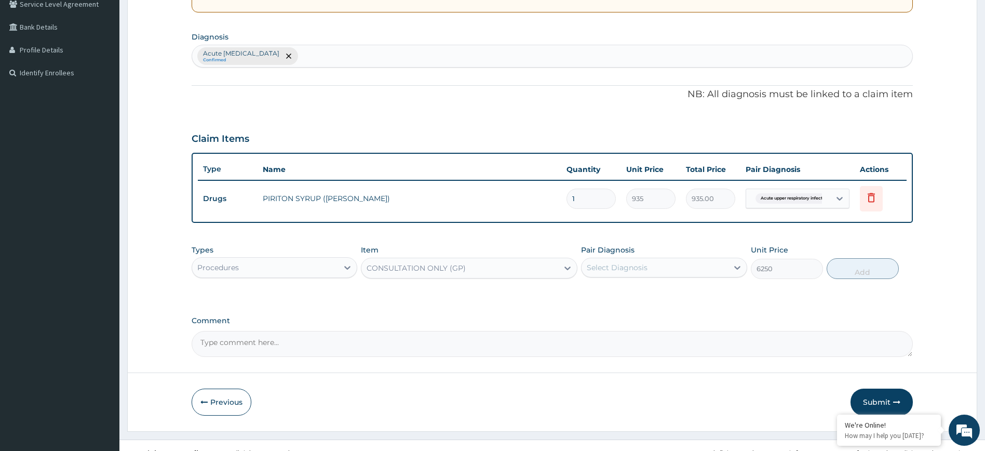
click at [684, 263] on div "Select Diagnosis" at bounding box center [655, 267] width 146 height 17
click at [678, 298] on div "Acute upper respiratory infection" at bounding box center [664, 294] width 166 height 21
checkbox input "true"
click at [863, 271] on button "Add" at bounding box center [863, 268] width 72 height 21
type input "0"
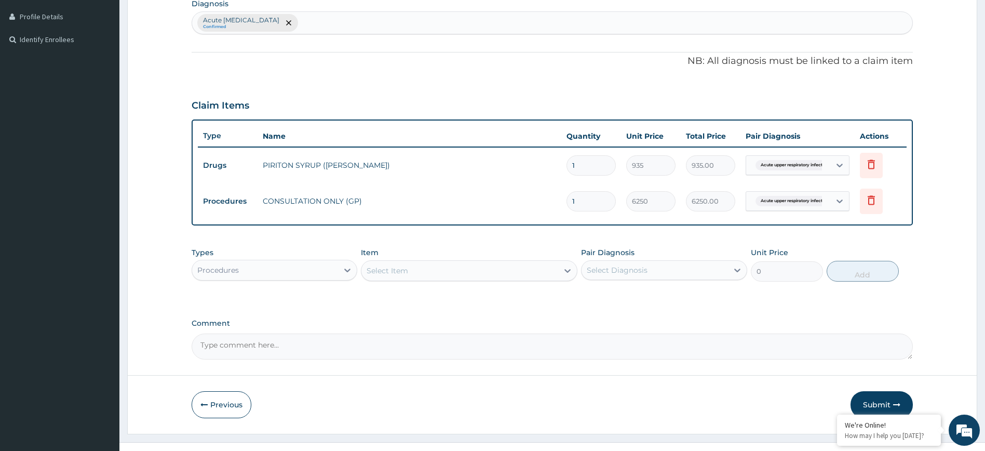
scroll to position [274, 0]
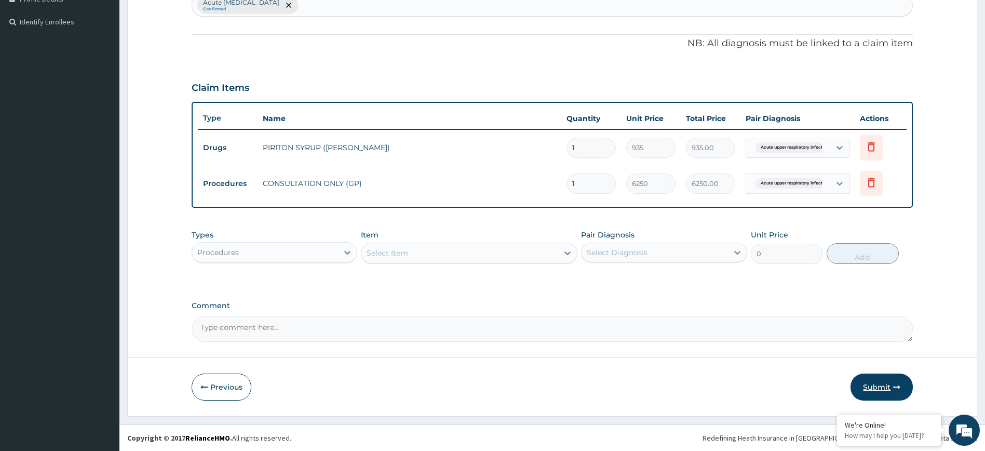
click at [888, 390] on button "Submit" at bounding box center [882, 386] width 62 height 27
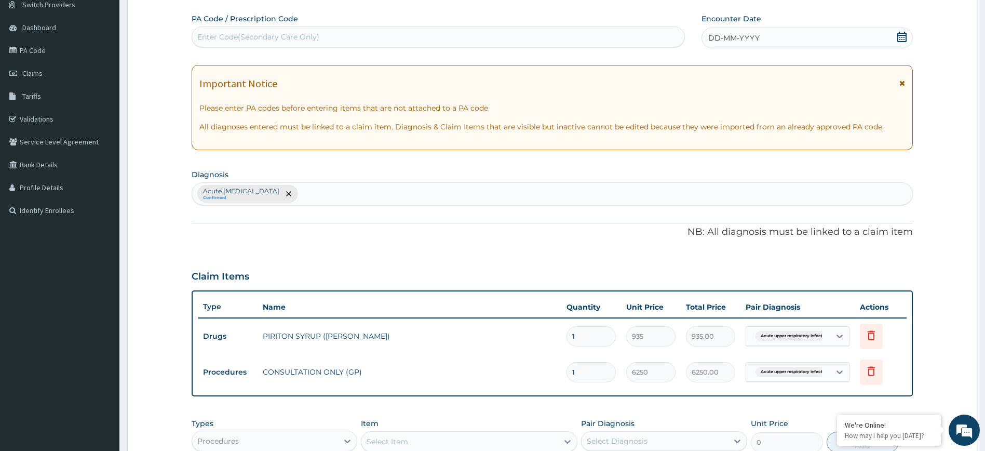
scroll to position [15, 0]
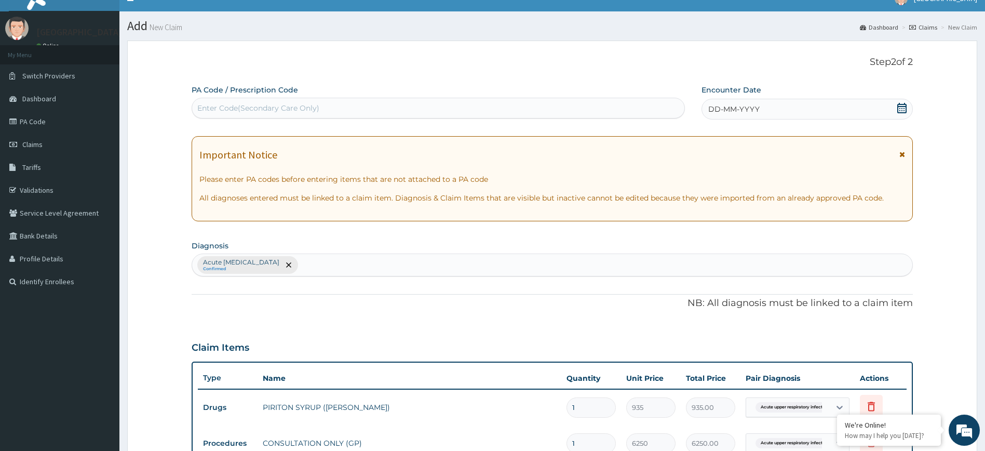
click at [898, 106] on icon at bounding box center [902, 108] width 10 height 10
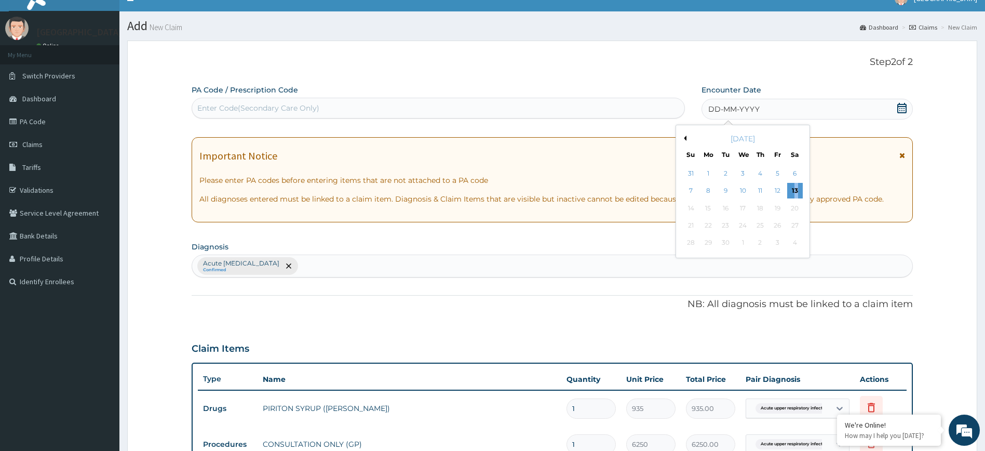
click at [795, 187] on div "13" at bounding box center [795, 191] width 16 height 16
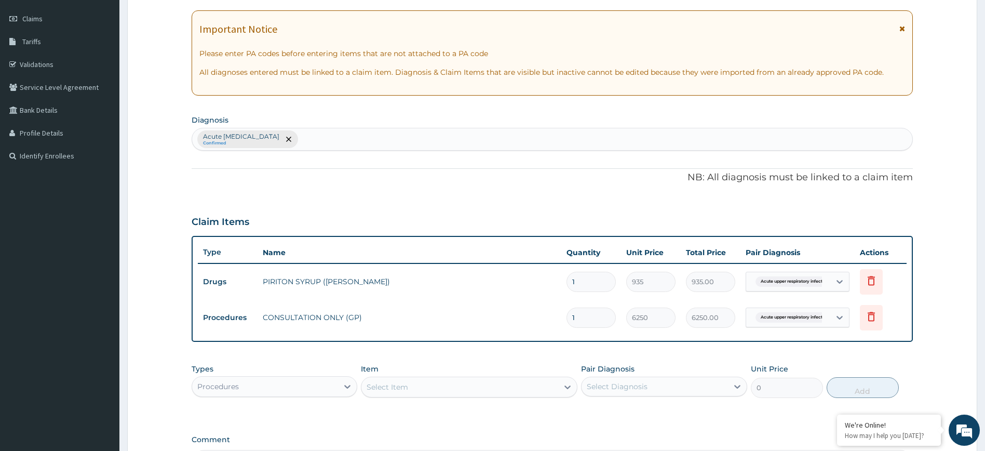
scroll to position [274, 0]
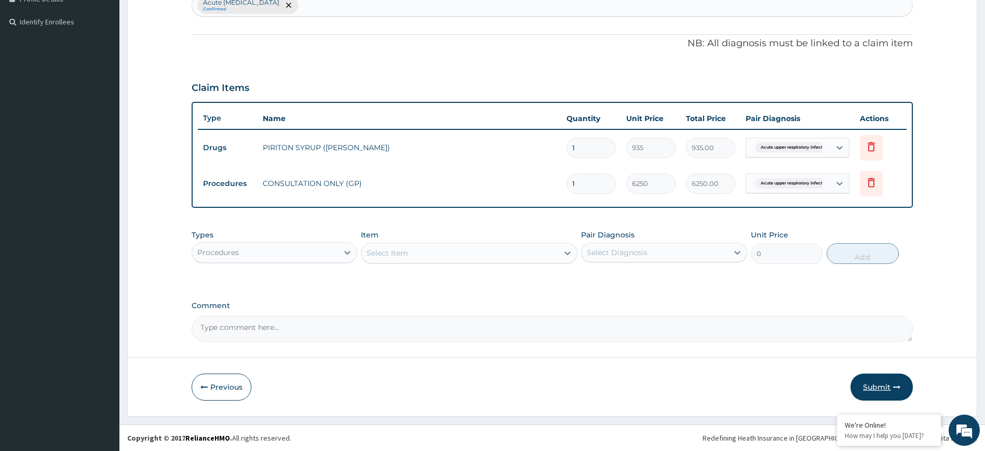
click at [881, 388] on button "Submit" at bounding box center [882, 386] width 62 height 27
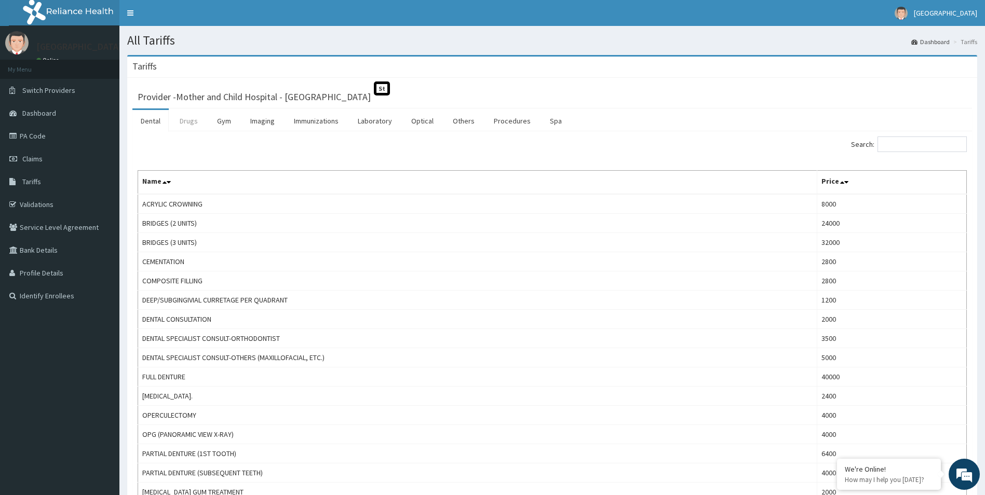
click at [181, 116] on link "Drugs" at bounding box center [188, 121] width 35 height 22
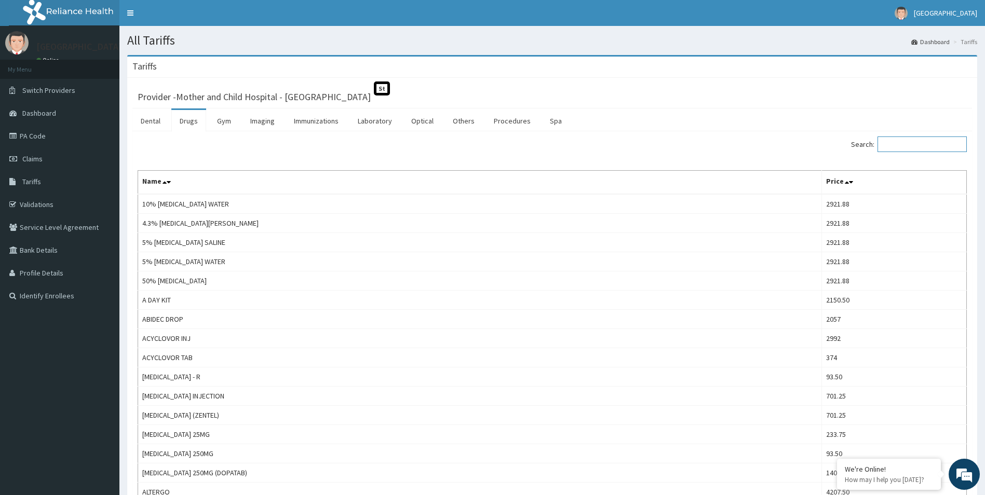
click at [925, 145] on input "Search:" at bounding box center [922, 145] width 89 height 16
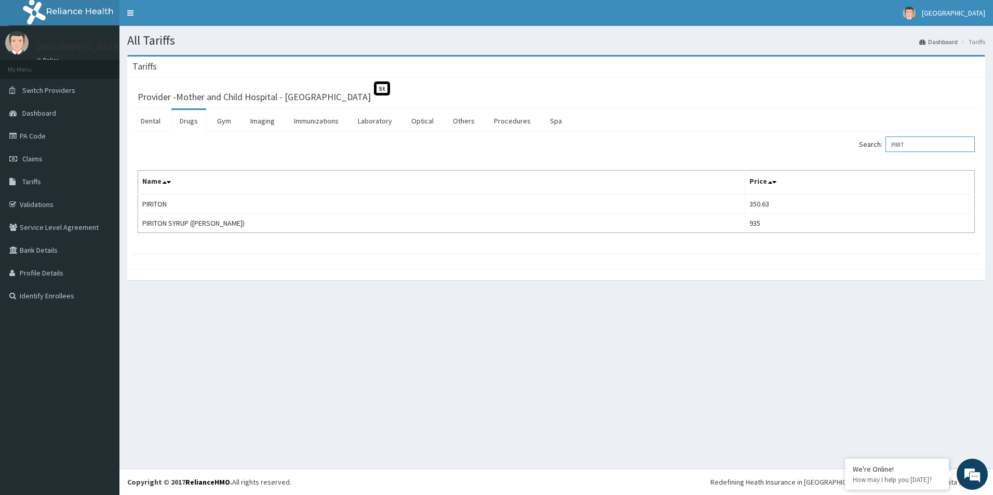
type input "PIRIT"
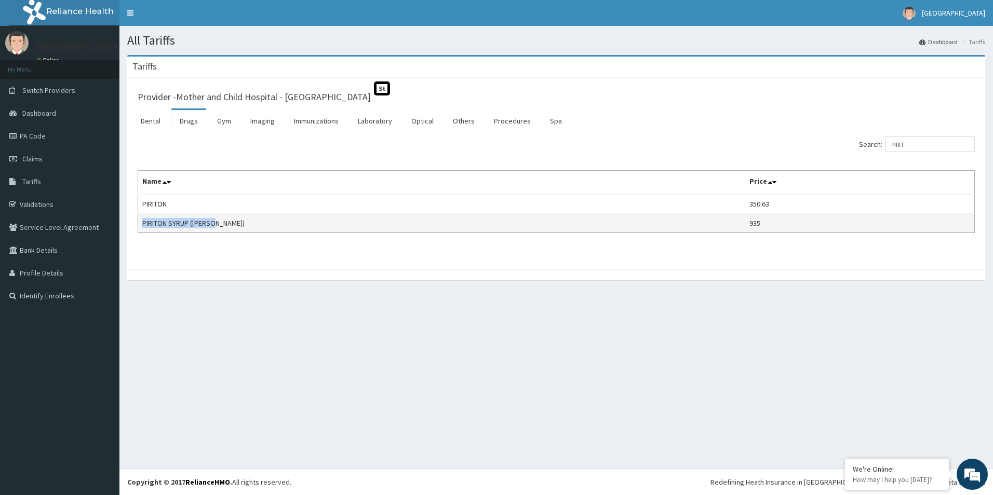
drag, startPoint x: 140, startPoint y: 223, endPoint x: 217, endPoint y: 228, distance: 77.0
click at [217, 228] on td "PIRITON SYRUP ([PERSON_NAME])" at bounding box center [441, 223] width 607 height 19
copy td "PIRITON SYRUP ([PERSON_NAME])"
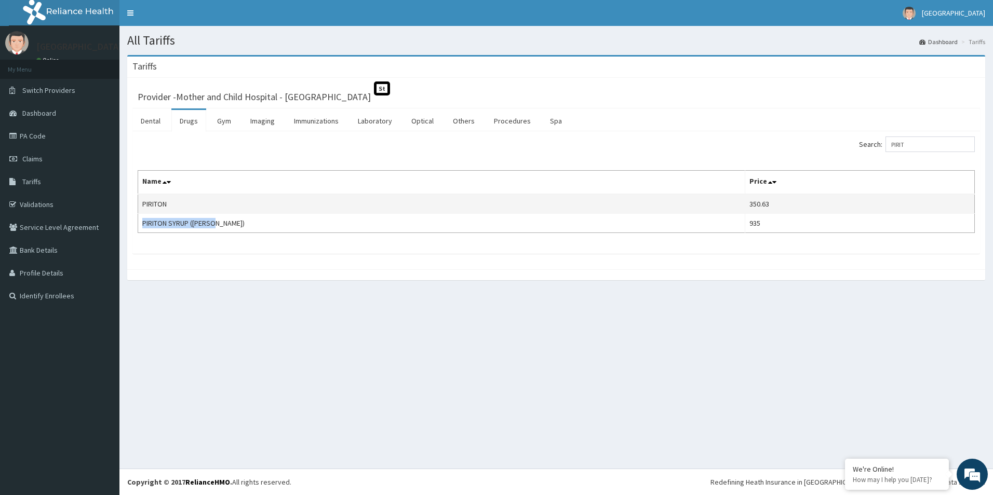
copy td "PIRITON SYRUP ([PERSON_NAME])"
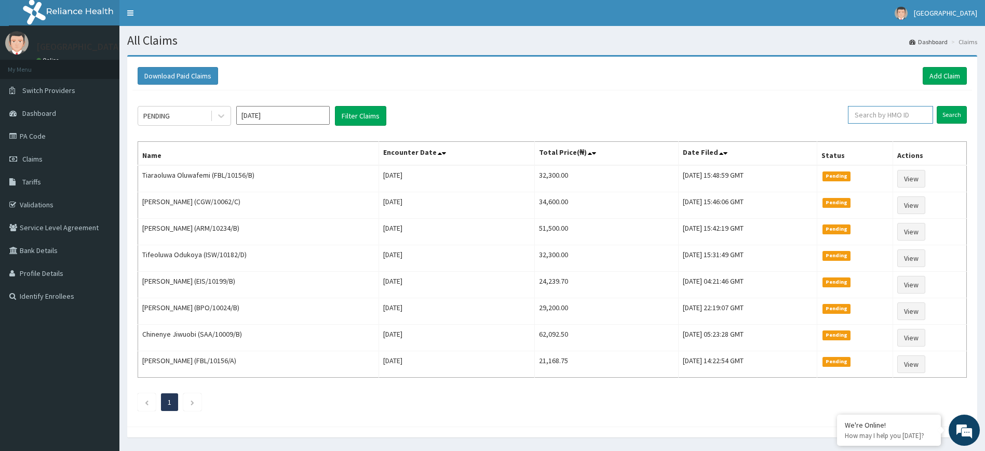
click at [884, 116] on input "text" at bounding box center [890, 115] width 85 height 18
type input "[PERSON_NAME]"
click at [948, 116] on input "Search" at bounding box center [952, 115] width 30 height 18
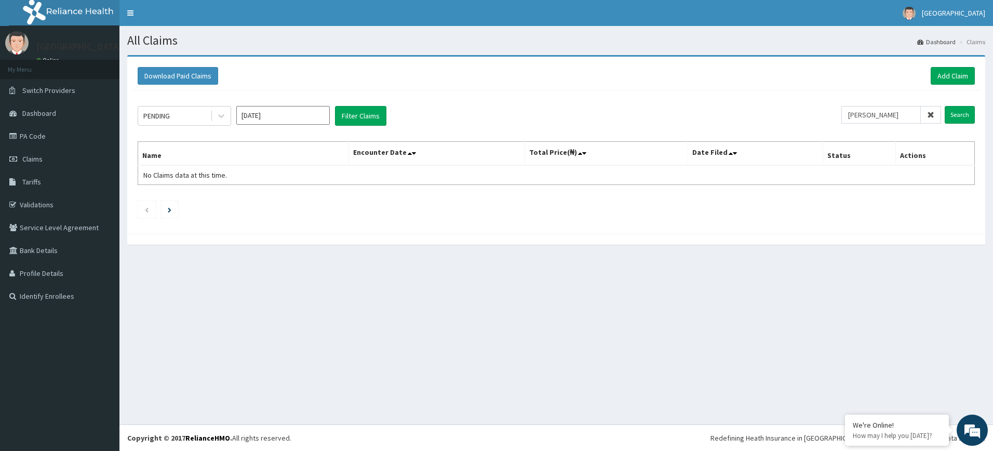
click at [931, 115] on icon at bounding box center [930, 114] width 7 height 7
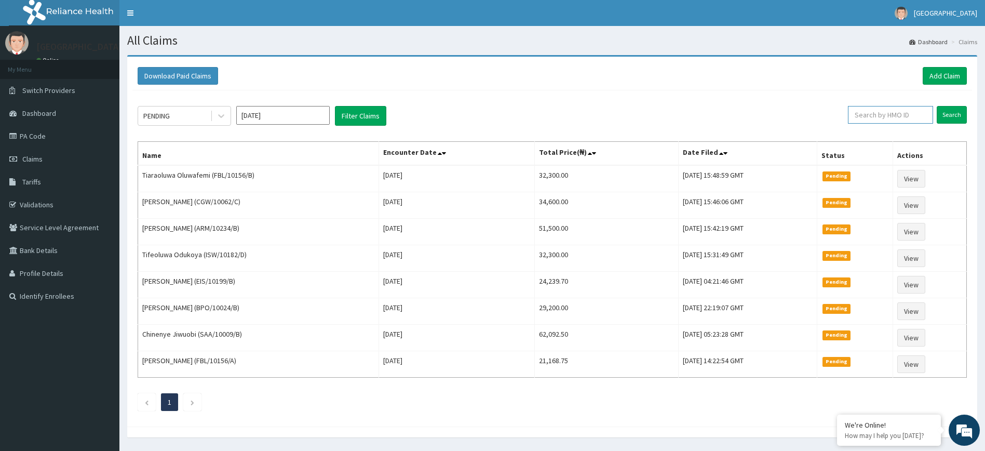
click at [904, 113] on input "text" at bounding box center [890, 115] width 85 height 18
type input "CGW/10062/C"
click at [953, 115] on input "Search" at bounding box center [952, 115] width 30 height 18
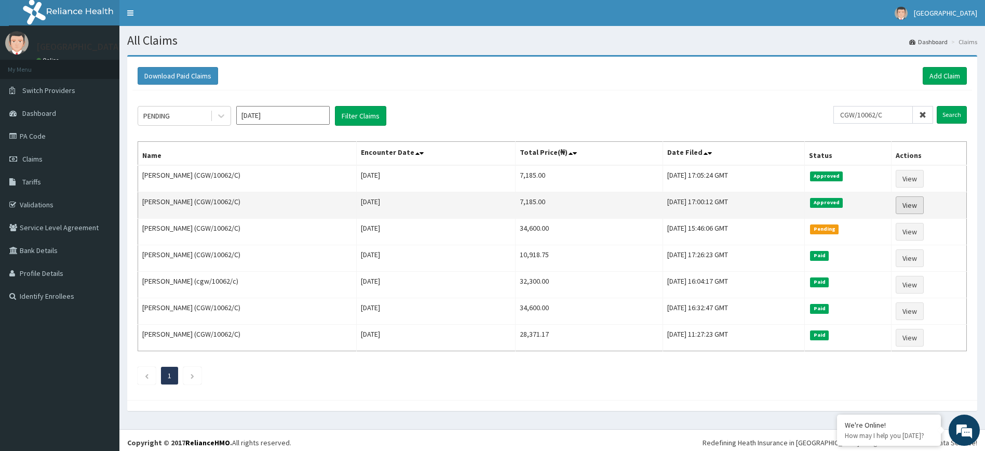
click at [918, 206] on link "View" at bounding box center [910, 205] width 28 height 18
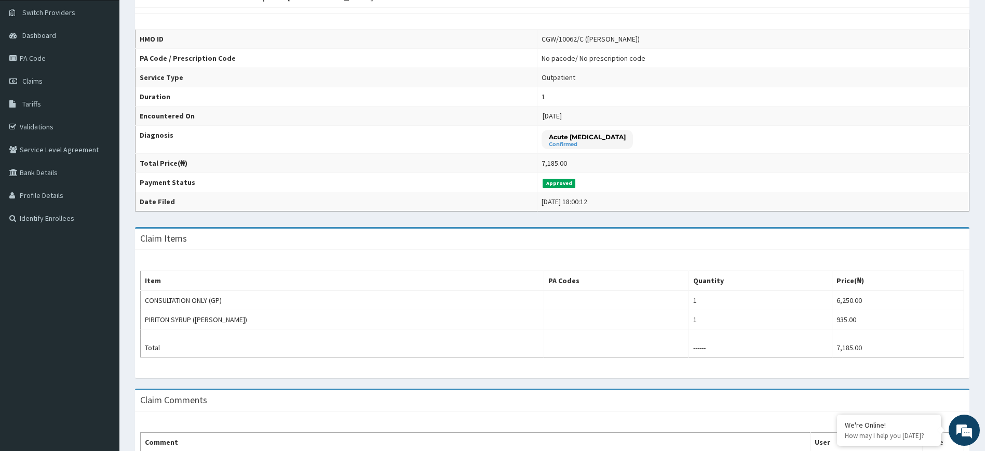
scroll to position [164, 0]
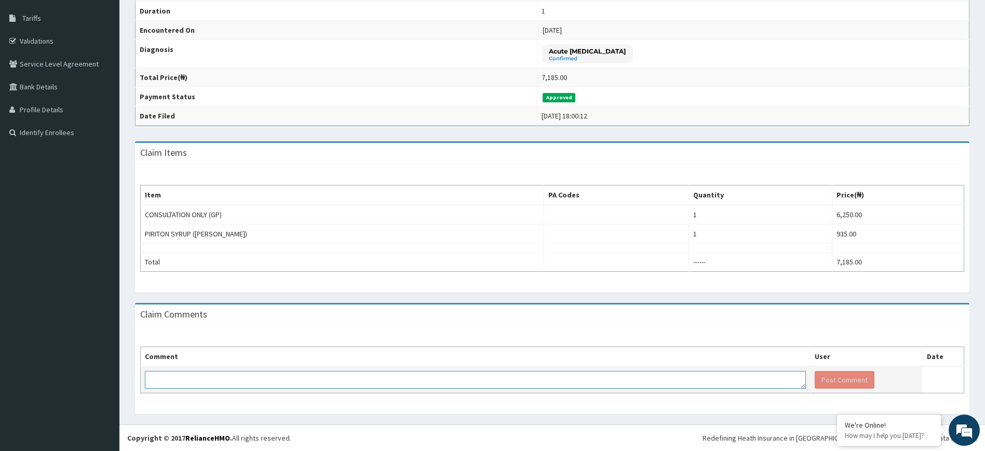
click at [260, 376] on textarea at bounding box center [475, 380] width 661 height 18
type textarea "KINDLY DISREGARD THIS BILL. IT'S A DUPLICATE"
click at [837, 383] on button "Post Comment" at bounding box center [845, 380] width 60 height 18
